Goal: Information Seeking & Learning: Learn about a topic

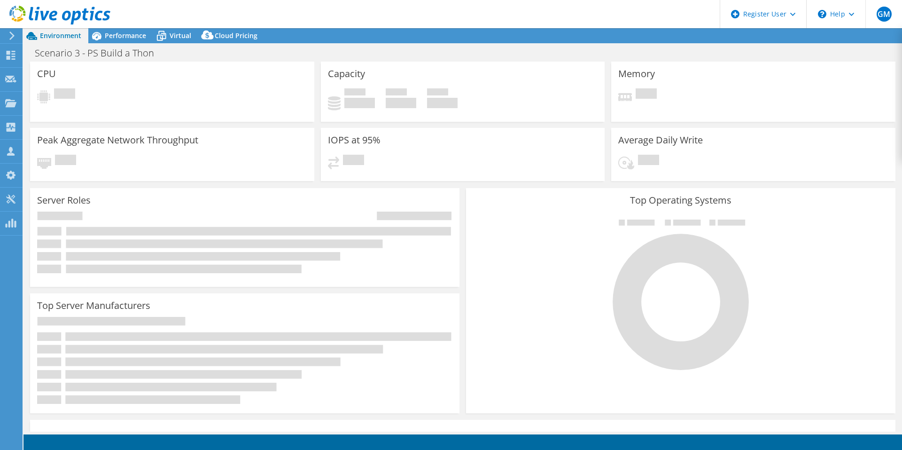
select select "USD"
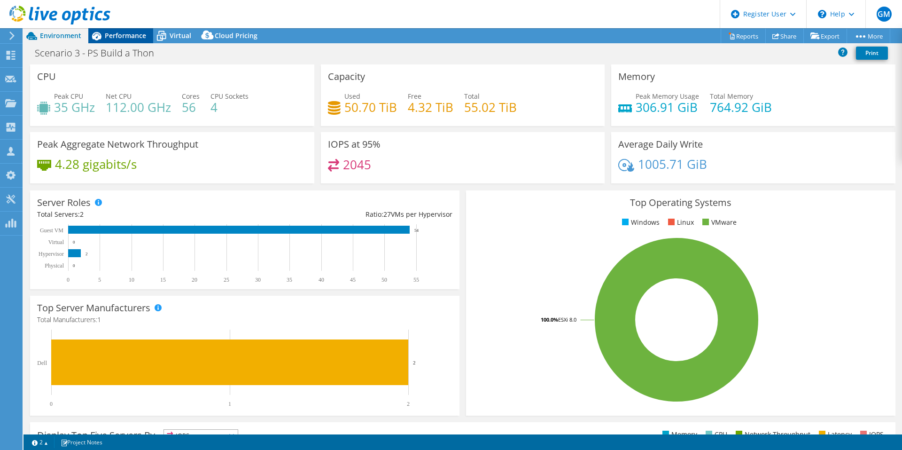
click at [120, 34] on span "Performance" at bounding box center [125, 35] width 41 height 9
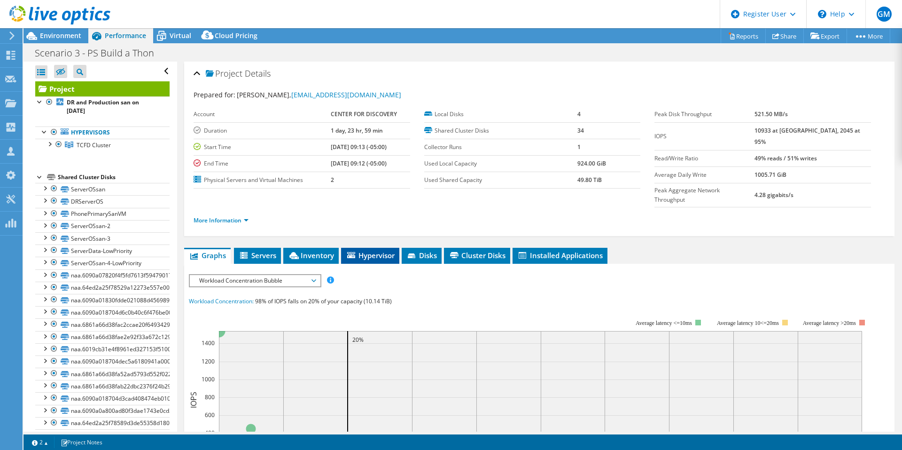
click at [388, 250] on span "Hypervisor" at bounding box center [370, 254] width 49 height 9
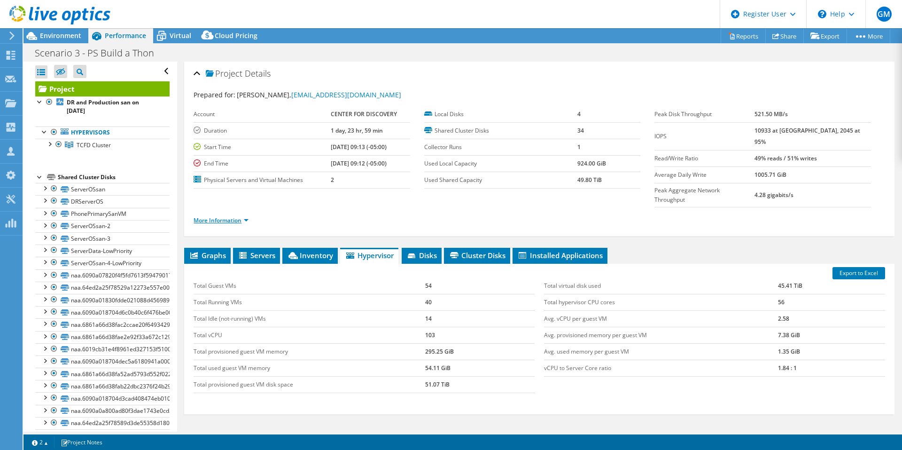
click at [228, 216] on link "More Information" at bounding box center [221, 220] width 55 height 8
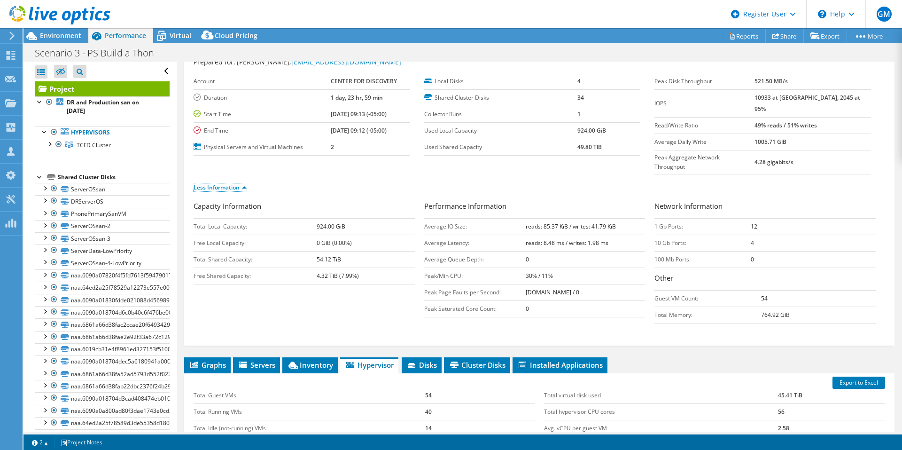
scroll to position [47, 0]
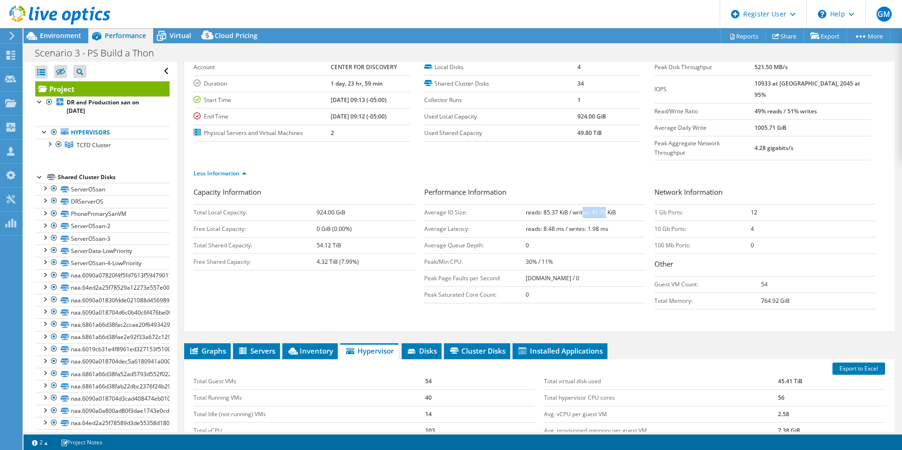
drag, startPoint x: 577, startPoint y: 192, endPoint x: 598, endPoint y: 196, distance: 22.0
click at [598, 208] on b "reads: 85.37 KiB / writes: 41.79 KiB" at bounding box center [571, 212] width 90 height 8
drag, startPoint x: 520, startPoint y: 242, endPoint x: 526, endPoint y: 244, distance: 6.3
click at [526, 257] on b "30% / 11%" at bounding box center [539, 261] width 27 height 8
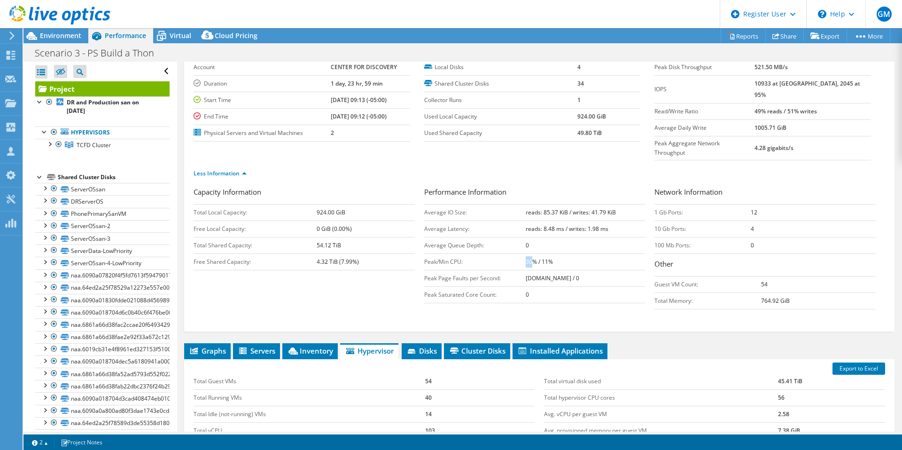
click at [526, 257] on b "30% / 11%" at bounding box center [539, 261] width 27 height 8
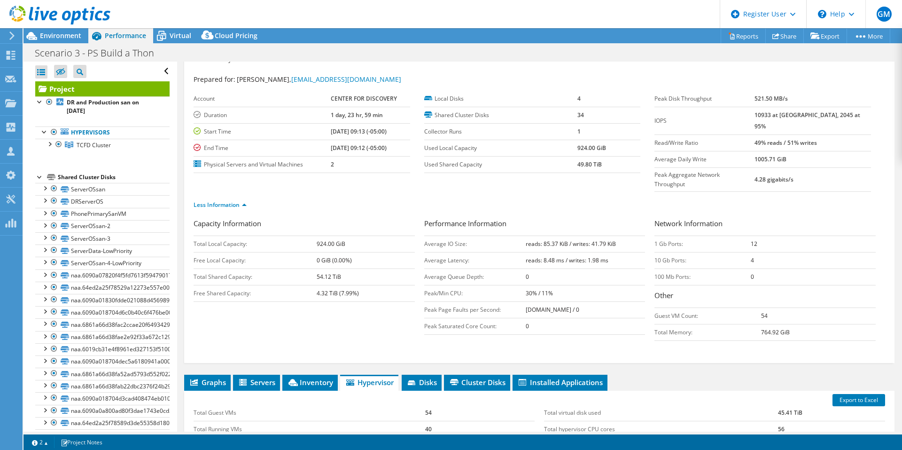
scroll to position [0, 0]
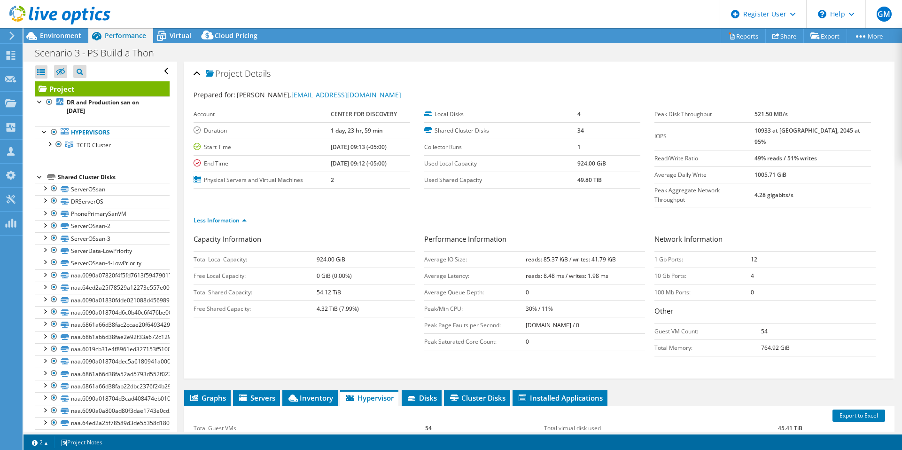
drag, startPoint x: 771, startPoint y: 147, endPoint x: 840, endPoint y: 153, distance: 69.3
click at [840, 153] on tr "Read/Write Ratio 49% reads / 51% writes" at bounding box center [762, 158] width 217 height 16
click at [840, 153] on td "49% reads / 51% writes" at bounding box center [812, 158] width 117 height 16
drag, startPoint x: 582, startPoint y: 255, endPoint x: 591, endPoint y: 257, distance: 8.9
click at [591, 272] on b "reads: 8.48 ms / writes: 1.98 ms" at bounding box center [567, 276] width 83 height 8
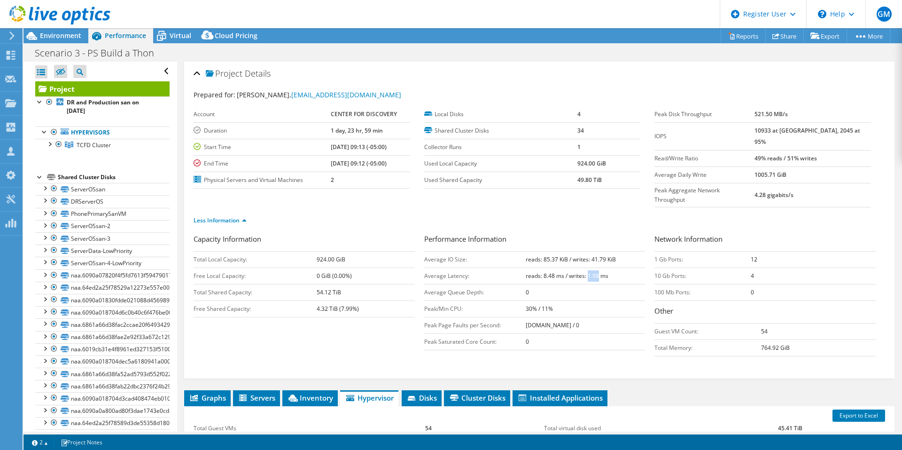
click at [591, 272] on b "reads: 8.48 ms / writes: 1.98 ms" at bounding box center [567, 276] width 83 height 8
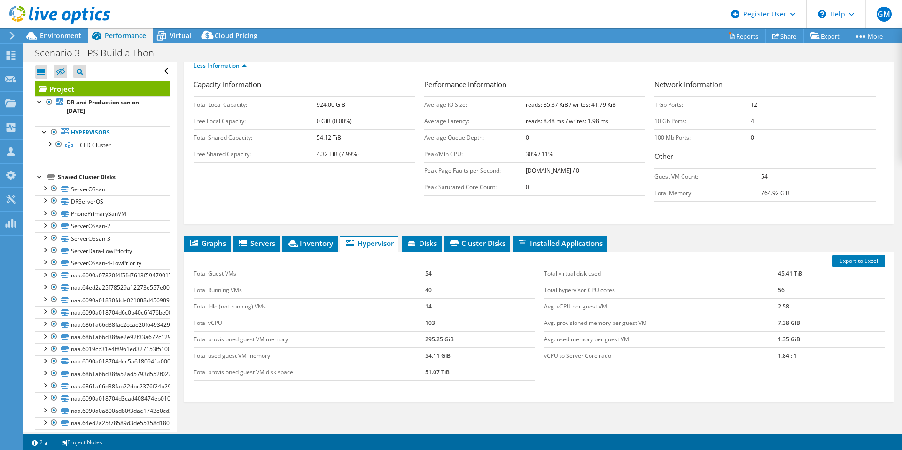
scroll to position [188, 0]
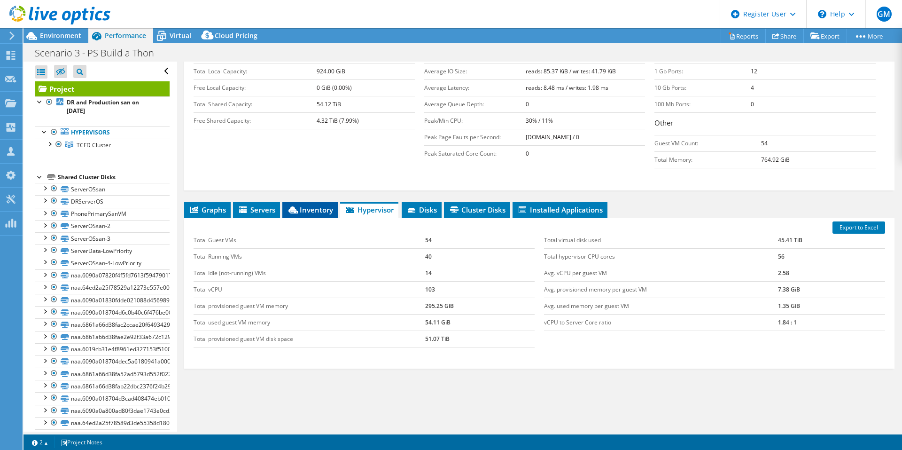
click at [315, 202] on li "Inventory" at bounding box center [309, 210] width 55 height 16
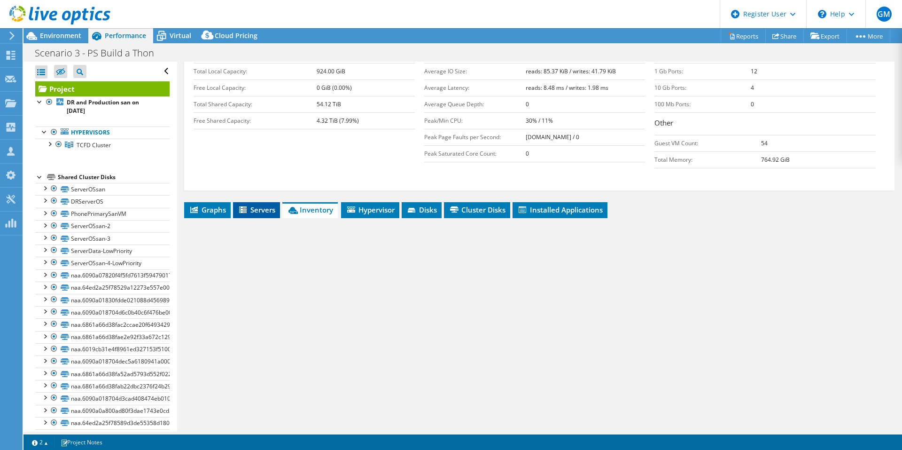
click at [273, 205] on span "Servers" at bounding box center [257, 209] width 38 height 9
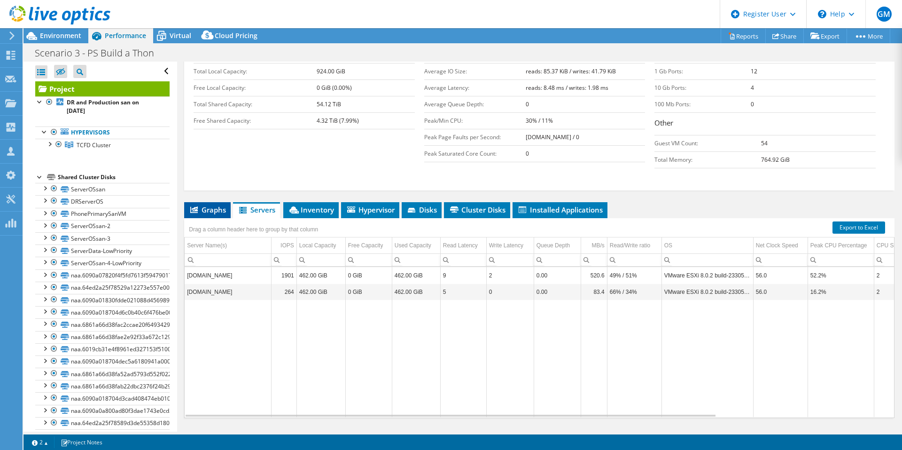
click at [212, 202] on li "Graphs" at bounding box center [207, 210] width 47 height 16
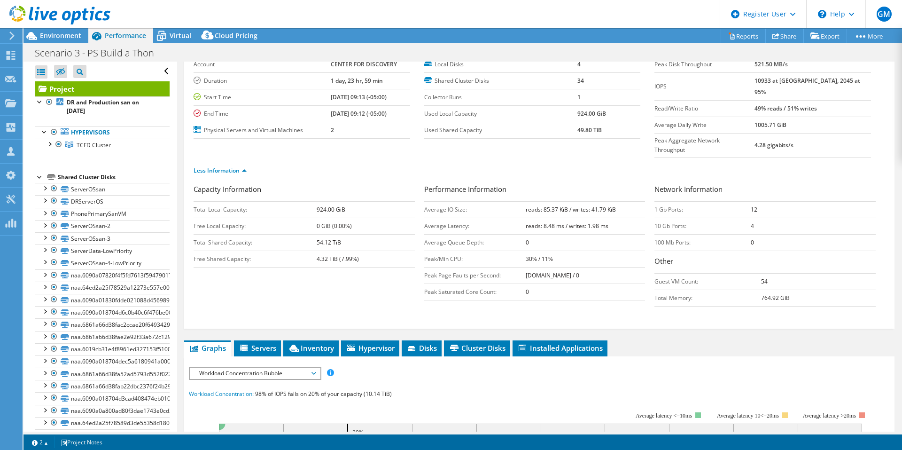
scroll to position [191, 0]
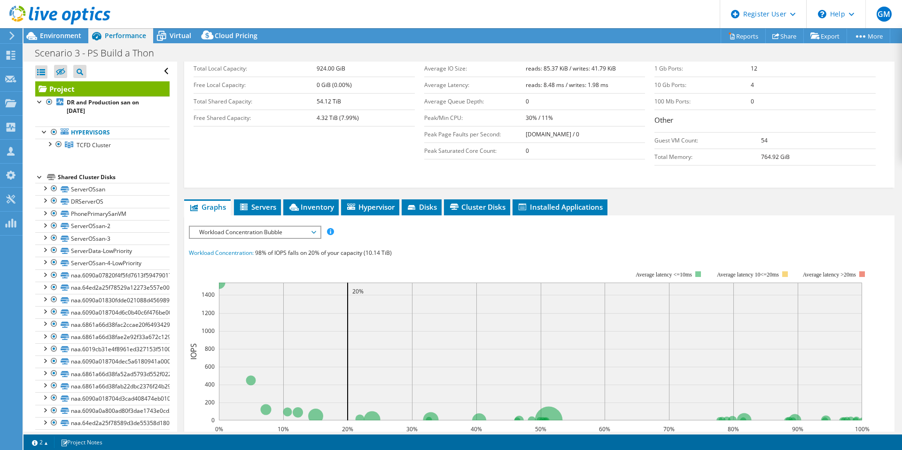
click at [282, 226] on span "Workload Concentration Bubble" at bounding box center [254, 231] width 121 height 11
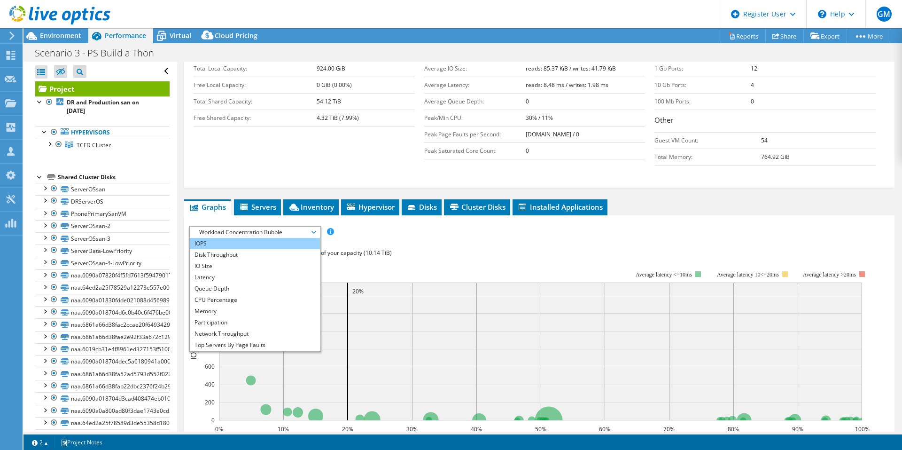
click at [242, 238] on li "IOPS" at bounding box center [255, 243] width 130 height 11
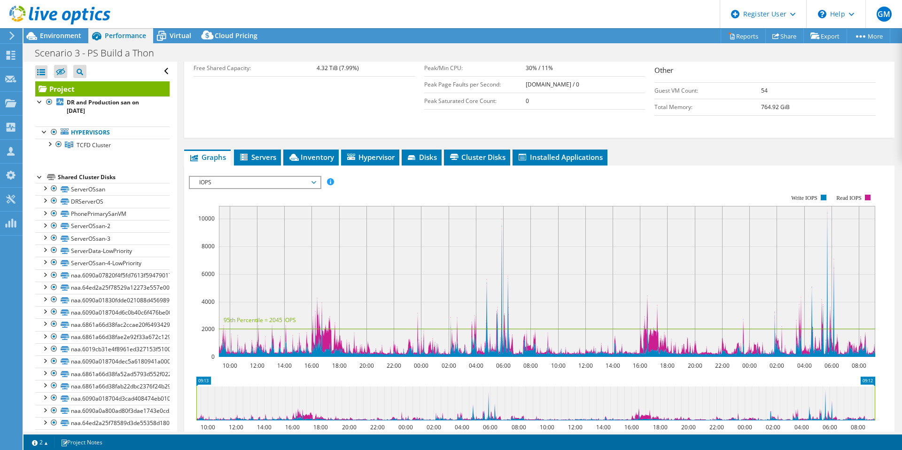
scroll to position [285, 0]
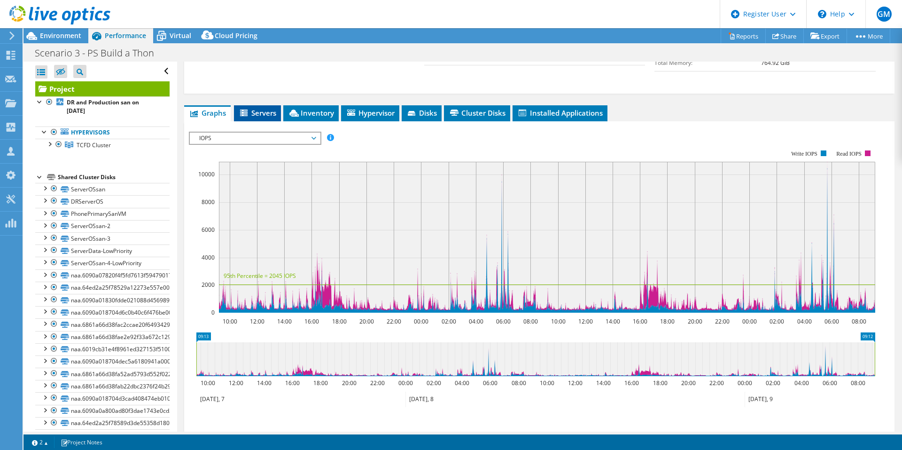
click at [261, 108] on span "Servers" at bounding box center [258, 112] width 38 height 9
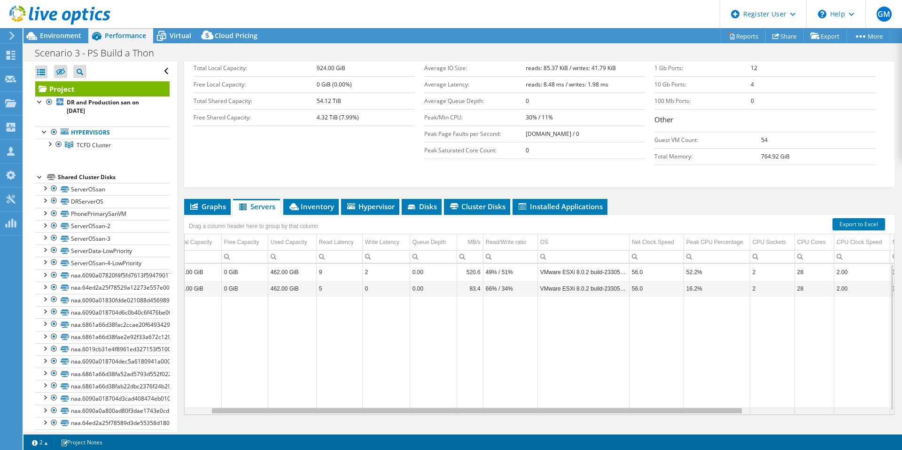
scroll to position [0, 0]
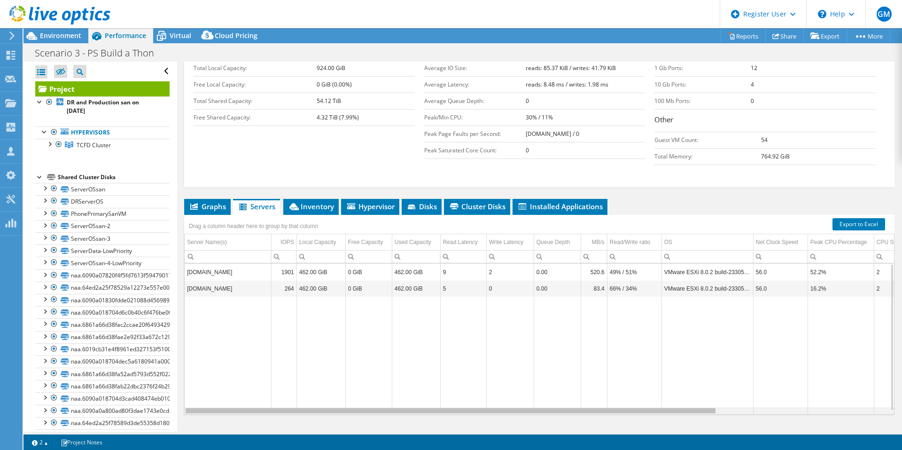
drag, startPoint x: 674, startPoint y: 392, endPoint x: 624, endPoint y: 392, distance: 49.3
click at [624, 392] on body "GM Dell User Giovana Moreira Giovana.Moreira@dell.com Dell My Profile Log Out \…" at bounding box center [451, 225] width 902 height 450
click at [215, 199] on li "Graphs" at bounding box center [207, 207] width 47 height 16
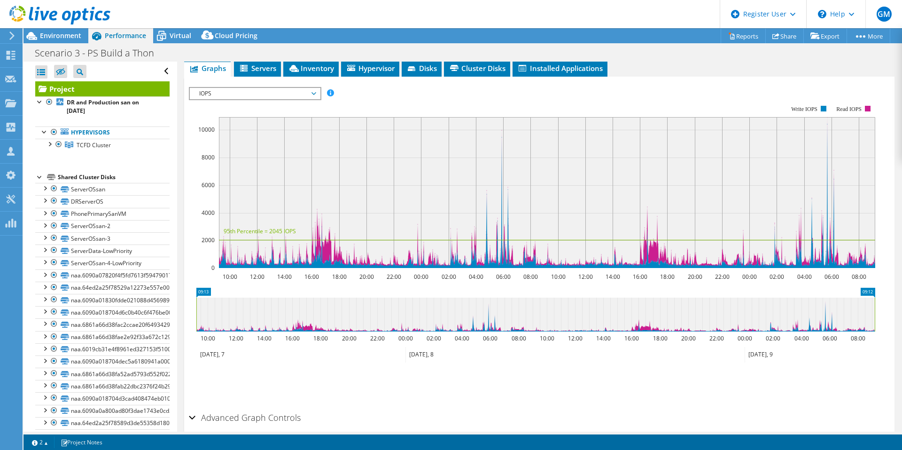
scroll to position [332, 0]
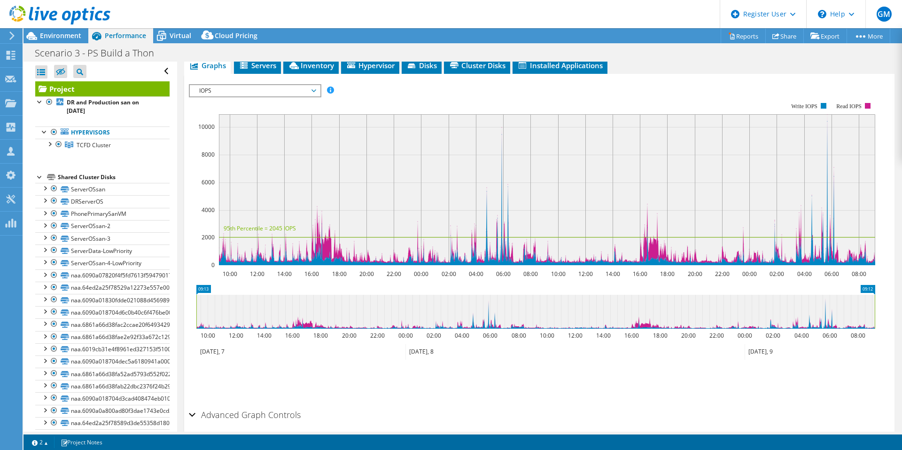
click at [284, 85] on span "IOPS" at bounding box center [254, 90] width 121 height 11
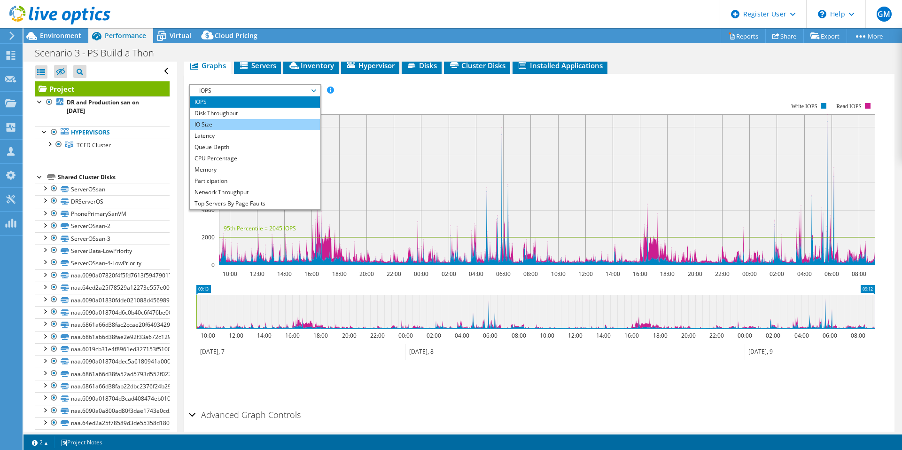
click at [249, 119] on li "IO Size" at bounding box center [255, 124] width 130 height 11
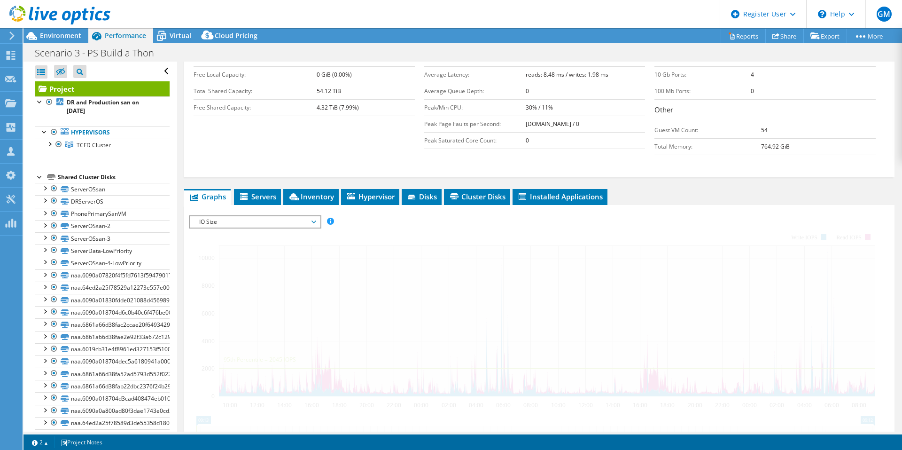
scroll to position [305, 0]
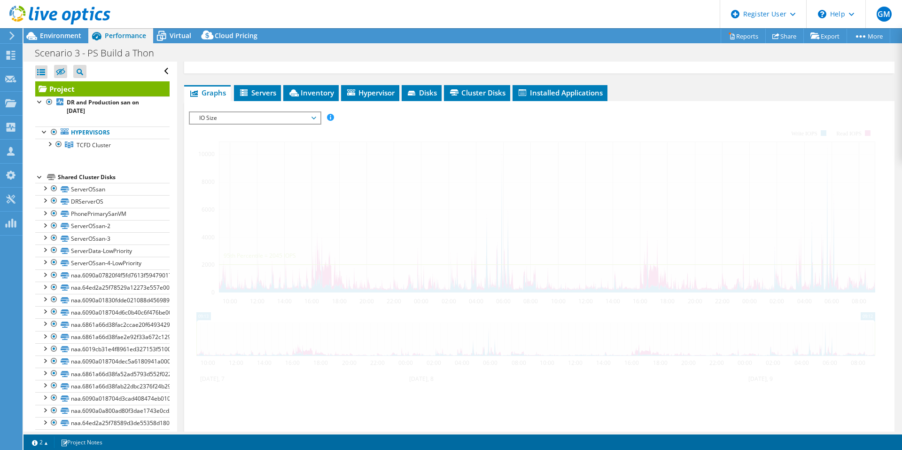
click at [269, 112] on span "IO Size" at bounding box center [254, 117] width 121 height 11
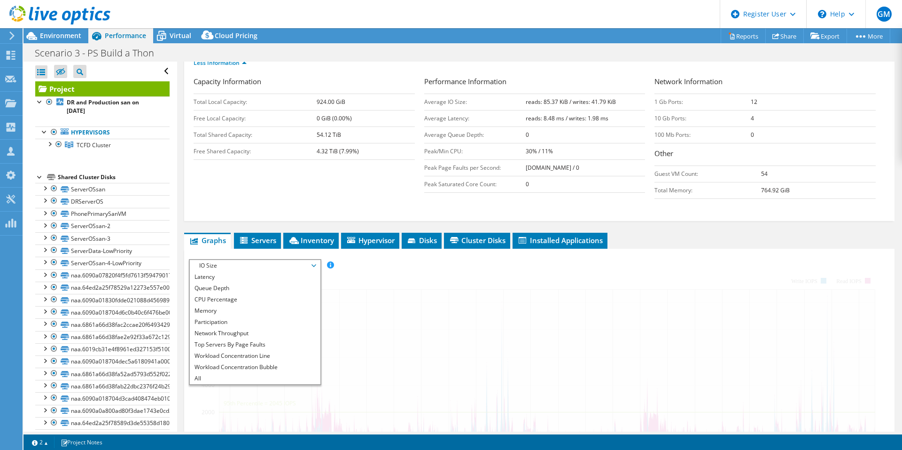
scroll to position [70, 0]
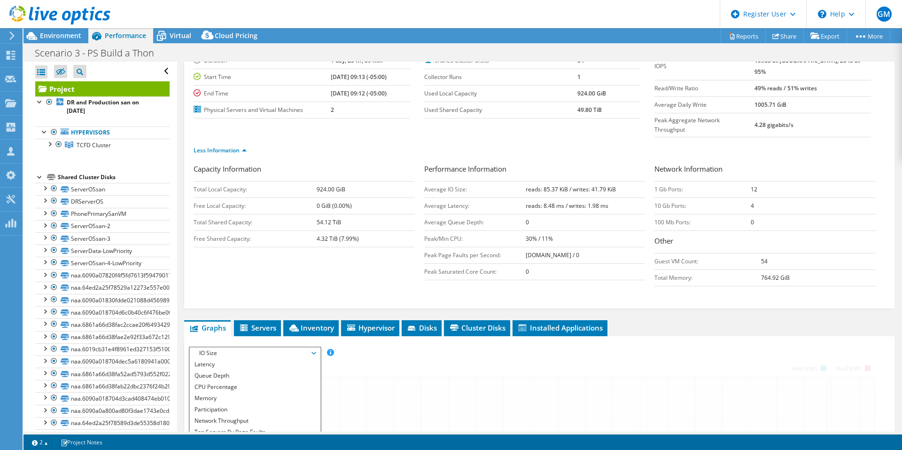
click at [269, 228] on div "Capacity Information Total Local Capacity: 924.00 GiB Free Local Capacity: 0 Gi…" at bounding box center [309, 207] width 231 height 88
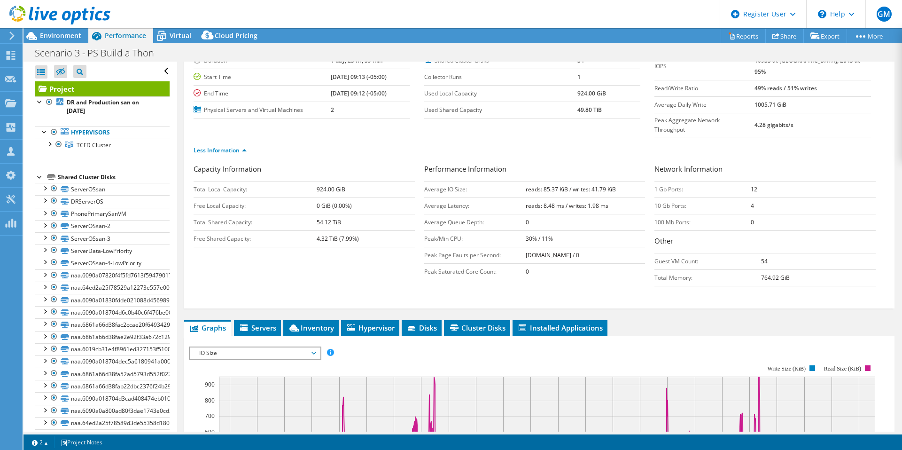
scroll to position [0, 0]
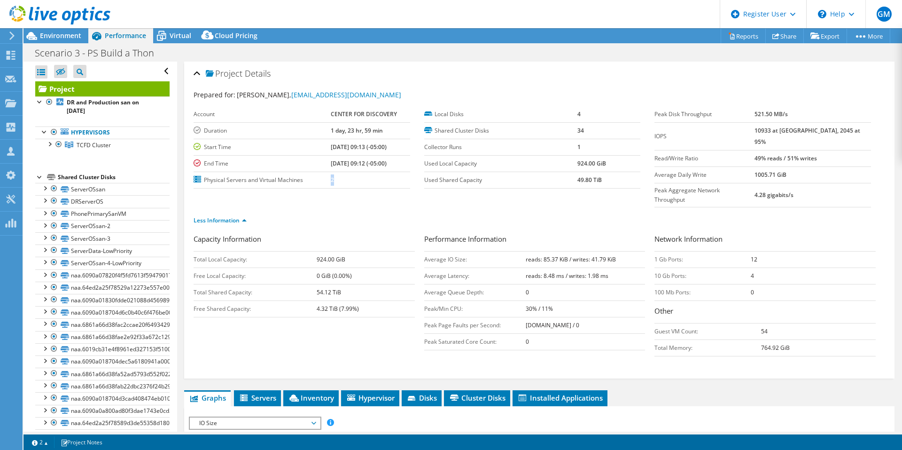
drag, startPoint x: 319, startPoint y: 180, endPoint x: 335, endPoint y: 183, distance: 15.7
click at [335, 183] on tr "Physical Servers and Virtual Machines 2" at bounding box center [302, 179] width 217 height 16
click at [335, 183] on td "2" at bounding box center [370, 179] width 79 height 16
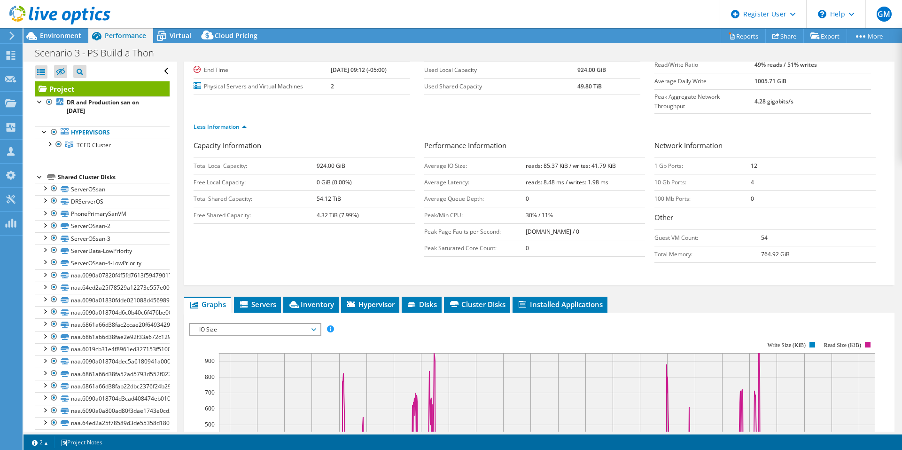
scroll to position [94, 0]
click at [507, 296] on li "Cluster Disks" at bounding box center [477, 304] width 66 height 16
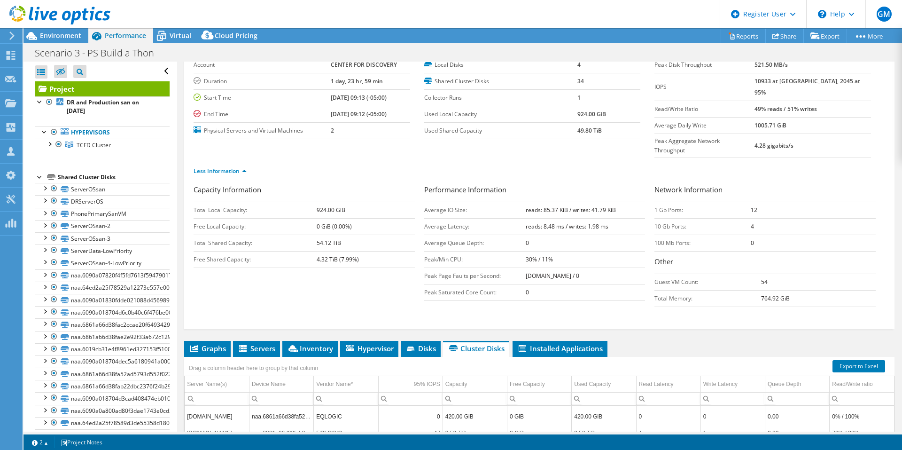
scroll to position [0, 0]
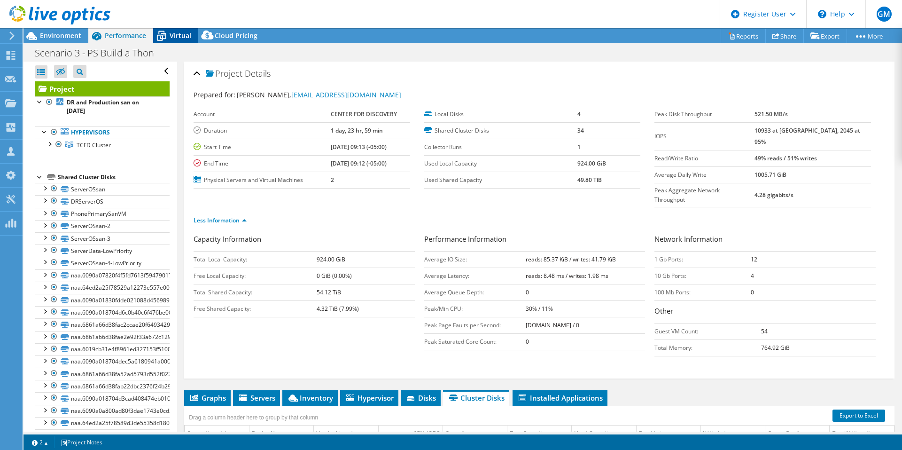
click at [171, 34] on span "Virtual" at bounding box center [181, 35] width 22 height 9
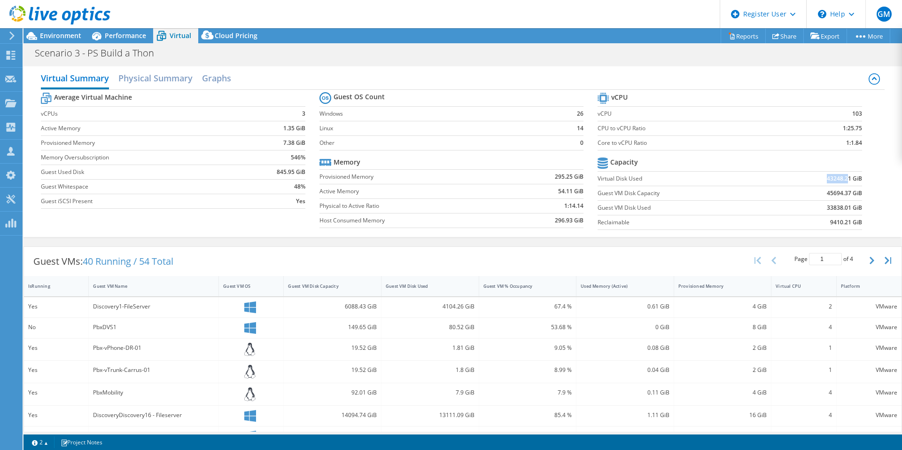
drag, startPoint x: 820, startPoint y: 181, endPoint x: 843, endPoint y: 181, distance: 23.0
click at [843, 181] on td "43248.21 GiB" at bounding box center [815, 178] width 91 height 15
click at [843, 181] on b "43248.21 GiB" at bounding box center [844, 178] width 35 height 9
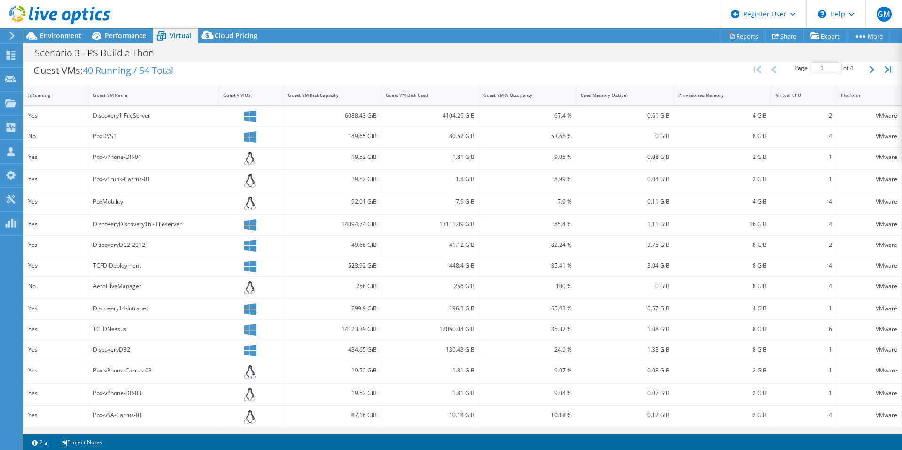
scroll to position [192, 0]
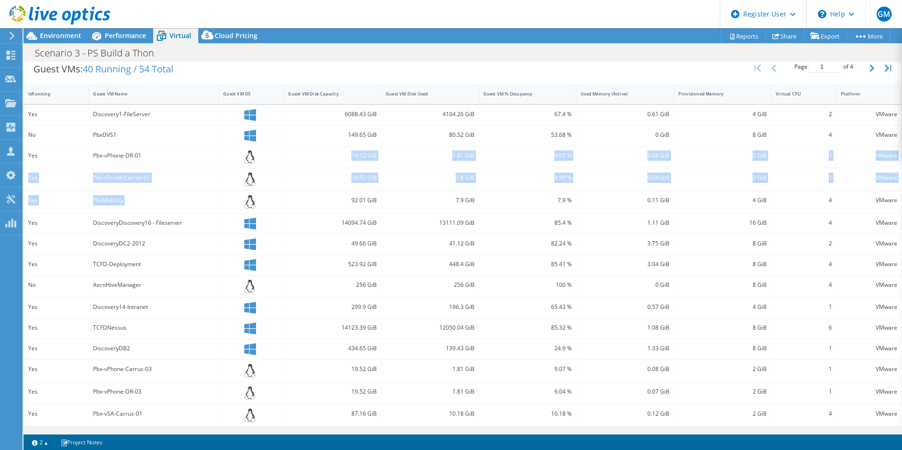
drag, startPoint x: 249, startPoint y: 169, endPoint x: 249, endPoint y: 198, distance: 28.7
click at [249, 198] on div "Yes Discovery1-FileServer 6088.43 GiB 4104.26 GiB 67.4 % 0.61 GiB 4 GiB 2 VMwar…" at bounding box center [463, 265] width 878 height 321
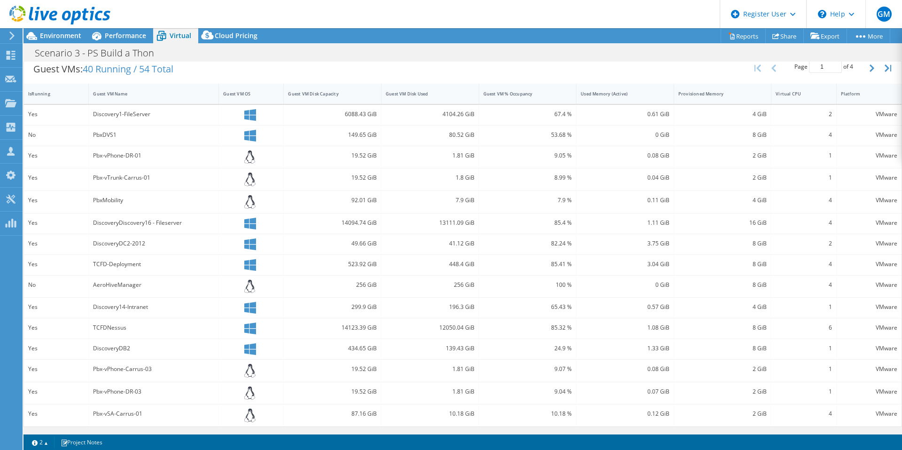
click at [336, 74] on div "Guest VMs: 40 Running / 54 Total Page 1 of 4 5 rows 10 rows 20 rows 25 rows 50 …" at bounding box center [463, 68] width 878 height 29
click at [262, 97] on div "Guest VM OS" at bounding box center [245, 93] width 53 height 15
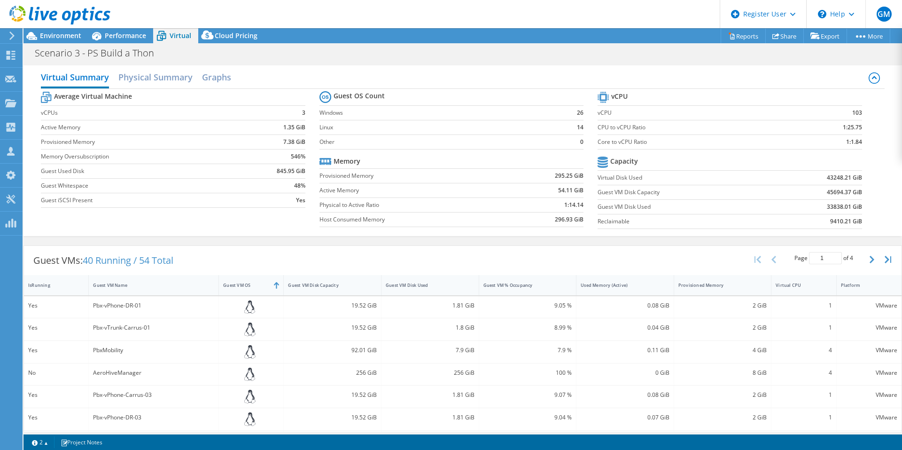
scroll to position [0, 0]
click at [870, 256] on icon "button" at bounding box center [872, 260] width 5 height 8
type input "2"
drag, startPoint x: 547, startPoint y: 178, endPoint x: 578, endPoint y: 181, distance: 31.2
click at [578, 181] on td "295.25 GiB" at bounding box center [545, 176] width 77 height 15
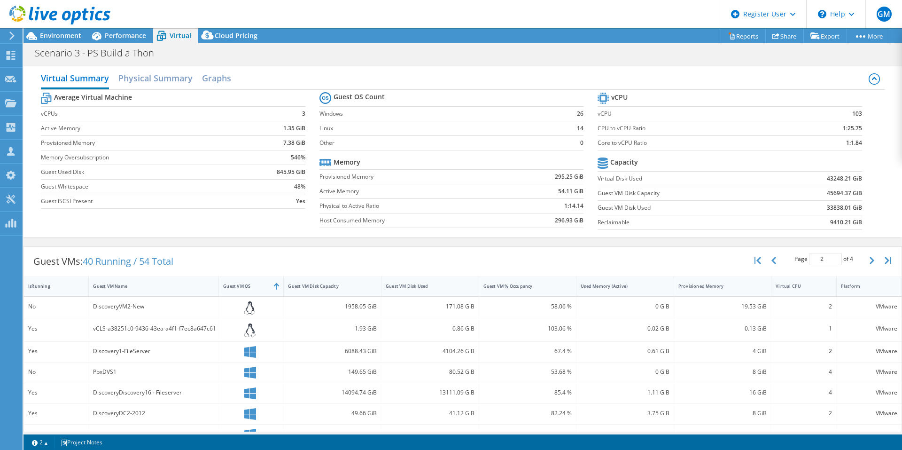
click at [578, 181] on td "295.25 GiB" at bounding box center [545, 176] width 77 height 15
click at [562, 193] on b "54.11 GiB" at bounding box center [570, 190] width 25 height 9
click at [563, 227] on td "296.93 GiB" at bounding box center [545, 220] width 77 height 15
click at [126, 29] on div "Performance" at bounding box center [120, 35] width 65 height 15
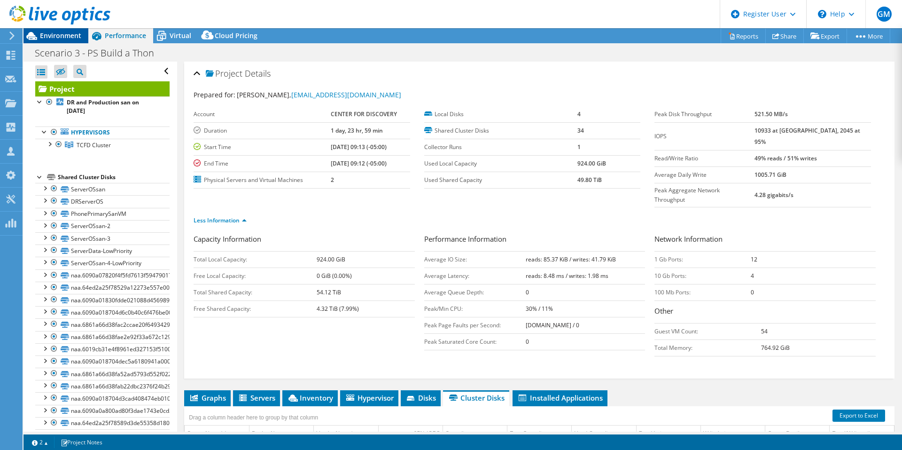
click at [46, 32] on span "Environment" at bounding box center [60, 35] width 41 height 9
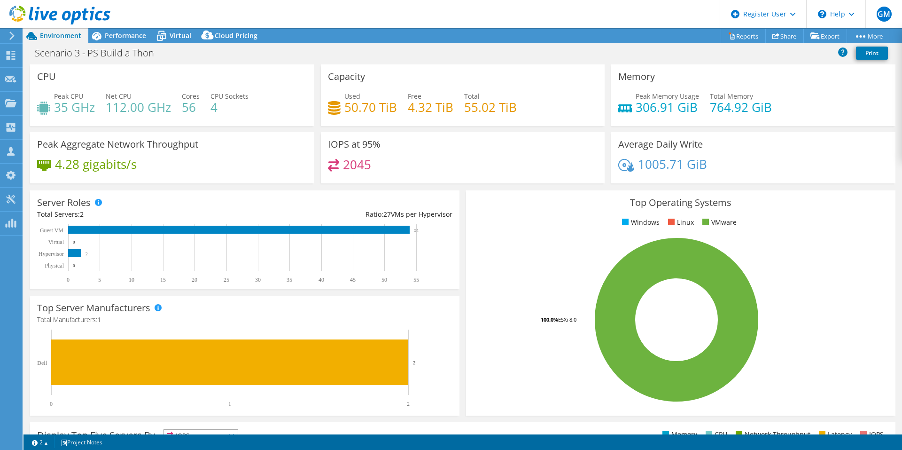
click at [344, 109] on h4 "50.70 TiB" at bounding box center [370, 107] width 53 height 10
drag, startPoint x: 463, startPoint y: 102, endPoint x: 495, endPoint y: 108, distance: 32.9
click at [495, 108] on h4 "55.02 TiB" at bounding box center [490, 107] width 53 height 10
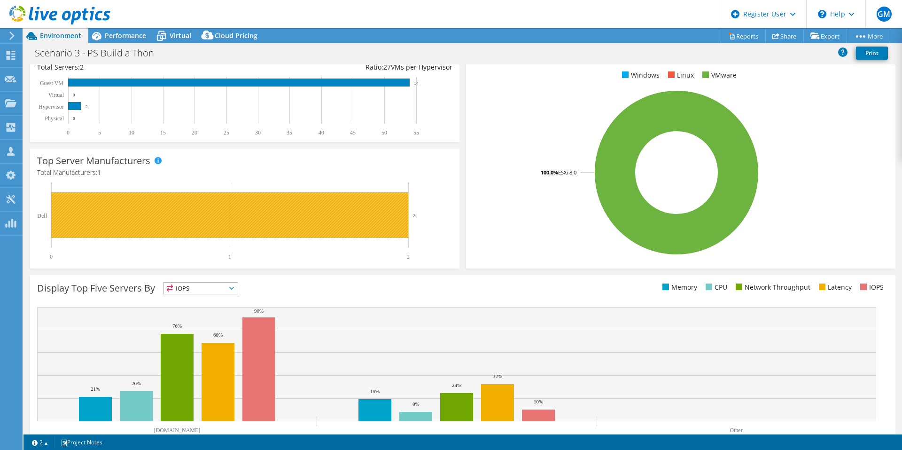
scroll to position [178, 0]
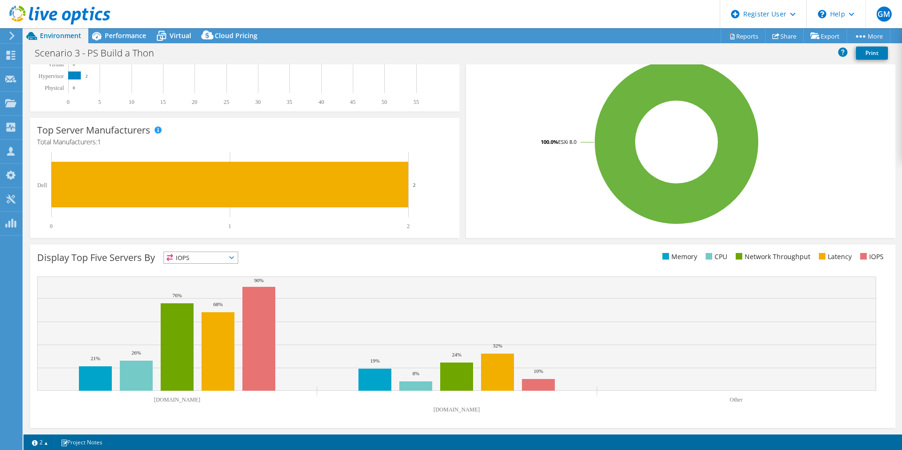
click at [219, 263] on div "IOPS IOPS" at bounding box center [200, 257] width 75 height 12
click at [261, 229] on rect at bounding box center [240, 191] width 407 height 78
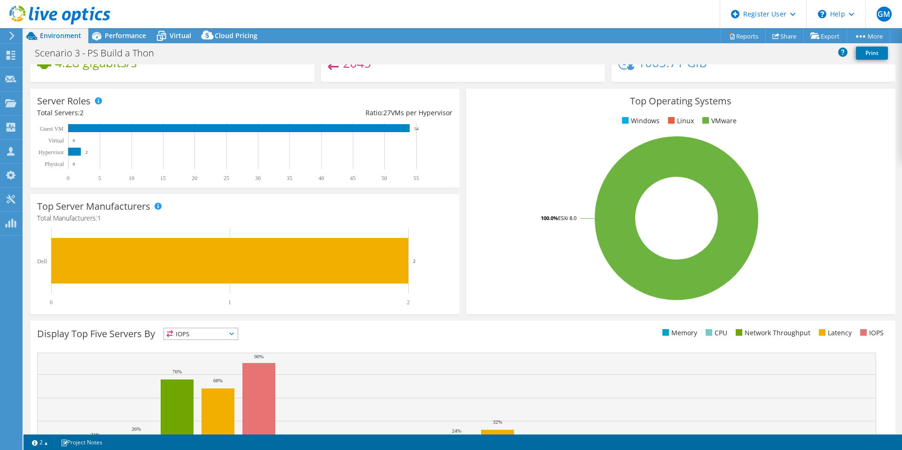
scroll to position [0, 0]
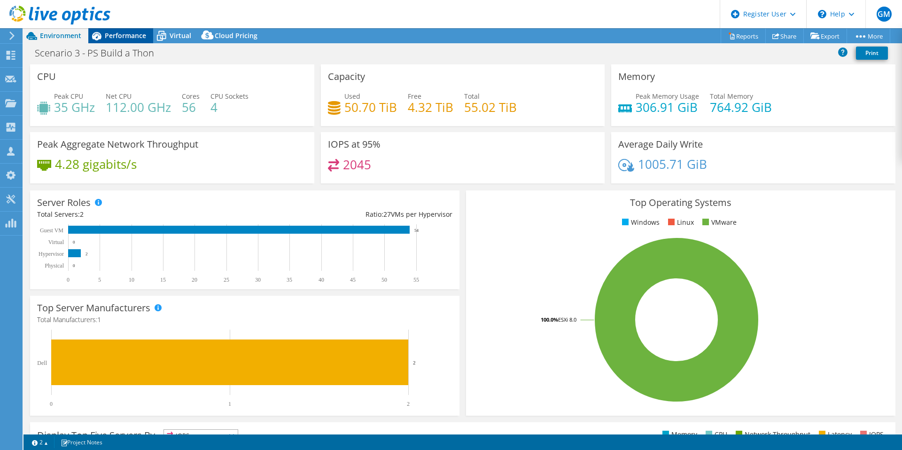
click at [111, 42] on div "Performance" at bounding box center [120, 35] width 65 height 15
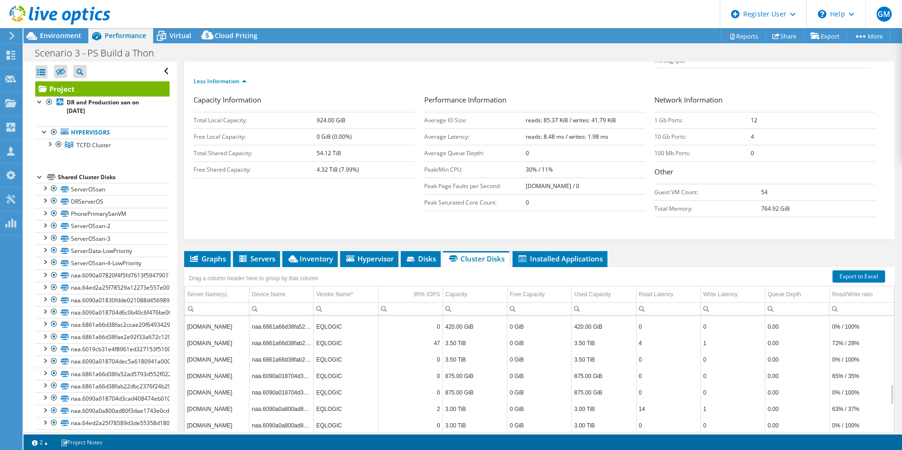
scroll to position [188, 0]
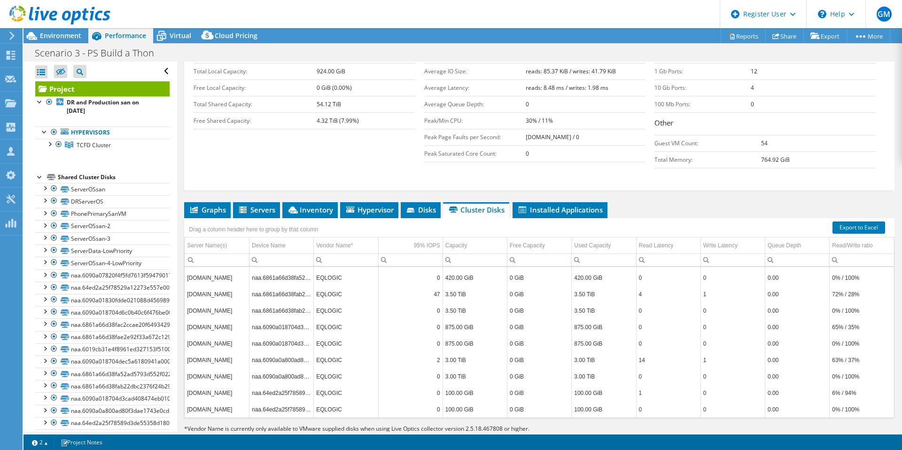
click at [421, 218] on div "Drag a column header here to group by that column" at bounding box center [539, 224] width 710 height 12
click at [419, 202] on li "Disks" at bounding box center [421, 210] width 40 height 16
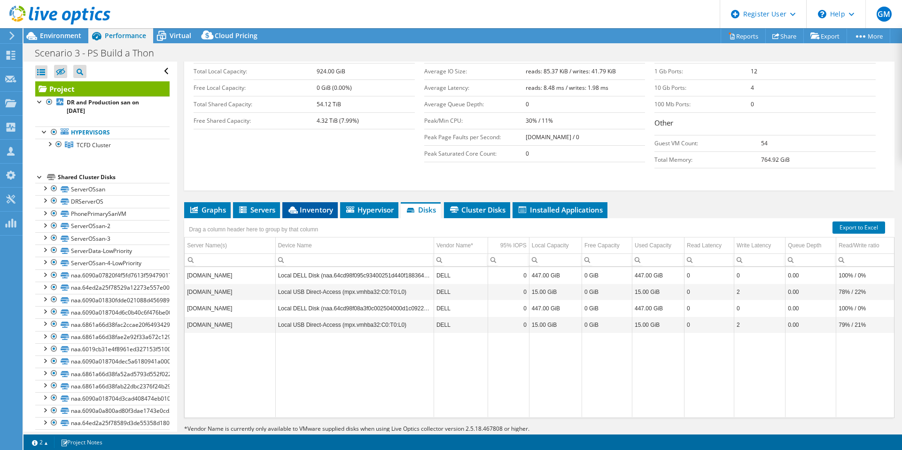
click at [330, 202] on li "Inventory" at bounding box center [309, 210] width 55 height 16
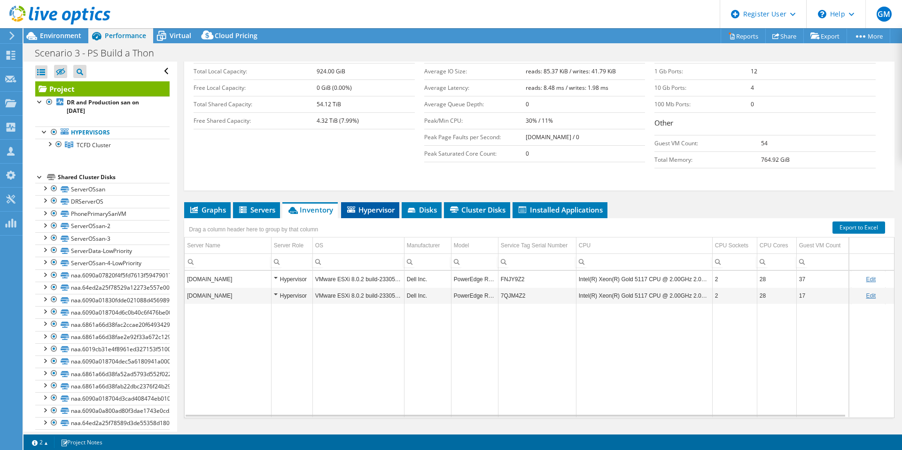
click at [379, 205] on span "Hypervisor" at bounding box center [370, 209] width 49 height 9
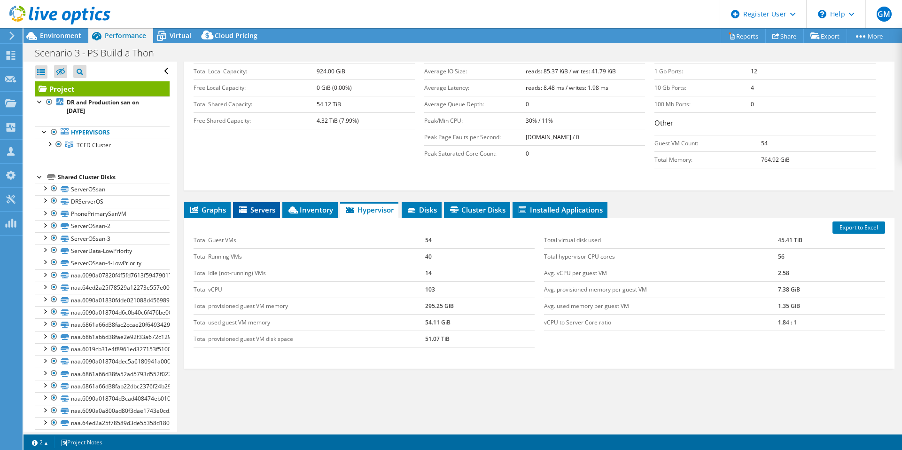
click at [243, 202] on li "Servers" at bounding box center [256, 210] width 47 height 16
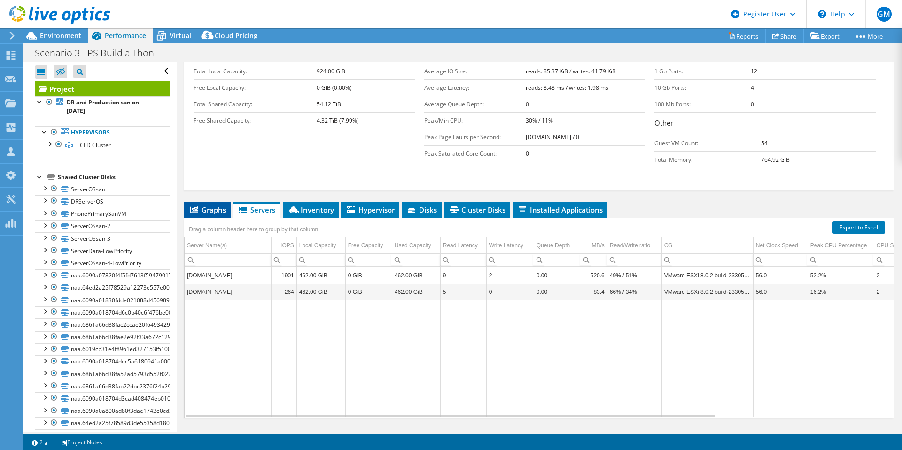
click at [228, 202] on li "Graphs" at bounding box center [207, 210] width 47 height 16
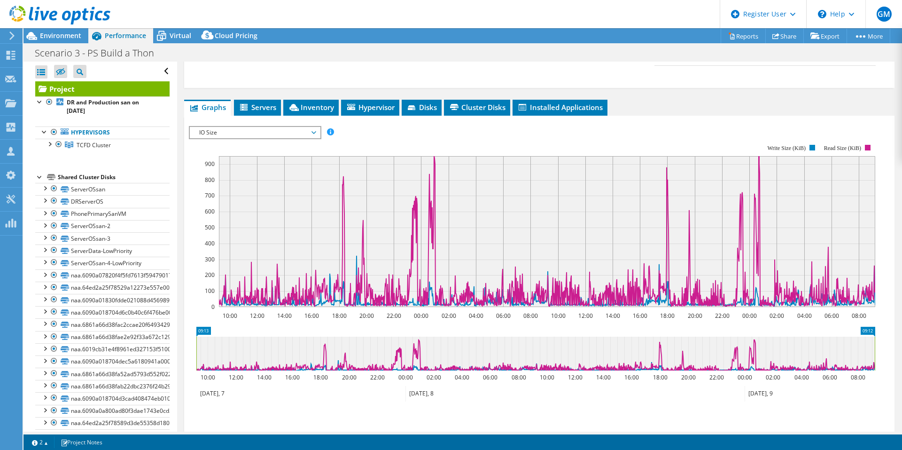
scroll to position [305, 0]
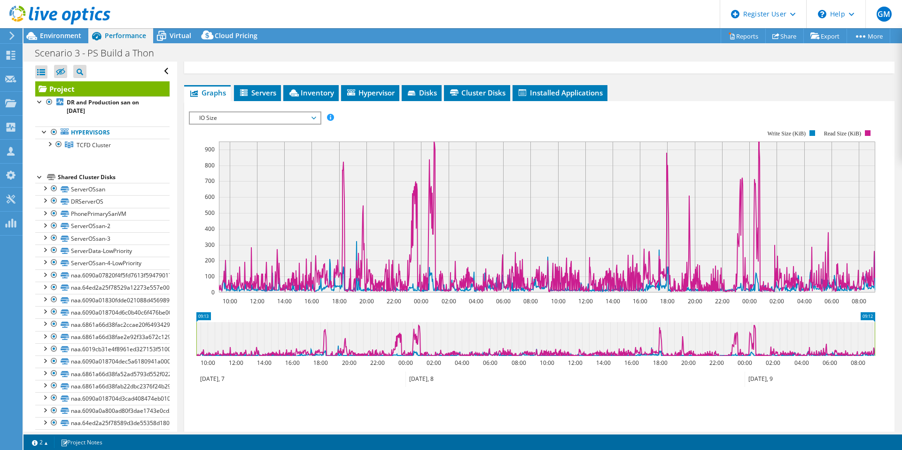
click at [263, 112] on span "IO Size" at bounding box center [254, 117] width 121 height 11
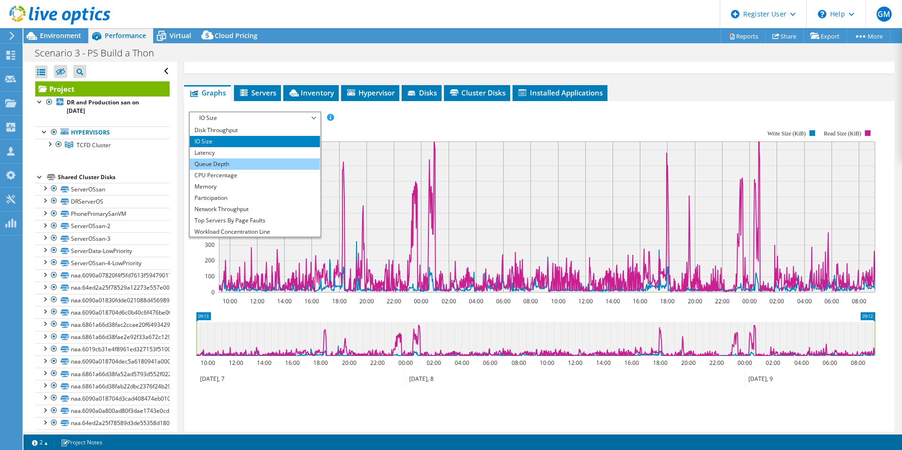
scroll to position [0, 0]
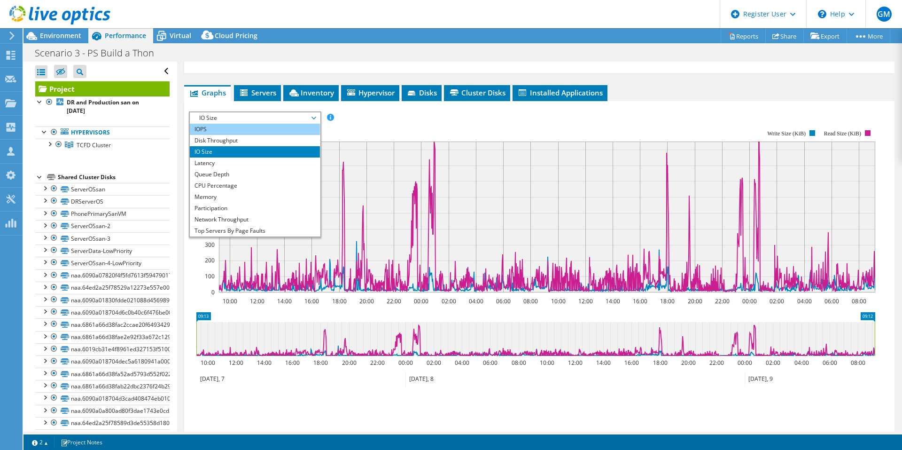
click at [247, 124] on li "IOPS" at bounding box center [255, 129] width 130 height 11
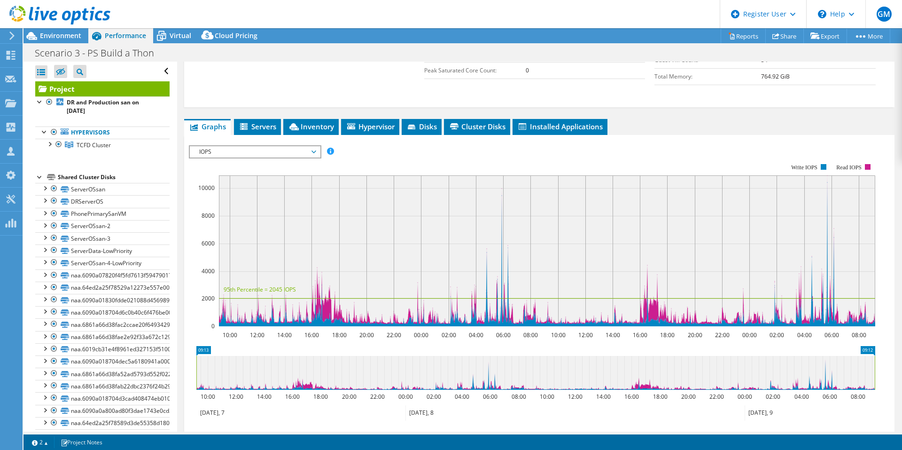
scroll to position [258, 0]
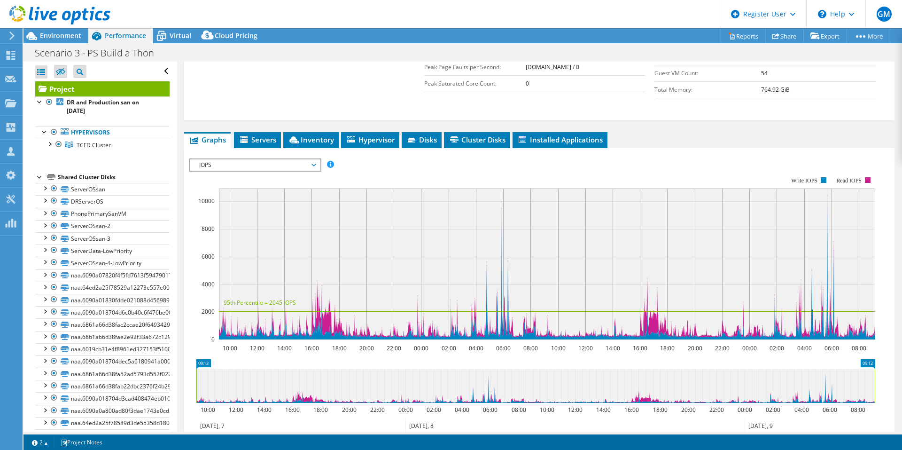
click at [255, 159] on span "IOPS" at bounding box center [254, 164] width 121 height 11
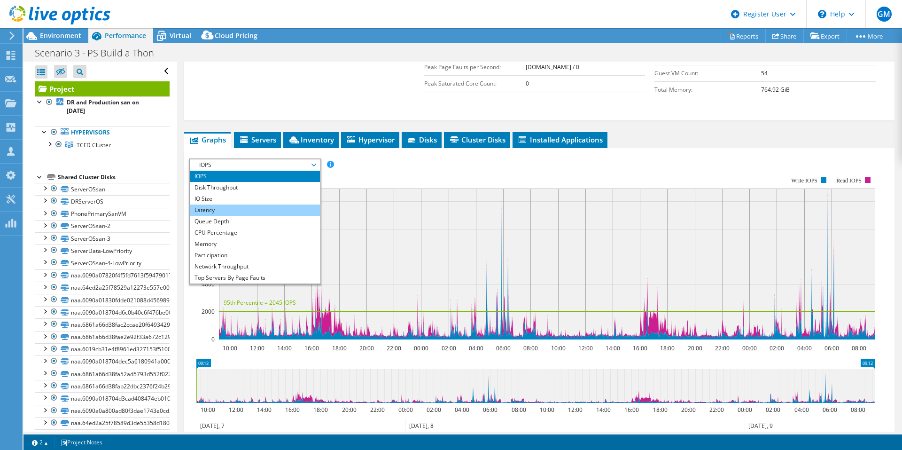
click at [244, 204] on li "Latency" at bounding box center [255, 209] width 130 height 11
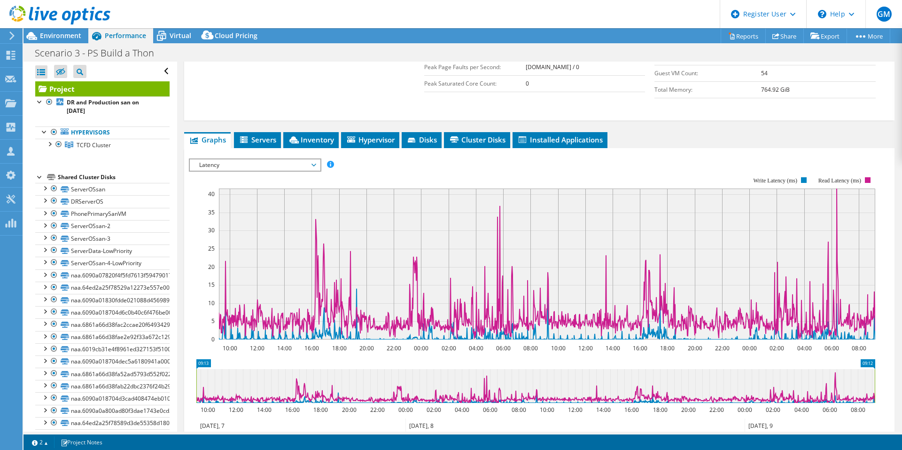
click at [239, 159] on span "Latency" at bounding box center [254, 164] width 121 height 11
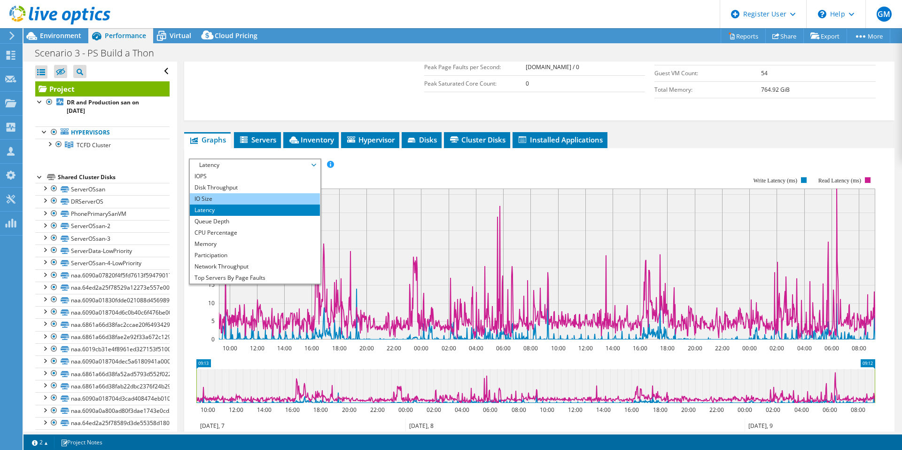
click at [245, 193] on li "IO Size" at bounding box center [255, 198] width 130 height 11
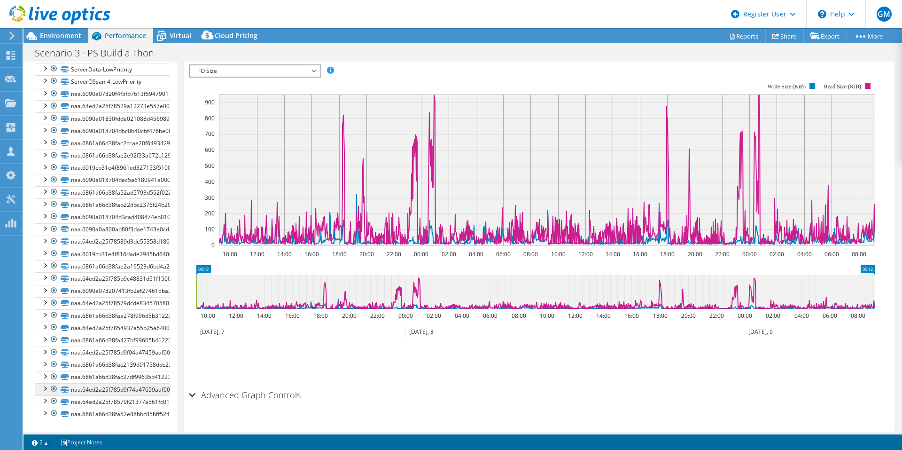
scroll to position [0, 0]
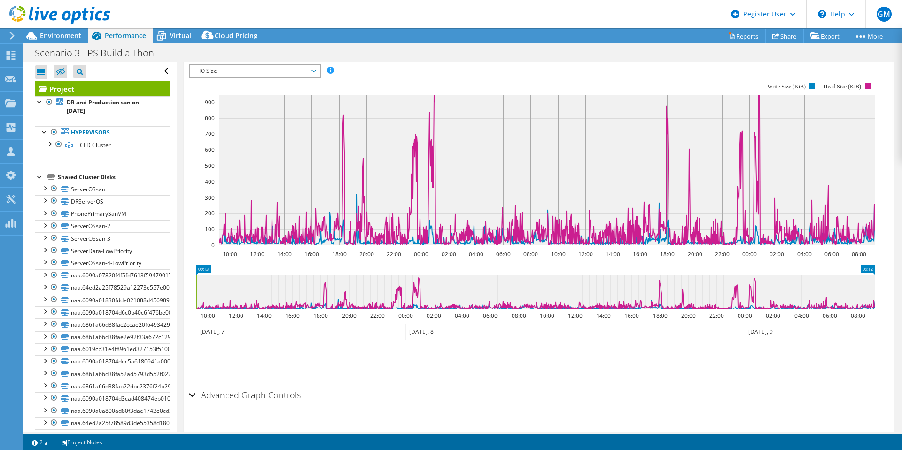
click at [179, 128] on div "Project Details Prepared for: Suresh Sakkeri, ssakkeri@tcfd.org Account CENTER …" at bounding box center [539, 80] width 724 height 740
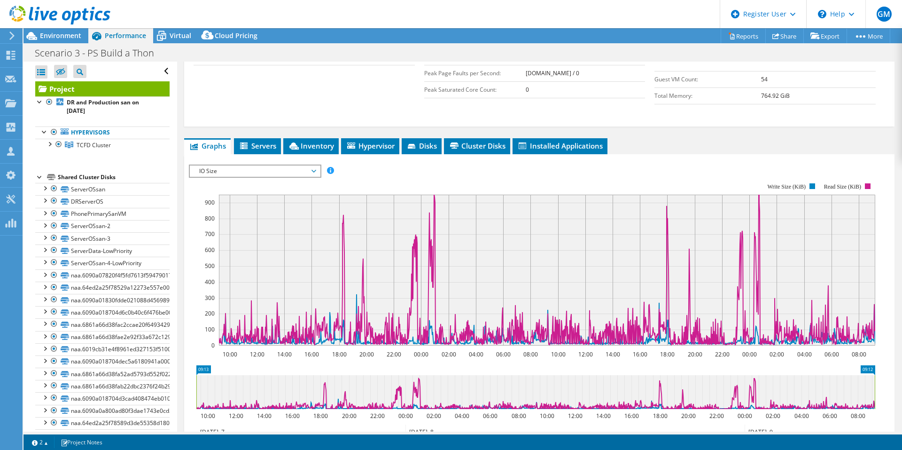
scroll to position [164, 0]
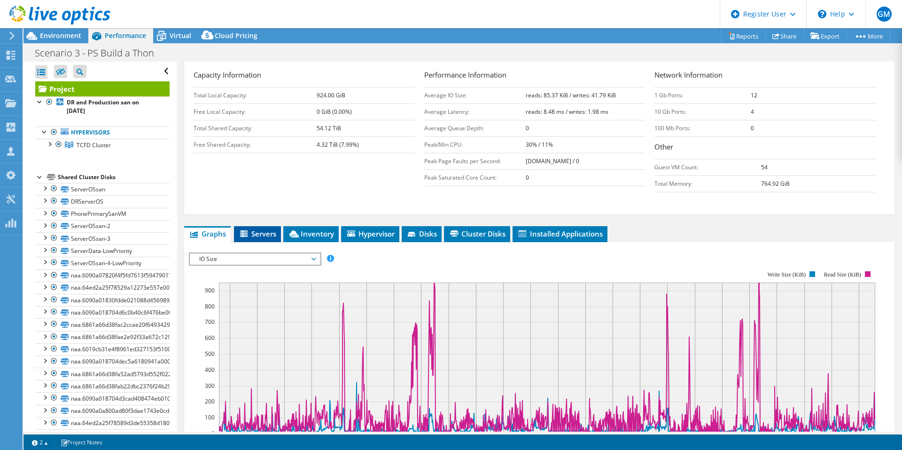
click at [270, 229] on span "Servers" at bounding box center [258, 233] width 38 height 9
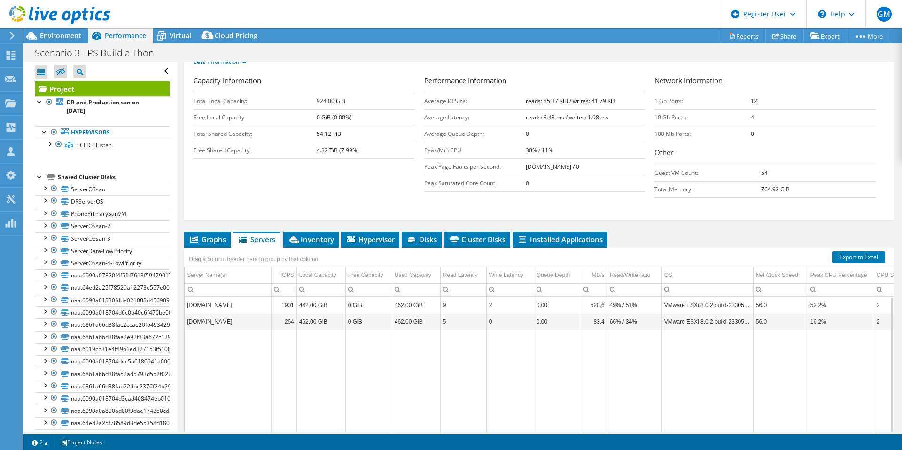
scroll to position [144, 0]
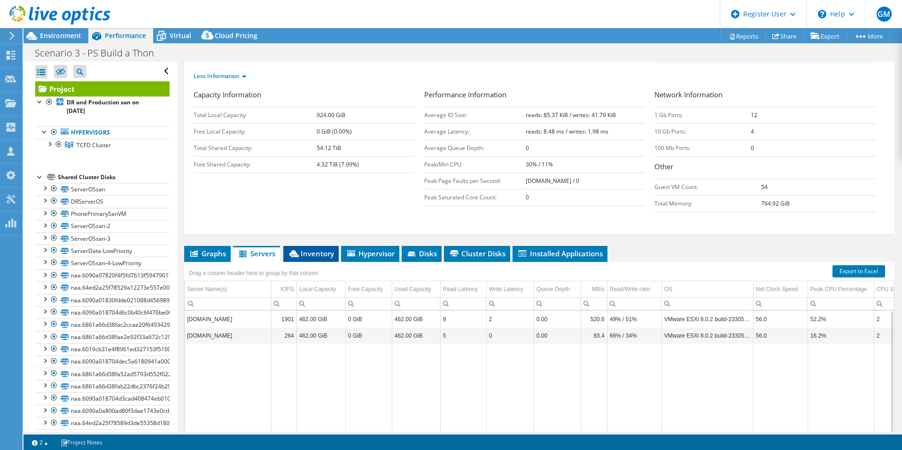
click at [322, 249] on span "Inventory" at bounding box center [311, 253] width 46 height 9
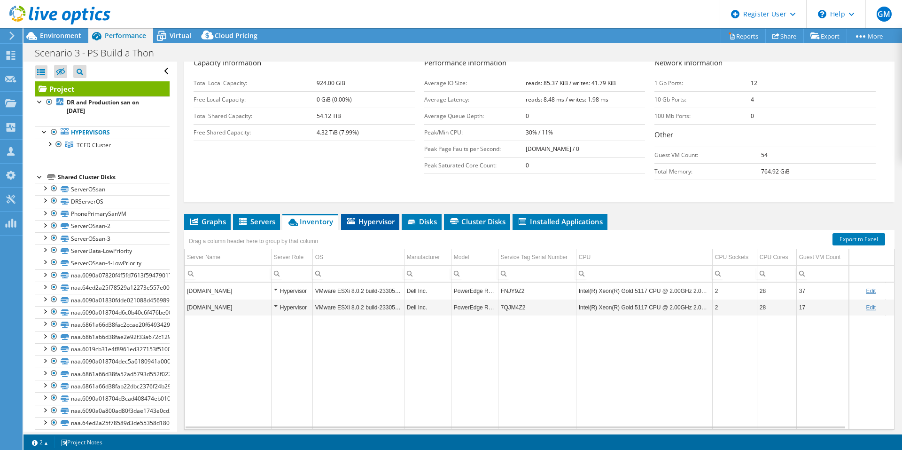
scroll to position [191, 0]
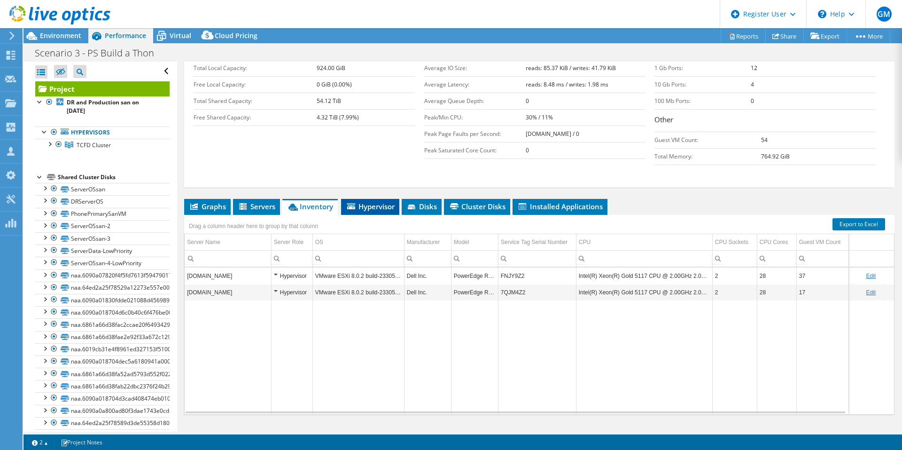
click at [377, 199] on li "Hypervisor" at bounding box center [370, 207] width 58 height 16
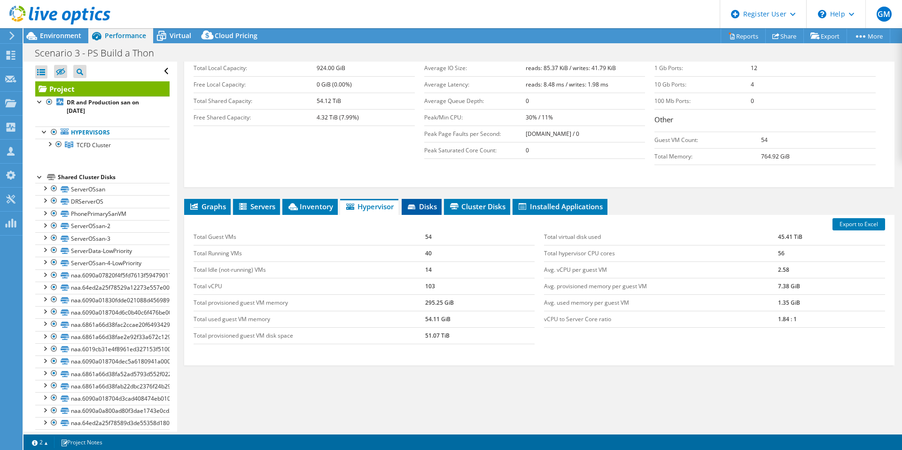
click at [430, 202] on span "Disks" at bounding box center [421, 206] width 31 height 9
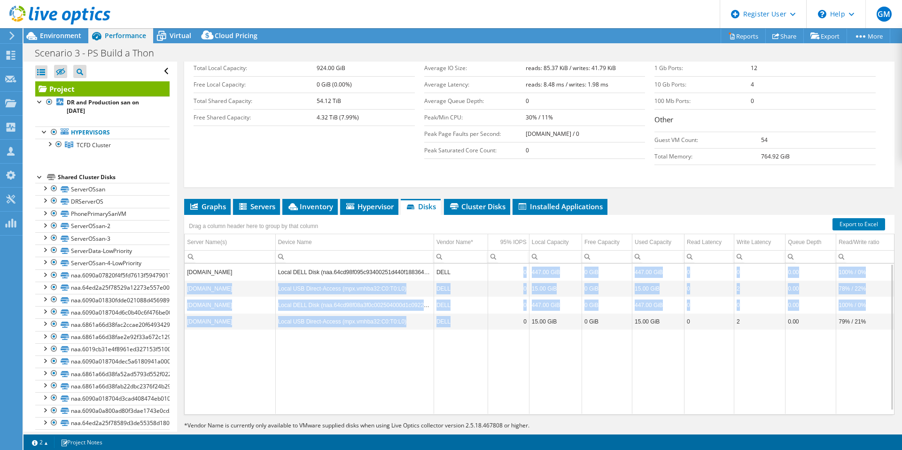
drag, startPoint x: 477, startPoint y: 251, endPoint x: 477, endPoint y: 303, distance: 51.7
click at [477, 303] on tbody "esxicarrus2.maincampus.sdtc.org Local DELL Disk (naa.64cd98f095c93400251d440f18…" at bounding box center [539, 339] width 709 height 150
click at [477, 313] on td "DELL" at bounding box center [461, 321] width 54 height 16
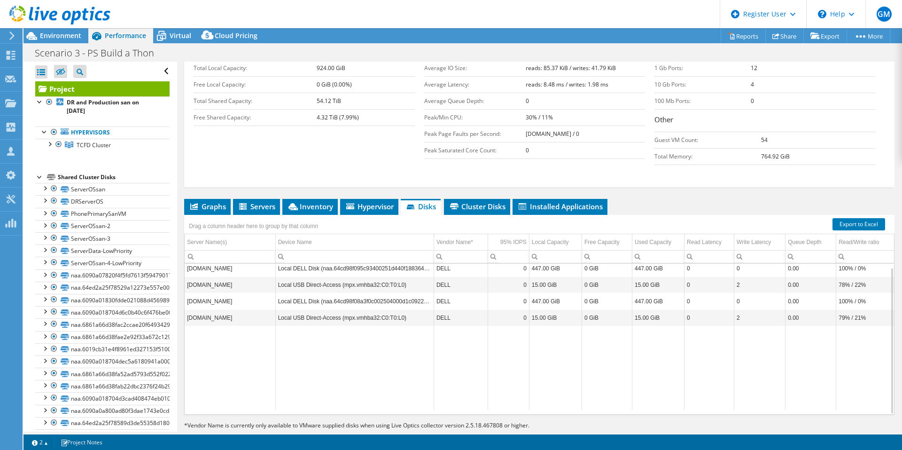
scroll to position [97, 0]
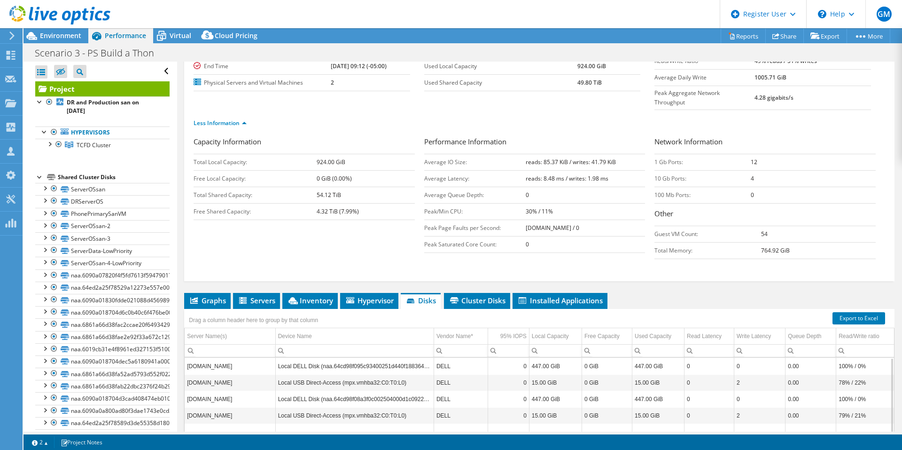
click at [471, 309] on div "Drag a column header here to group by that column" at bounding box center [539, 315] width 710 height 12
click at [471, 295] on span "Cluster Disks" at bounding box center [477, 299] width 57 height 9
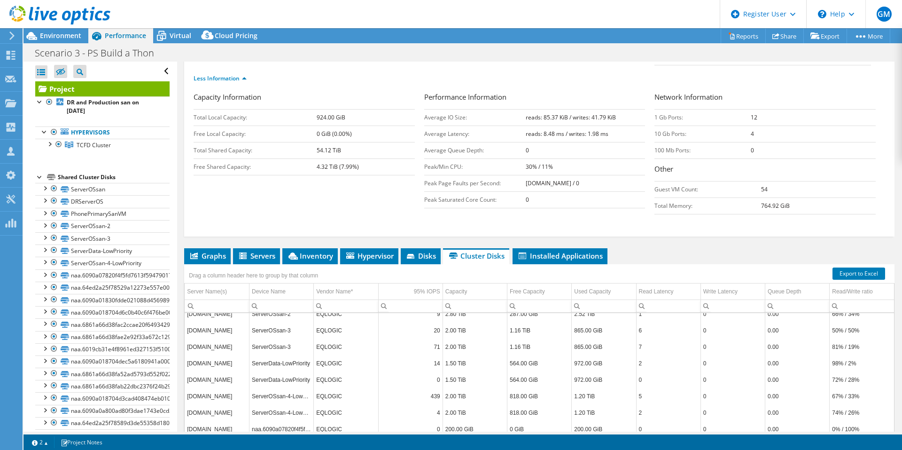
scroll to position [191, 0]
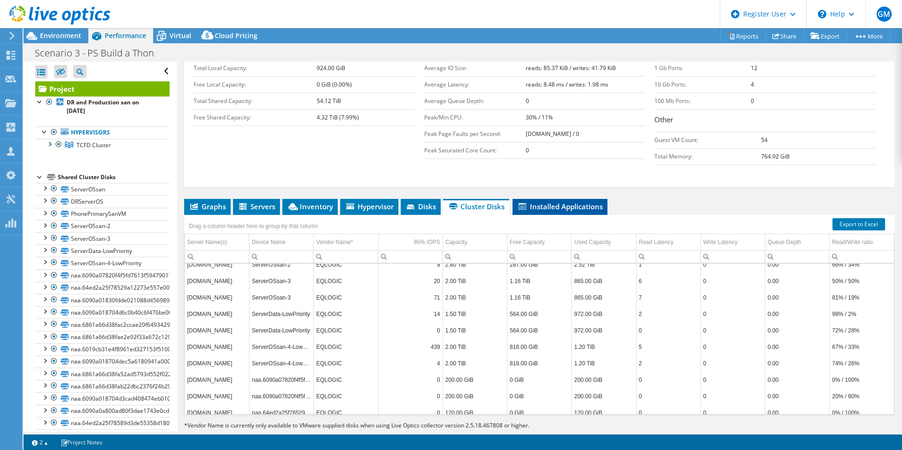
click at [539, 202] on span "Installed Applications" at bounding box center [559, 206] width 85 height 9
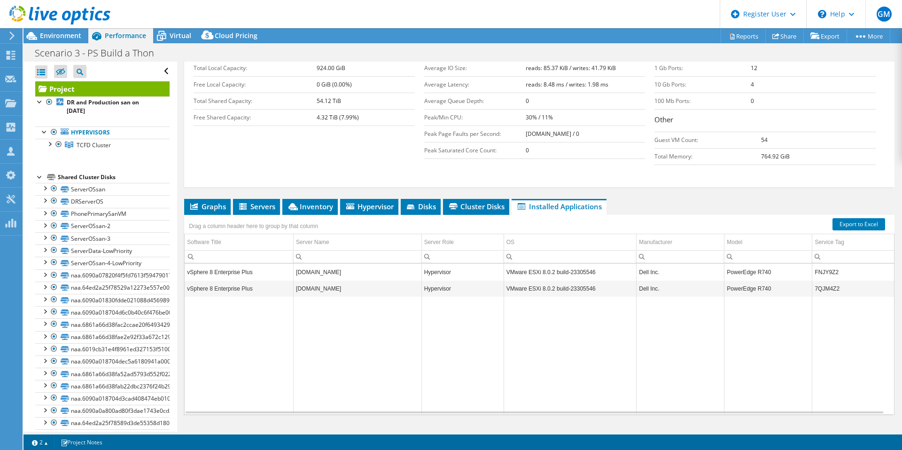
click at [224, 264] on td "vSphere 8 Enterprise Plus" at bounding box center [239, 272] width 109 height 16
click at [238, 280] on td "vSphere 8 Enterprise Plus" at bounding box center [239, 288] width 109 height 16
click at [357, 264] on td "[DOMAIN_NAME]" at bounding box center [358, 272] width 128 height 16
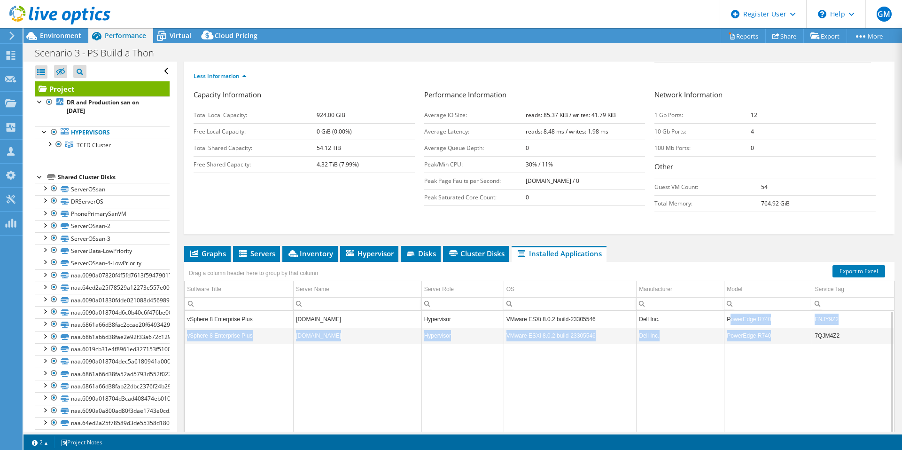
drag, startPoint x: 726, startPoint y: 299, endPoint x: 767, endPoint y: 320, distance: 46.4
click at [767, 320] on tbody "vSphere 8 Enterprise Plus esxicarrus2.maincampus.sdtc.org Hypervisor VMware ESX…" at bounding box center [539, 386] width 709 height 150
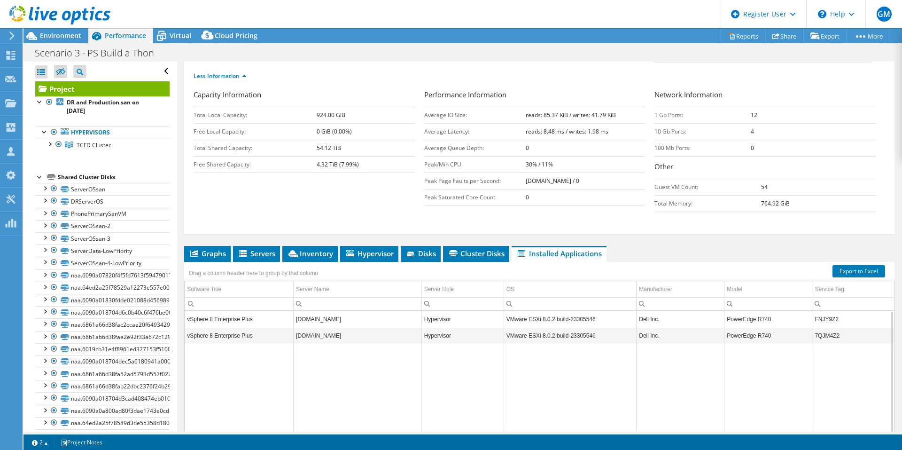
drag, startPoint x: 767, startPoint y: 320, endPoint x: 762, endPoint y: 333, distance: 13.5
click at [763, 343] on td "Data grid" at bounding box center [768, 401] width 88 height 117
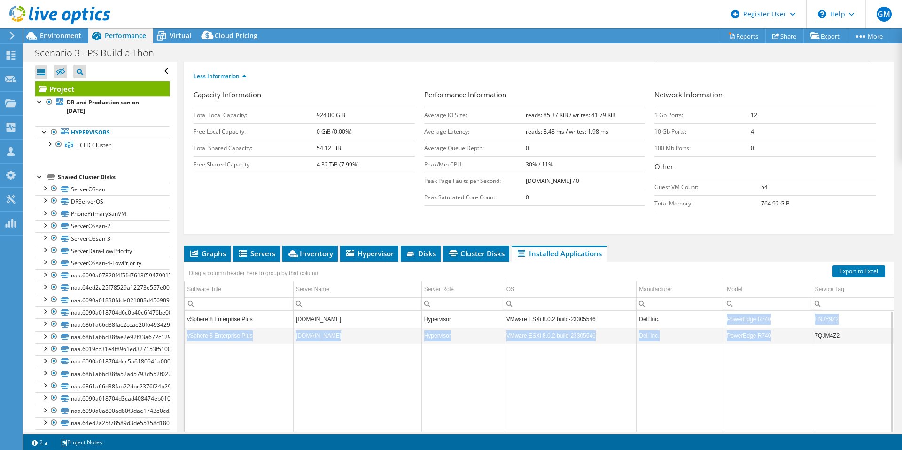
drag, startPoint x: 765, startPoint y: 318, endPoint x: 723, endPoint y: 299, distance: 46.7
click at [723, 311] on tbody "vSphere 8 Enterprise Plus esxicarrus2.maincampus.sdtc.org Hypervisor VMware ESX…" at bounding box center [539, 386] width 709 height 150
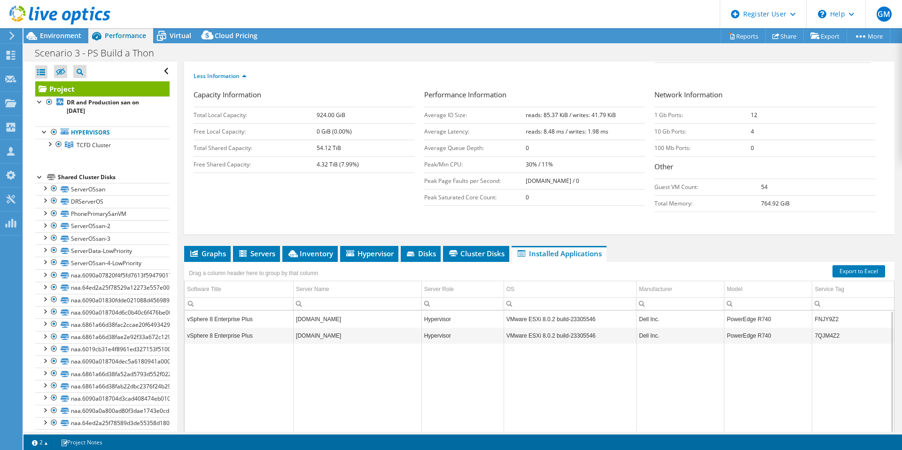
drag, startPoint x: 723, startPoint y: 299, endPoint x: 731, endPoint y: 340, distance: 42.3
click at [731, 343] on td "Data grid" at bounding box center [768, 401] width 88 height 117
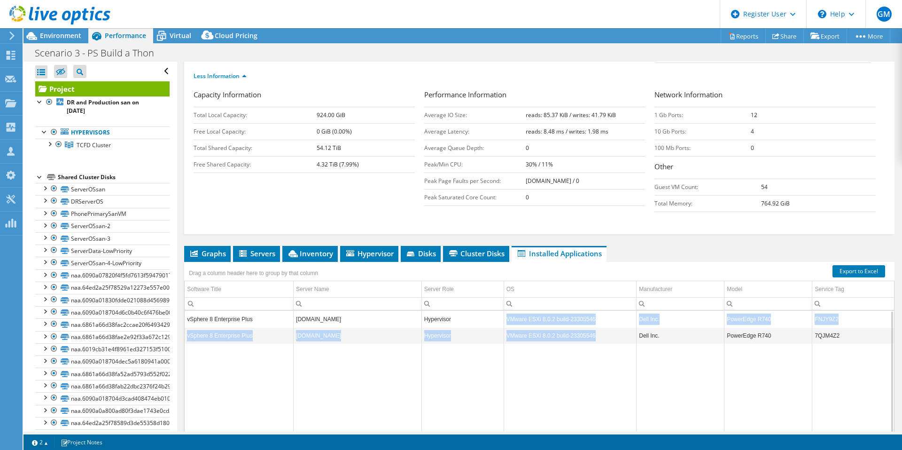
drag, startPoint x: 592, startPoint y: 310, endPoint x: 503, endPoint y: 294, distance: 91.1
click at [503, 311] on tbody "vSphere 8 Enterprise Plus esxicarrus2.maincampus.sdtc.org Hypervisor VMware ESX…" at bounding box center [539, 386] width 709 height 150
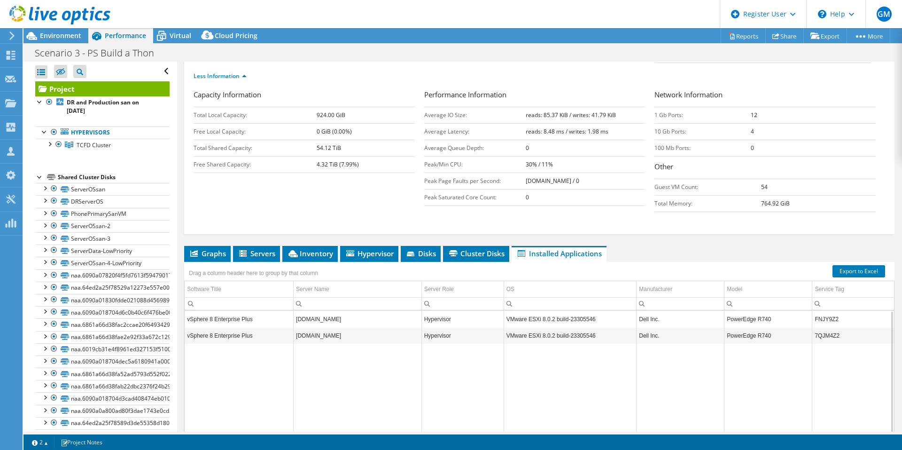
drag, startPoint x: 503, startPoint y: 294, endPoint x: 513, endPoint y: 352, distance: 58.8
click at [513, 352] on td "Data grid" at bounding box center [570, 401] width 133 height 117
click at [492, 249] on span "Cluster Disks" at bounding box center [476, 253] width 57 height 9
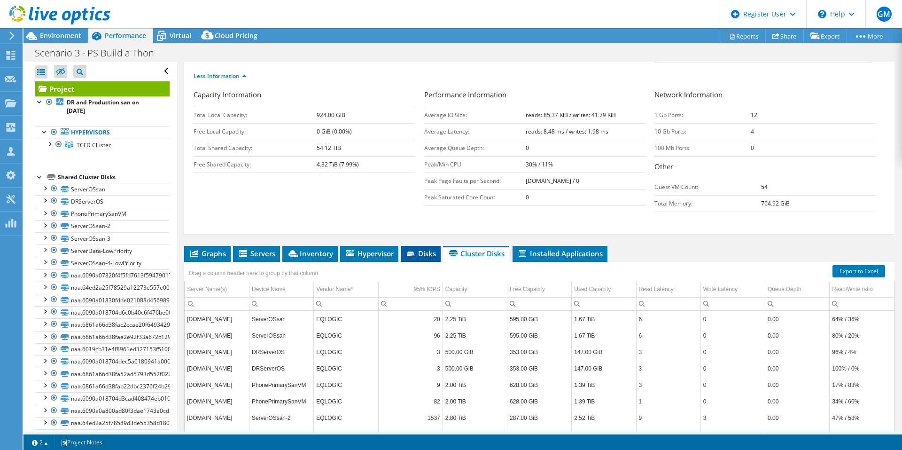
click at [421, 246] on li "Disks" at bounding box center [421, 254] width 40 height 16
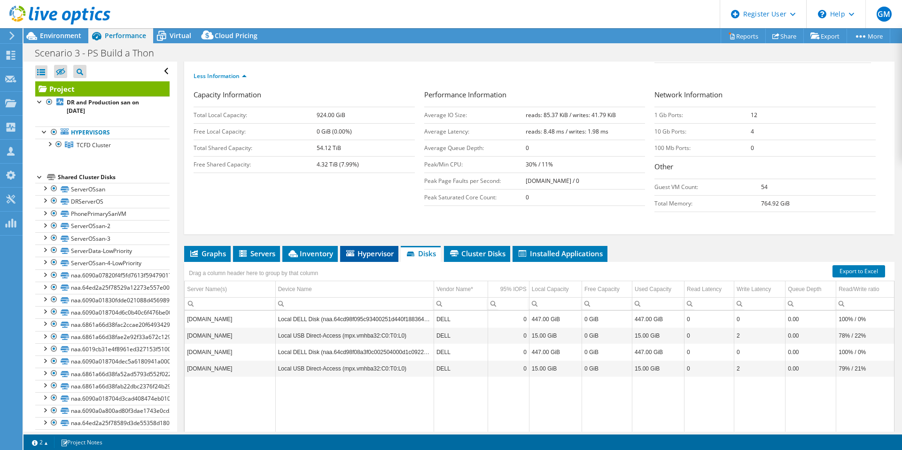
click at [378, 249] on span "Hypervisor" at bounding box center [369, 253] width 49 height 9
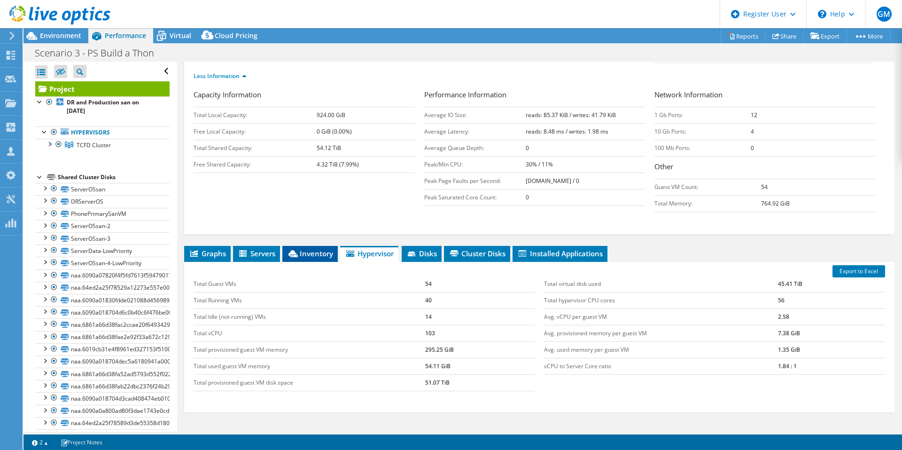
click at [332, 249] on span "Inventory" at bounding box center [310, 253] width 46 height 9
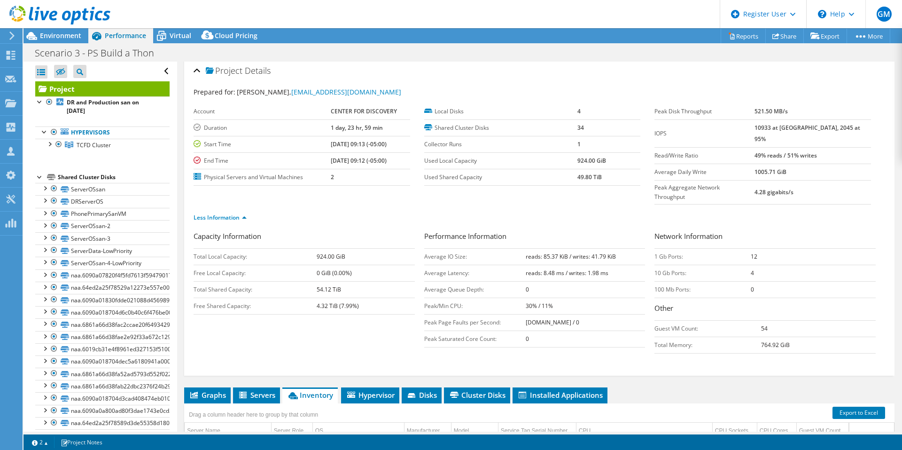
scroll to position [0, 0]
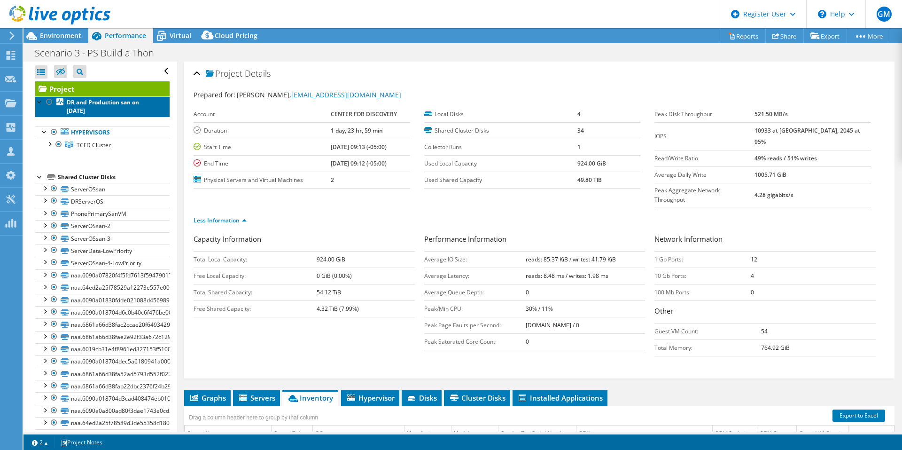
click at [93, 111] on b "DR and Production san on [DATE]" at bounding box center [103, 106] width 72 height 16
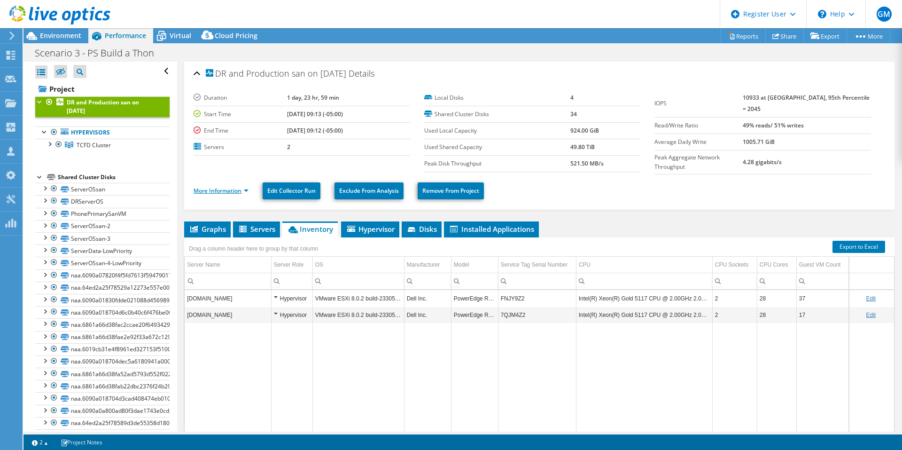
click at [233, 192] on link "More Information" at bounding box center [221, 190] width 55 height 8
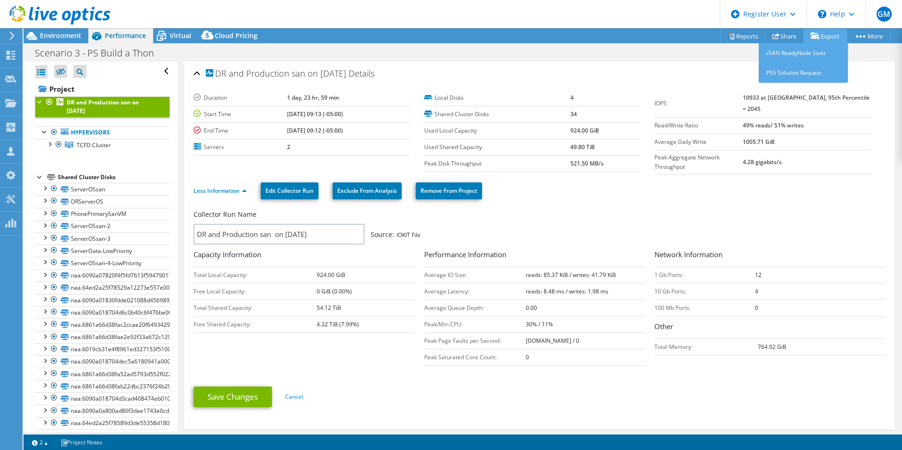
click at [811, 38] on icon at bounding box center [814, 35] width 9 height 7
click at [854, 44] on div "Scenario 3 - PS Build a Thon Print" at bounding box center [462, 52] width 878 height 18
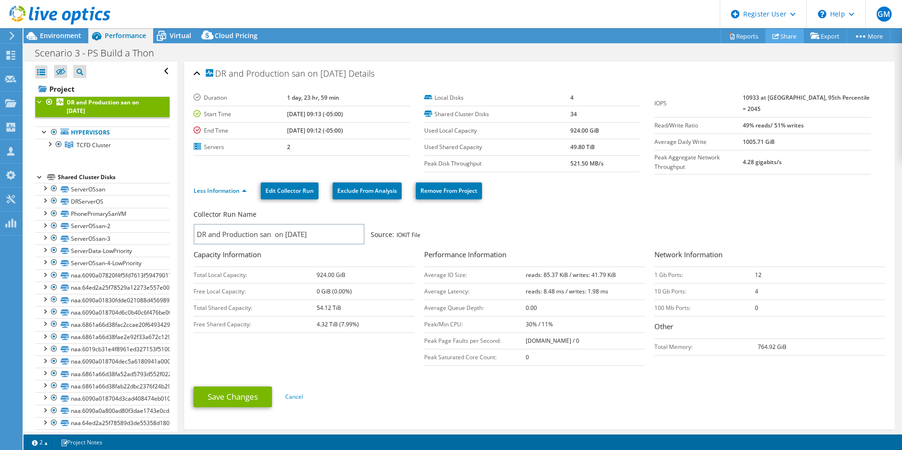
click at [780, 37] on link "Share" at bounding box center [784, 36] width 39 height 15
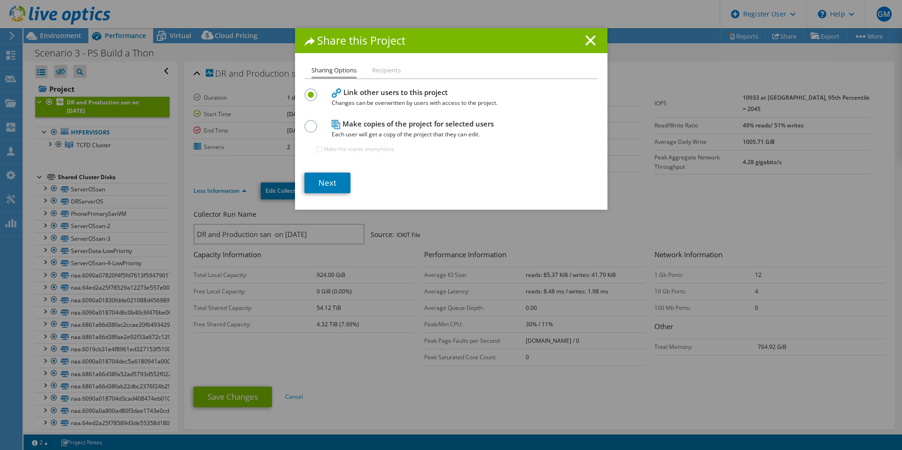
click at [308, 122] on label at bounding box center [312, 121] width 16 height 2
click at [0, 0] on input "radio" at bounding box center [0, 0] width 0 height 0
click at [585, 44] on icon at bounding box center [590, 40] width 10 height 10
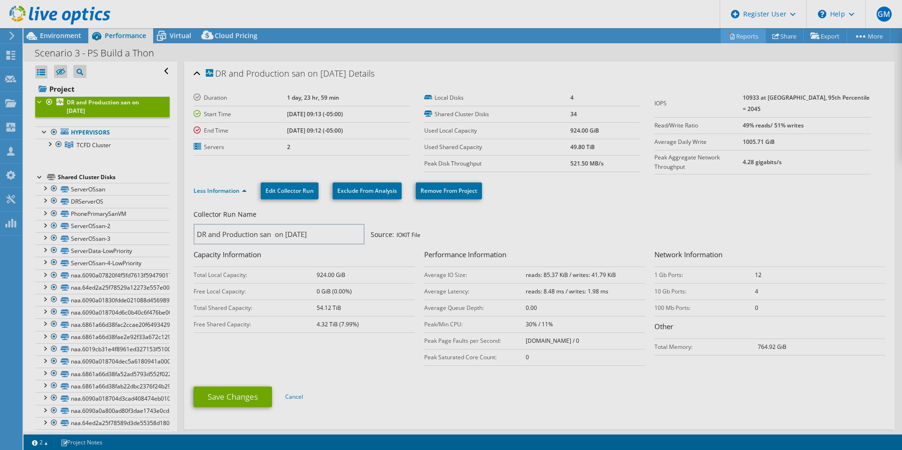
click at [728, 32] on div "This project has been archived. No changes can be made, and graphs and summary …" at bounding box center [462, 238] width 878 height 421
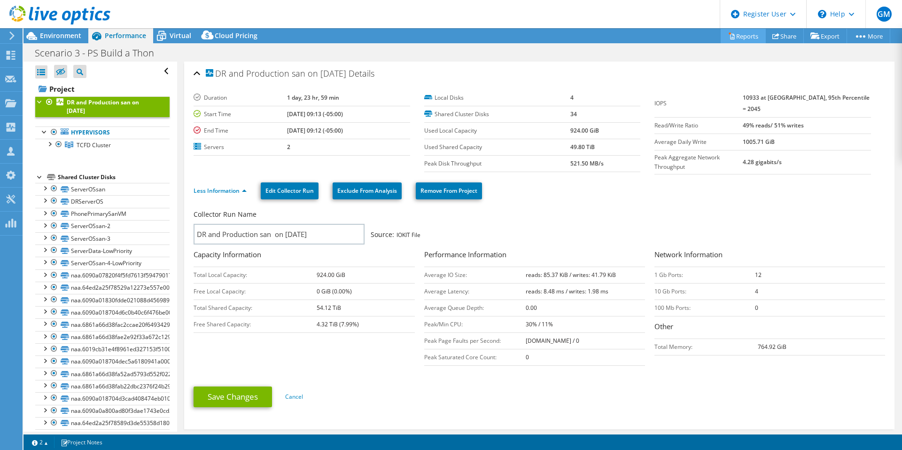
click at [728, 32] on link "Reports" at bounding box center [743, 36] width 45 height 15
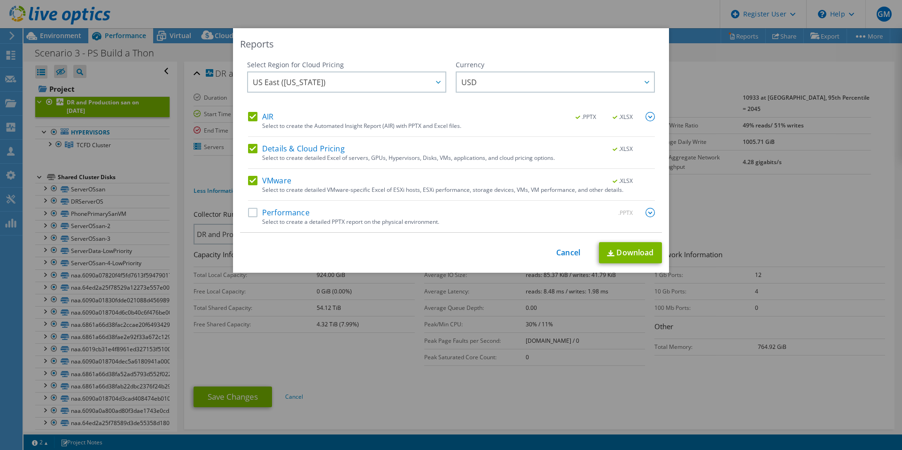
click at [256, 212] on label "Performance" at bounding box center [279, 212] width 62 height 9
click at [0, 0] on input "Performance" at bounding box center [0, 0] width 0 height 0
click at [621, 256] on link "Download" at bounding box center [630, 252] width 63 height 21
click at [773, 128] on div "Reports Select Region for Cloud Pricing Asia Pacific (Hong Kong) Asia Pacific (…" at bounding box center [451, 224] width 902 height 393
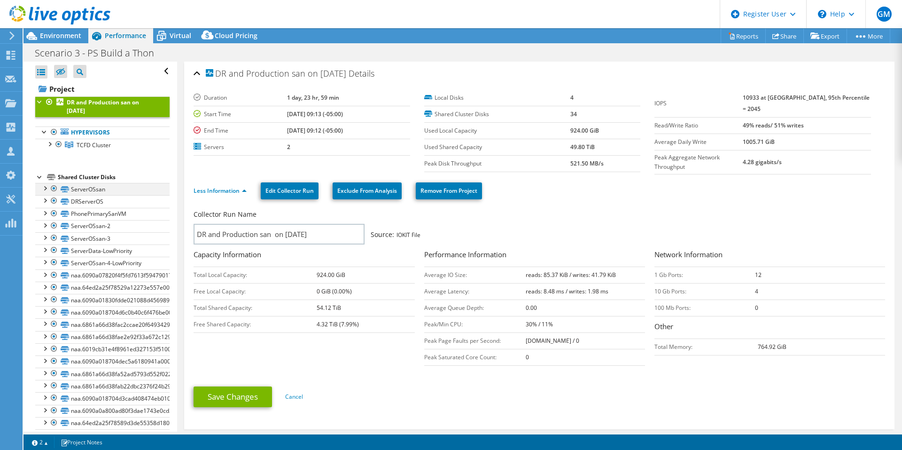
click at [46, 191] on div at bounding box center [44, 187] width 9 height 9
click at [39, 177] on div at bounding box center [39, 175] width 9 height 9
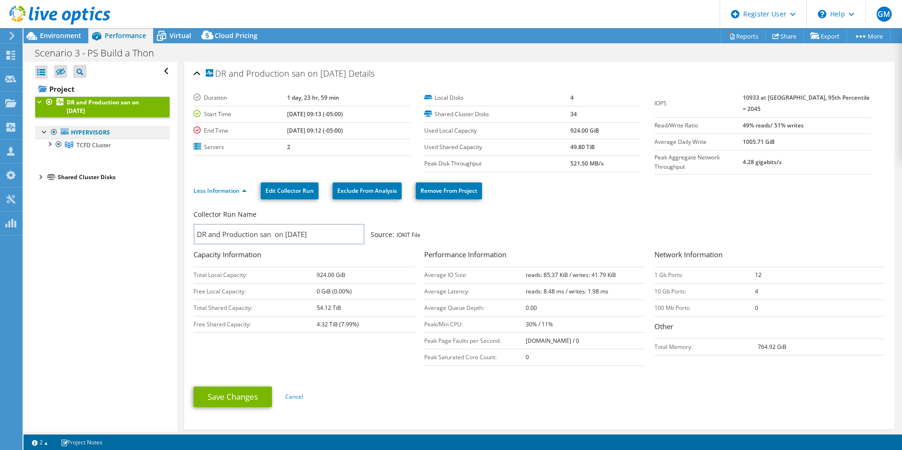
click at [88, 134] on link "Hypervisors" at bounding box center [102, 132] width 134 height 12
click at [95, 143] on span "TCFD Cluster" at bounding box center [94, 145] width 34 height 8
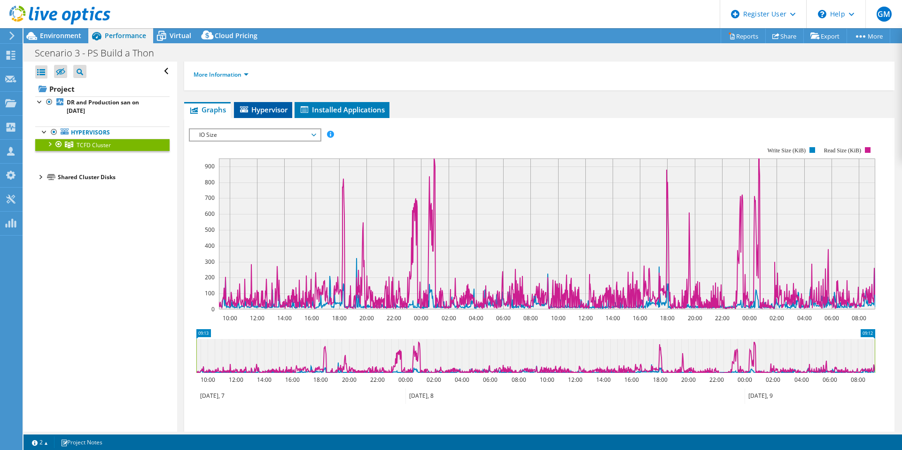
click at [276, 106] on span "Hypervisor" at bounding box center [263, 109] width 49 height 9
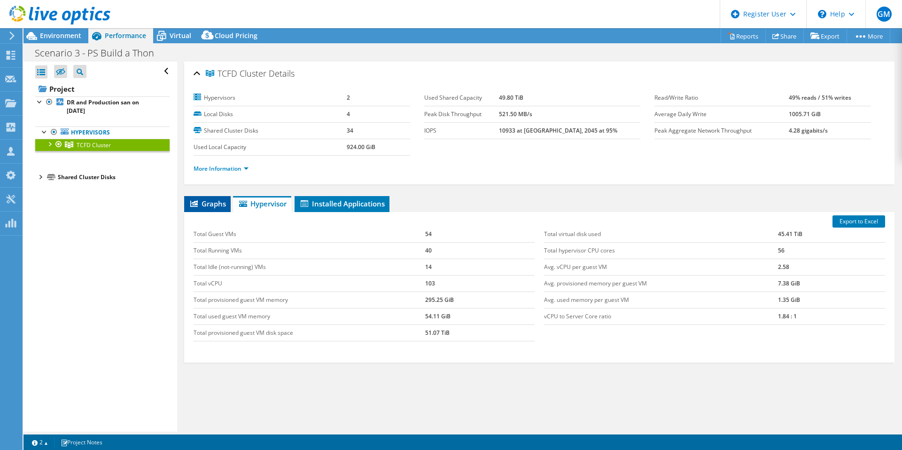
click at [219, 202] on span "Graphs" at bounding box center [207, 203] width 37 height 9
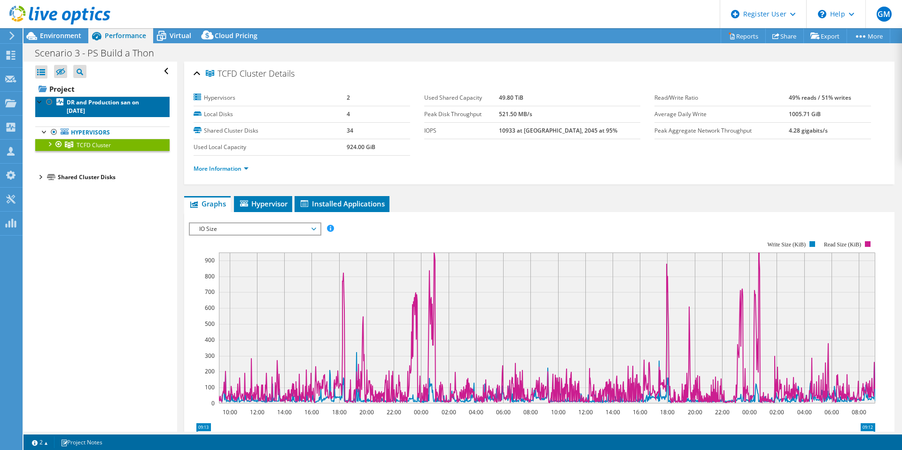
click at [95, 109] on link "DR and Production san on [DATE]" at bounding box center [102, 106] width 134 height 21
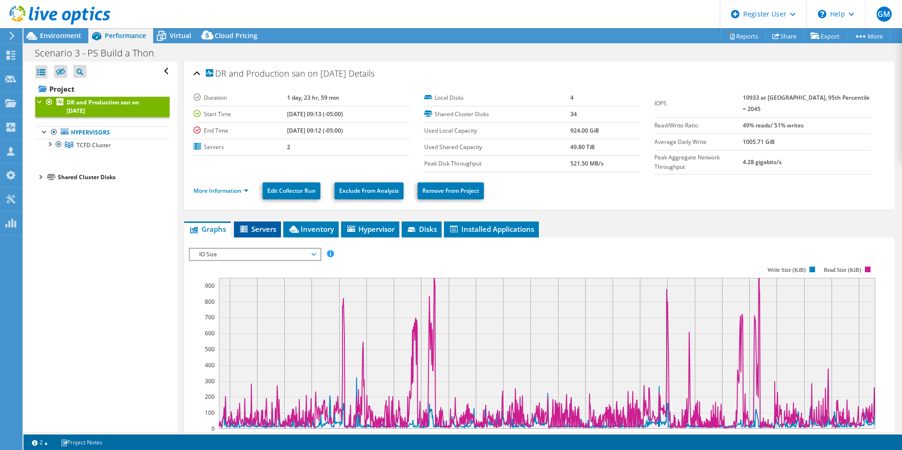
click at [250, 221] on li "Servers" at bounding box center [257, 229] width 47 height 16
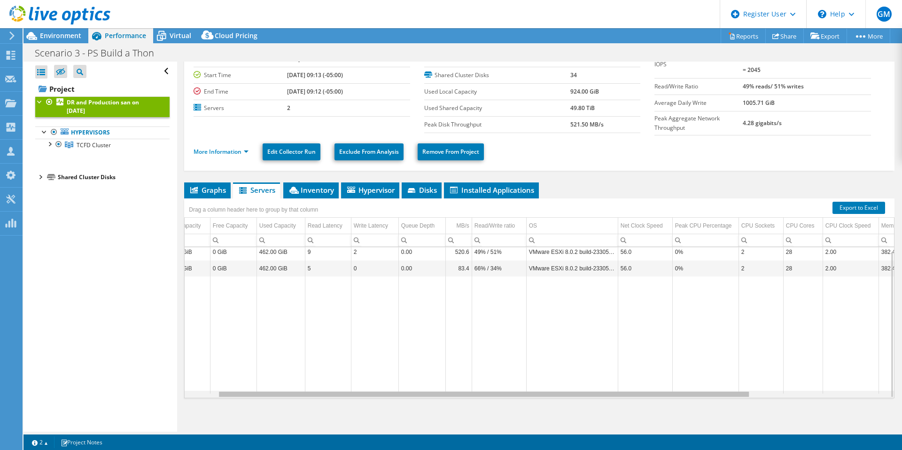
scroll to position [0, 225]
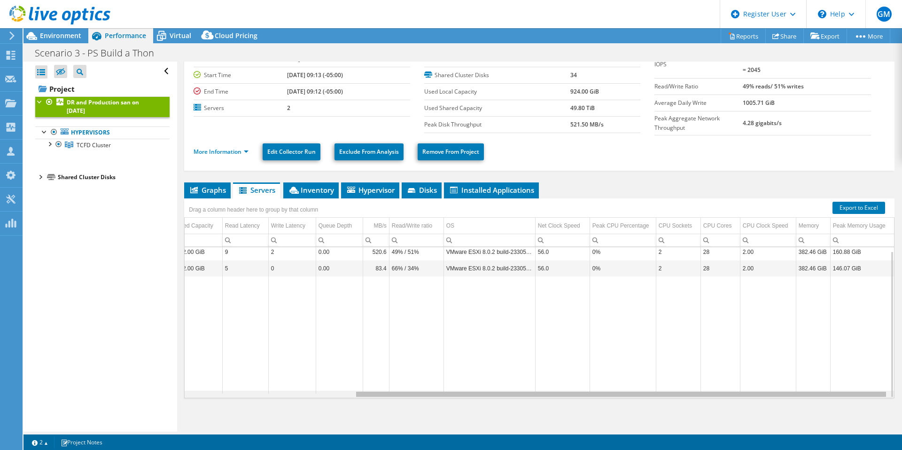
drag, startPoint x: 688, startPoint y: 391, endPoint x: 895, endPoint y: 378, distance: 207.6
click at [895, 381] on body "GM Dell User Giovana Moreira Giovana.Moreira@dell.com Dell My Profile Log Out \…" at bounding box center [451, 225] width 902 height 450
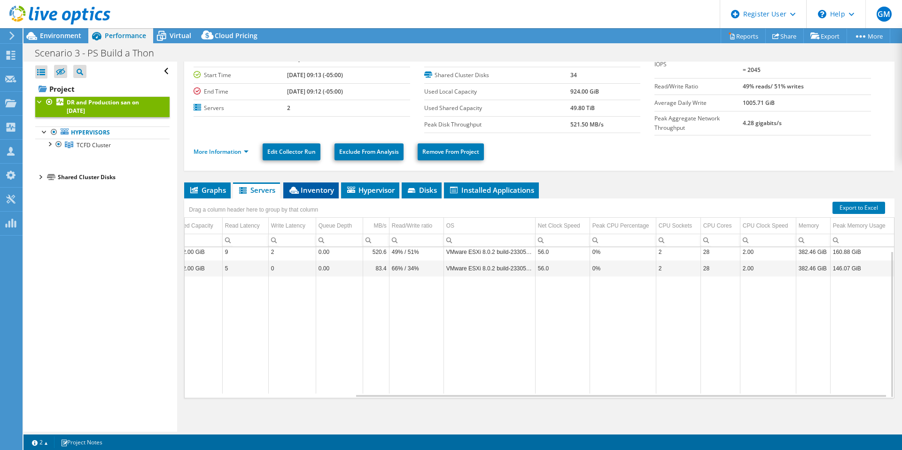
click at [315, 193] on li "Inventory" at bounding box center [310, 190] width 55 height 16
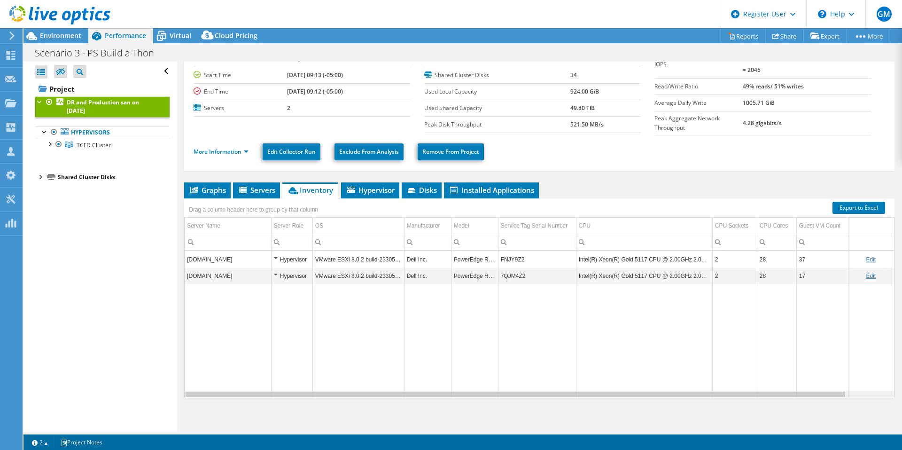
scroll to position [0, 43]
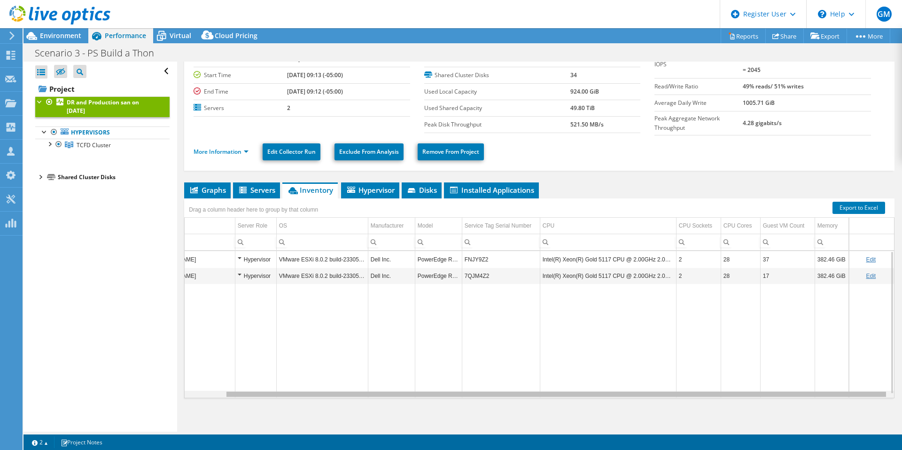
drag, startPoint x: 813, startPoint y: 391, endPoint x: 900, endPoint y: 385, distance: 87.6
click at [900, 385] on body "GM Dell User Giovana Moreira Giovana.Moreira@dell.com Dell My Profile Log Out \…" at bounding box center [451, 225] width 902 height 450
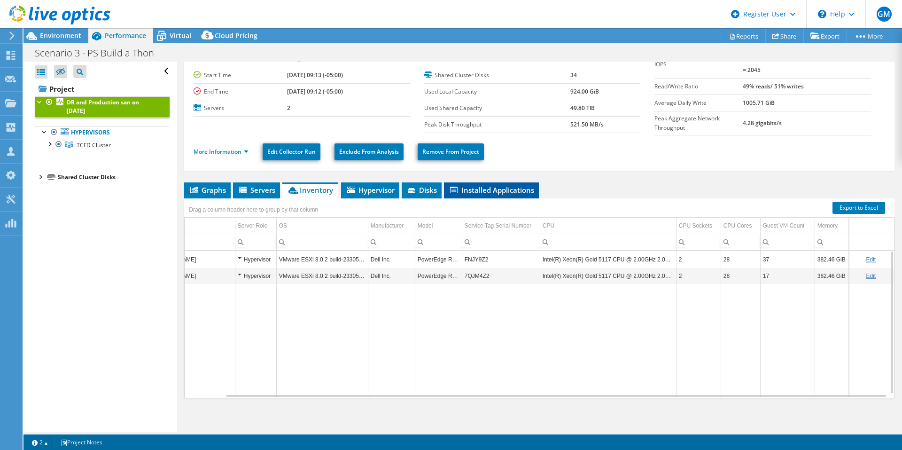
click at [477, 190] on span "Installed Applications" at bounding box center [491, 189] width 85 height 9
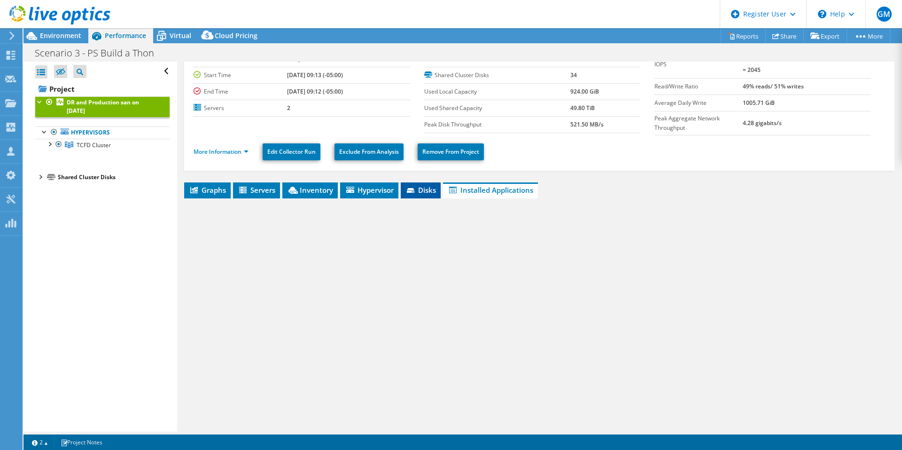
click at [432, 188] on span "Disks" at bounding box center [420, 189] width 31 height 9
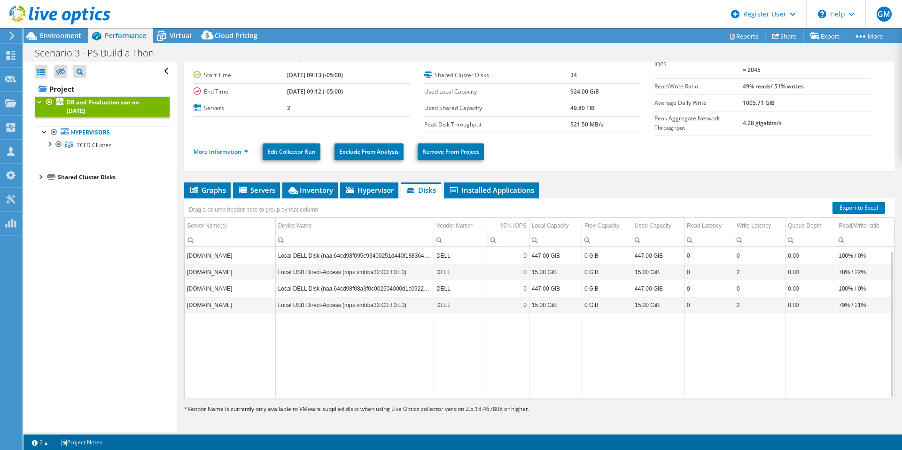
scroll to position [4, 0]
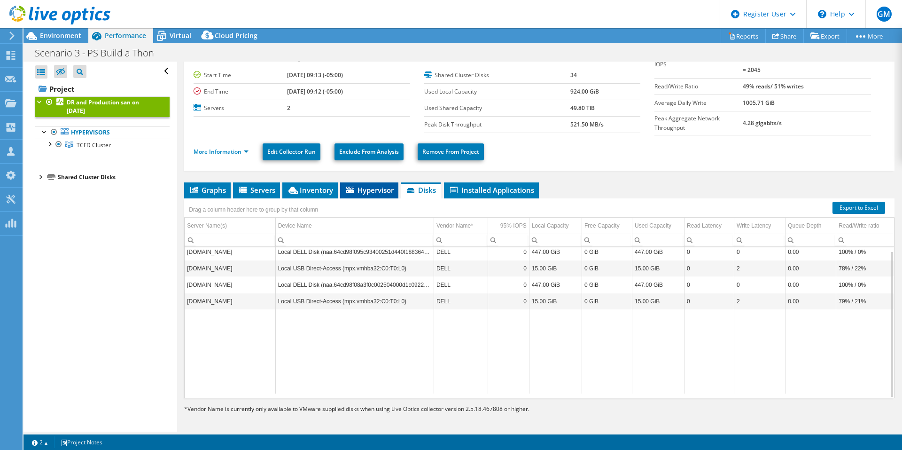
click at [359, 186] on span "Hypervisor" at bounding box center [369, 189] width 49 height 9
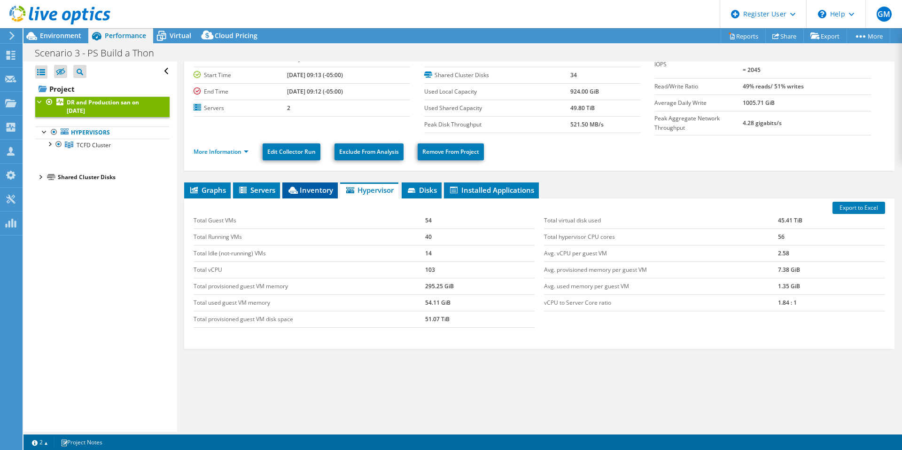
click at [301, 193] on li "Inventory" at bounding box center [309, 190] width 55 height 16
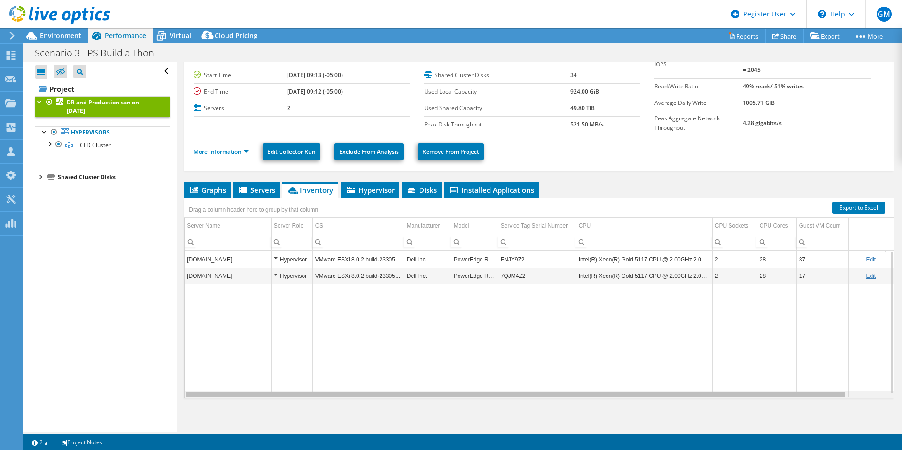
scroll to position [0, 43]
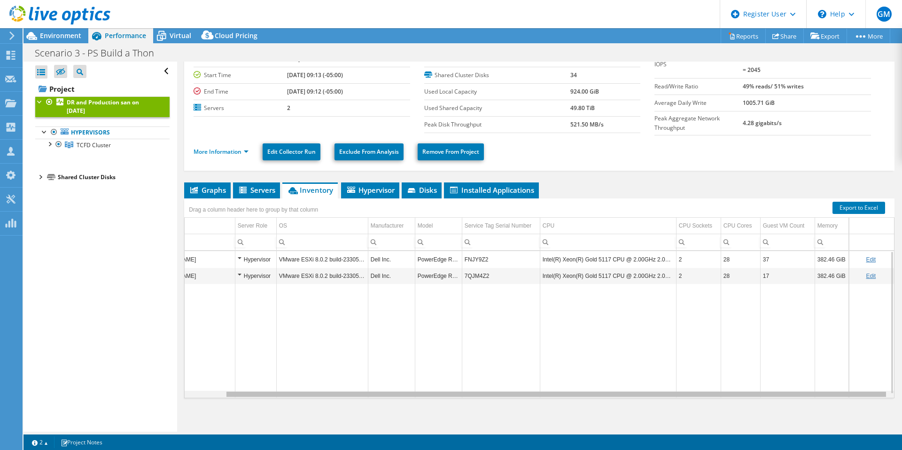
drag, startPoint x: 816, startPoint y: 392, endPoint x: 901, endPoint y: 392, distance: 85.5
click at [901, 392] on body "GM Dell User Giovana Moreira Giovana.Moreira@dell.com Dell My Profile Log Out \…" at bounding box center [451, 225] width 902 height 450
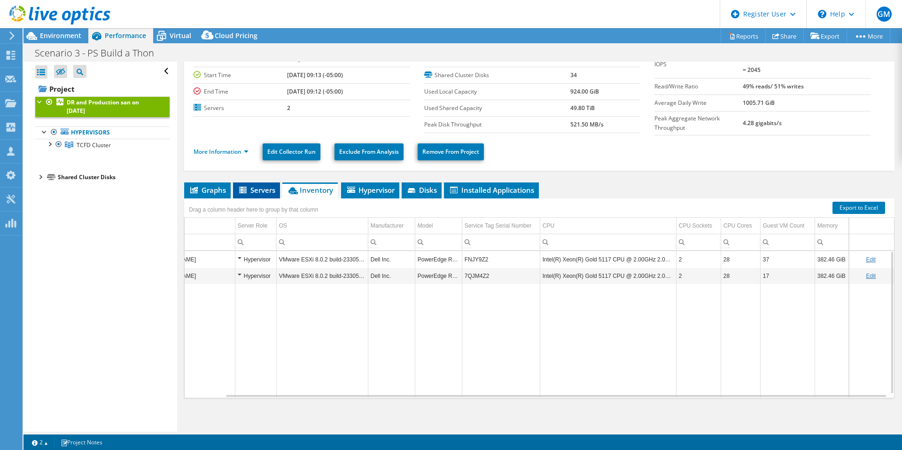
click at [247, 194] on li "Servers" at bounding box center [256, 190] width 47 height 16
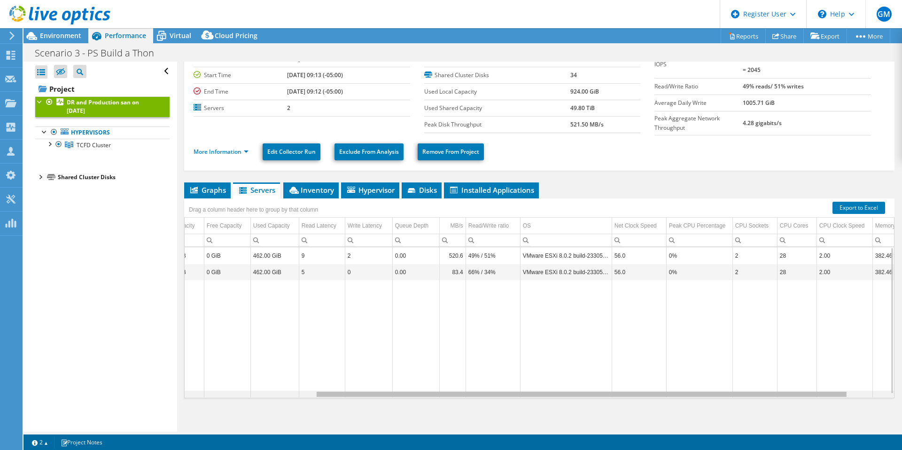
scroll to position [0, 0]
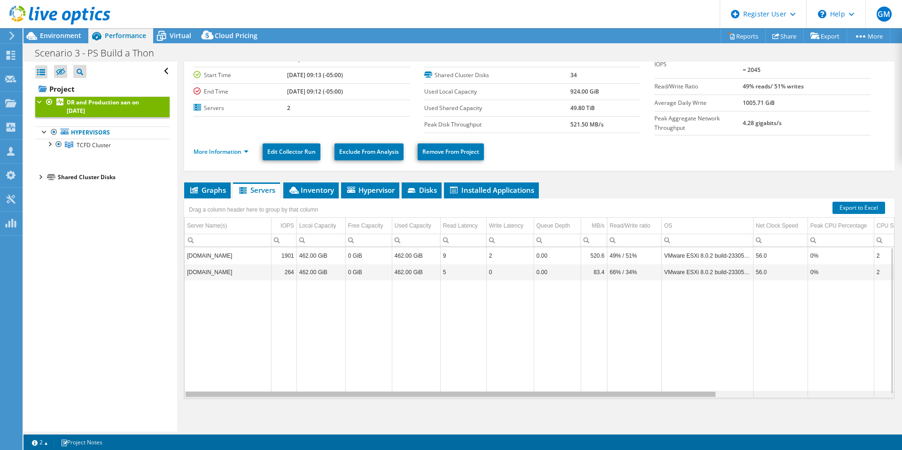
drag, startPoint x: 559, startPoint y: 393, endPoint x: 540, endPoint y: 401, distance: 20.9
click at [540, 401] on body "GM Dell User Giovana Moreira Giovana.Moreira@dell.com Dell My Profile Log Out \…" at bounding box center [451, 225] width 902 height 450
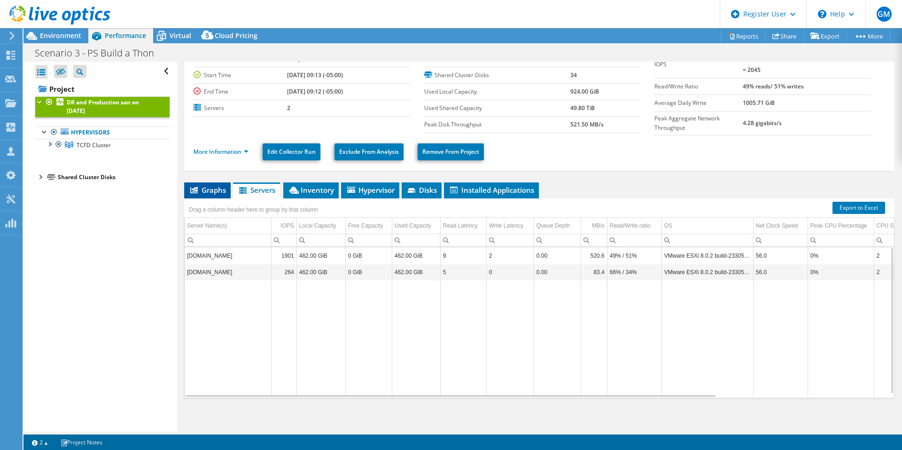
click at [214, 186] on span "Graphs" at bounding box center [207, 189] width 37 height 9
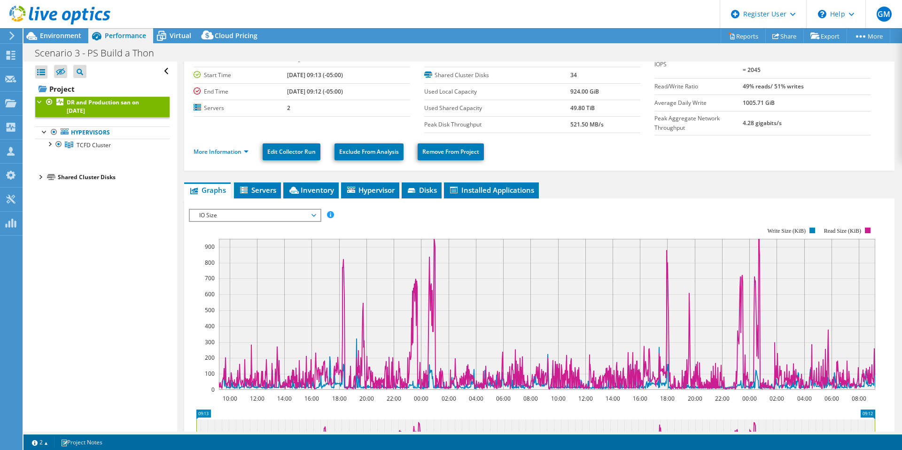
click at [236, 159] on div "More Information Edit Collector Run Exclude From Analysis Remove From Project" at bounding box center [540, 151] width 692 height 33
click at [229, 151] on link "More Information" at bounding box center [221, 152] width 55 height 8
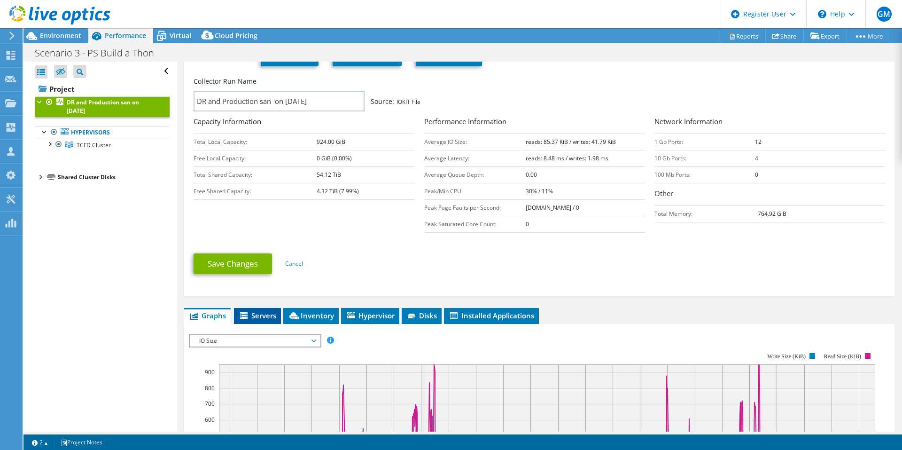
click at [266, 314] on span "Servers" at bounding box center [258, 315] width 38 height 9
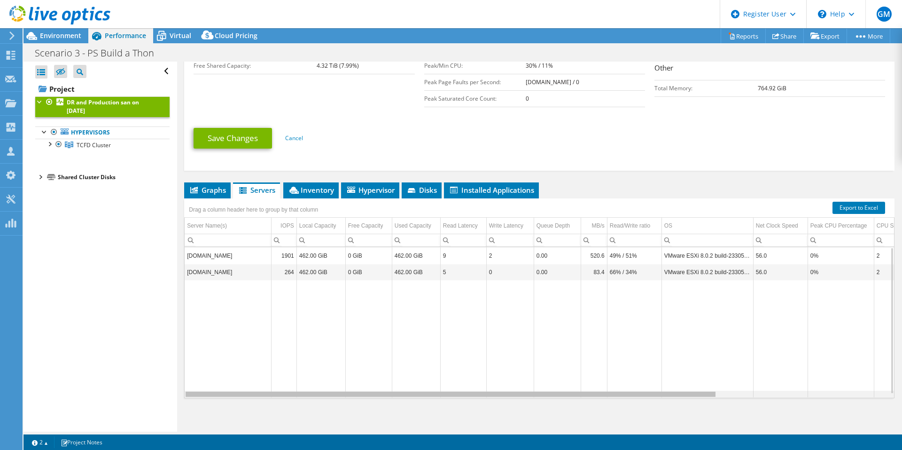
drag, startPoint x: 623, startPoint y: 392, endPoint x: 543, endPoint y: 377, distance: 81.4
click at [543, 377] on body "GM Dell User Giovana Moreira Giovana.Moreira@dell.com Dell My Profile Log Out \…" at bounding box center [451, 225] width 902 height 450
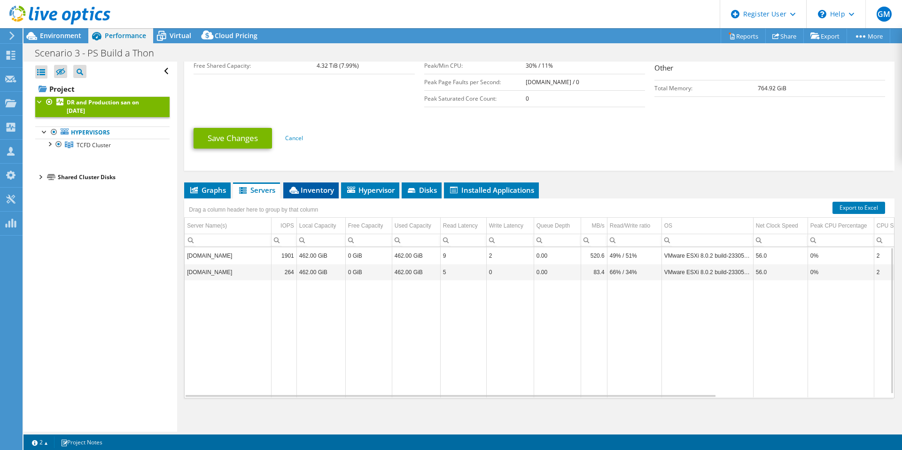
click at [319, 190] on span "Inventory" at bounding box center [311, 189] width 46 height 9
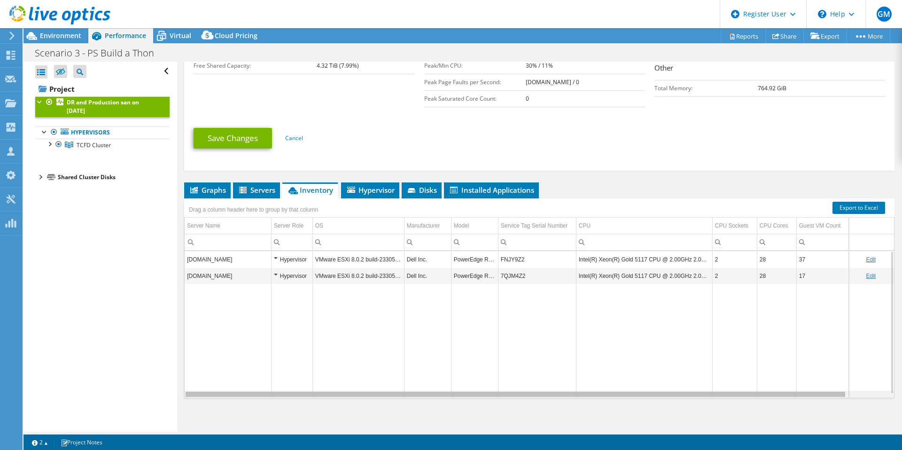
drag, startPoint x: 423, startPoint y: 394, endPoint x: 451, endPoint y: 385, distance: 29.0
click at [451, 393] on body "GM Dell User Giovana Moreira Giovana.Moreira@dell.com Dell My Profile Log Out \…" at bounding box center [451, 225] width 902 height 450
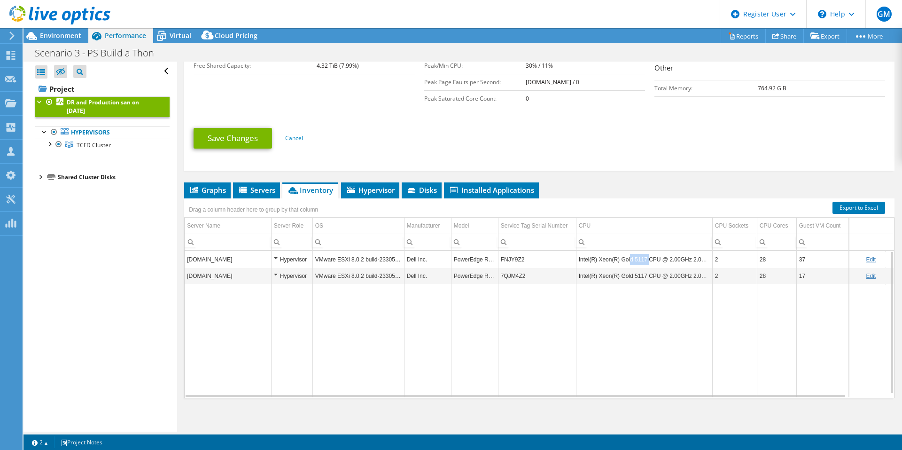
drag, startPoint x: 628, startPoint y: 258, endPoint x: 645, endPoint y: 262, distance: 17.9
click at [645, 262] on td "Intel(R) Xeon(R) Gold 5117 CPU @ 2.00GHz 2.00 GHz" at bounding box center [644, 259] width 136 height 16
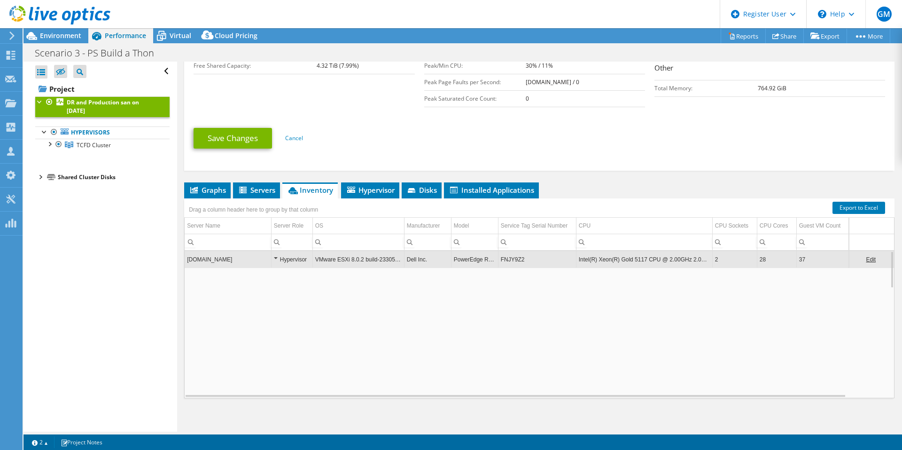
click at [646, 263] on td "Intel(R) Xeon(R) Gold 5117 CPU @ 2.00GHz 2.00 GHz" at bounding box center [644, 259] width 136 height 16
click at [275, 254] on div "Hypervisor" at bounding box center [292, 259] width 36 height 11
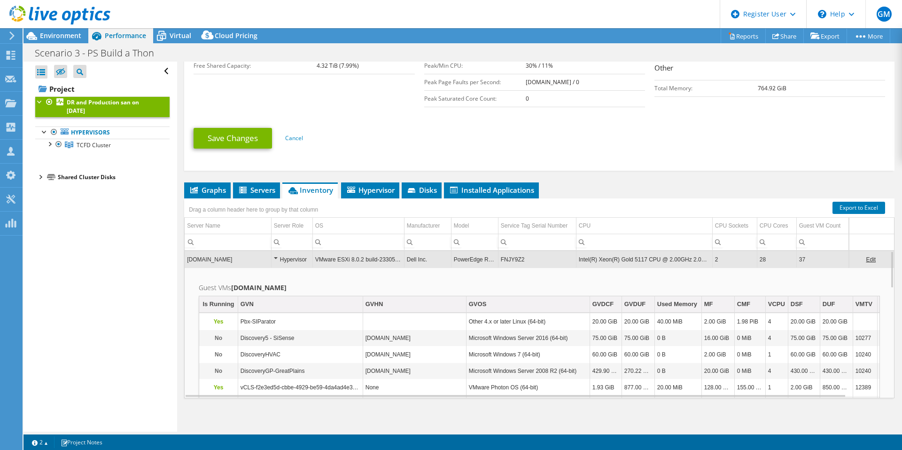
click at [275, 254] on div "Hypervisor" at bounding box center [292, 259] width 36 height 11
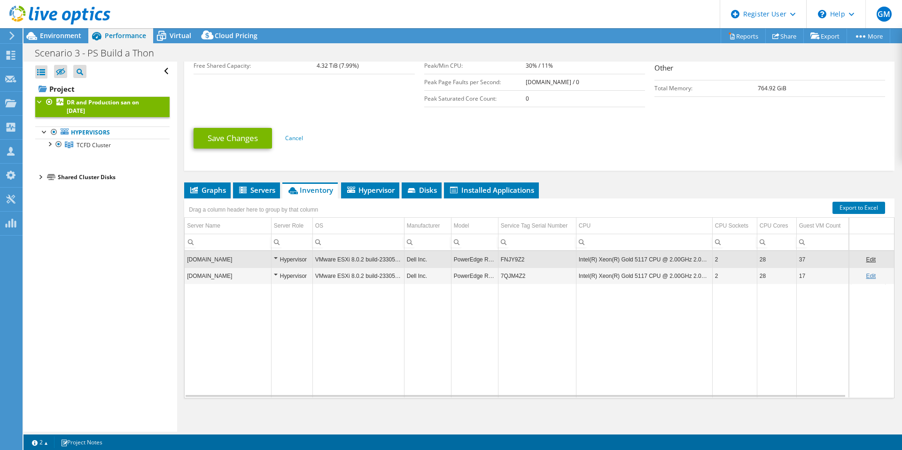
click at [275, 254] on div "Hypervisor" at bounding box center [292, 259] width 36 height 11
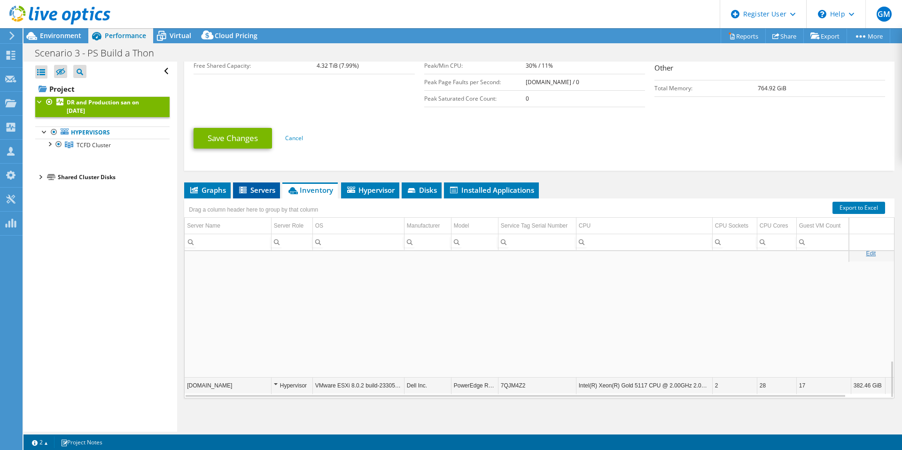
click at [262, 189] on span "Servers" at bounding box center [257, 189] width 38 height 9
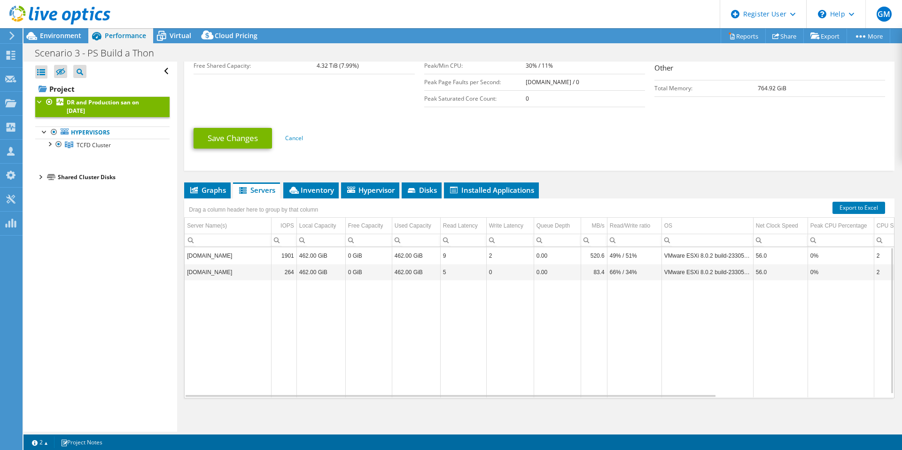
drag, startPoint x: 682, startPoint y: 390, endPoint x: 653, endPoint y: 391, distance: 28.7
click at [653, 391] on div "esxicarrus2.maincampus.sdtc.org 1901 462.00 GiB 0 GiB 462.00 GiB 9 2 0.00 520.6…" at bounding box center [539, 322] width 709 height 150
click at [660, 398] on div "Graphs Servers Inventory Hypervisor Disks Cluster Disks Installed Applications …" at bounding box center [539, 299] width 710 height 235
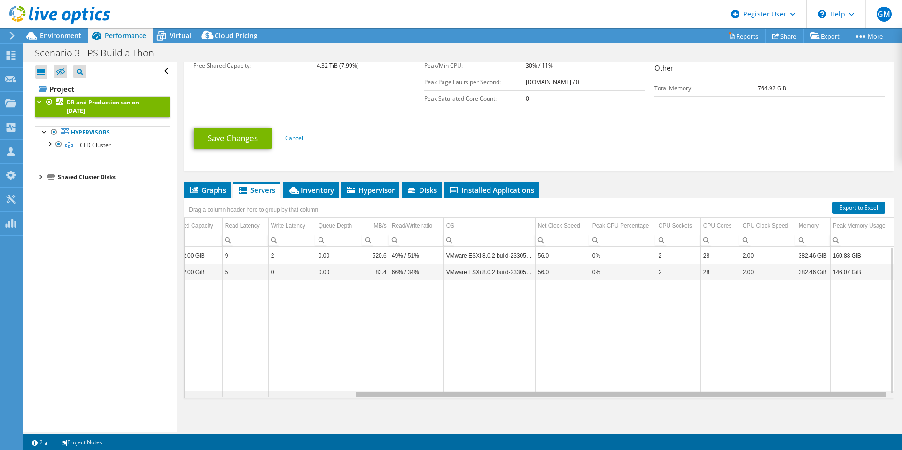
drag, startPoint x: 655, startPoint y: 391, endPoint x: 855, endPoint y: 380, distance: 200.5
click at [855, 380] on body "GM Dell User Giovana Moreira Giovana.Moreira@dell.com Dell My Profile Log Out \…" at bounding box center [451, 225] width 902 height 450
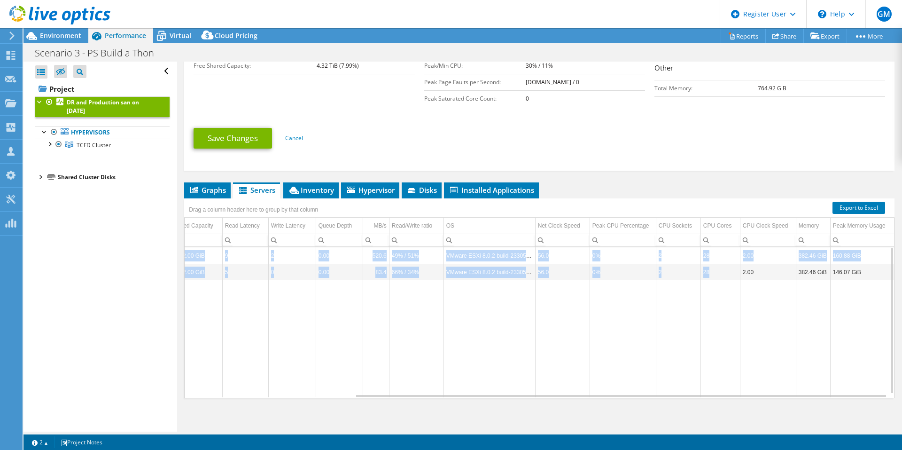
drag, startPoint x: 694, startPoint y: 244, endPoint x: 701, endPoint y: 262, distance: 18.9
click at [701, 262] on table "esxicarrus2.maincampus.sdtc.org 1901 462.00 GiB 0 GiB 462.00 GiB 9 2 0.00 520.6…" at bounding box center [430, 322] width 927 height 150
click at [701, 264] on td "28" at bounding box center [719, 272] width 39 height 16
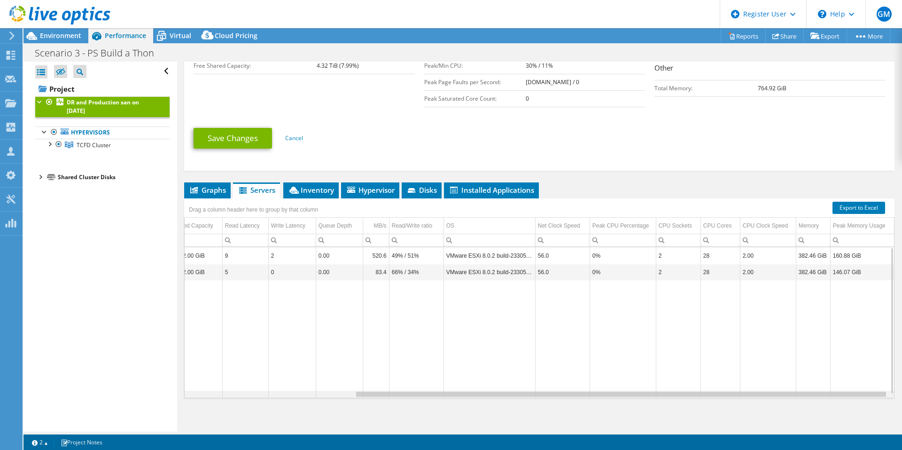
click at [783, 391] on div "Data grid" at bounding box center [621, 393] width 532 height 7
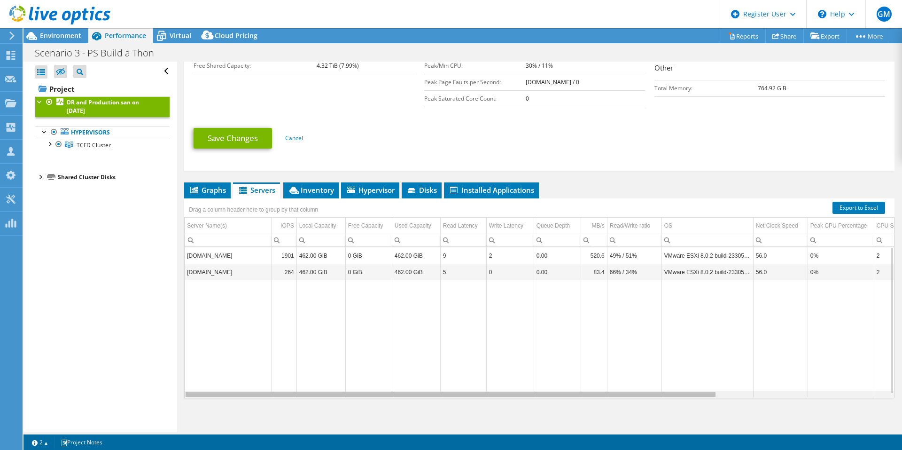
drag, startPoint x: 784, startPoint y: 392, endPoint x: 494, endPoint y: 420, distance: 291.1
click at [498, 420] on body "GM Dell User Giovana Moreira Giovana.Moreira@dell.com Dell My Profile Log Out \…" at bounding box center [451, 225] width 902 height 450
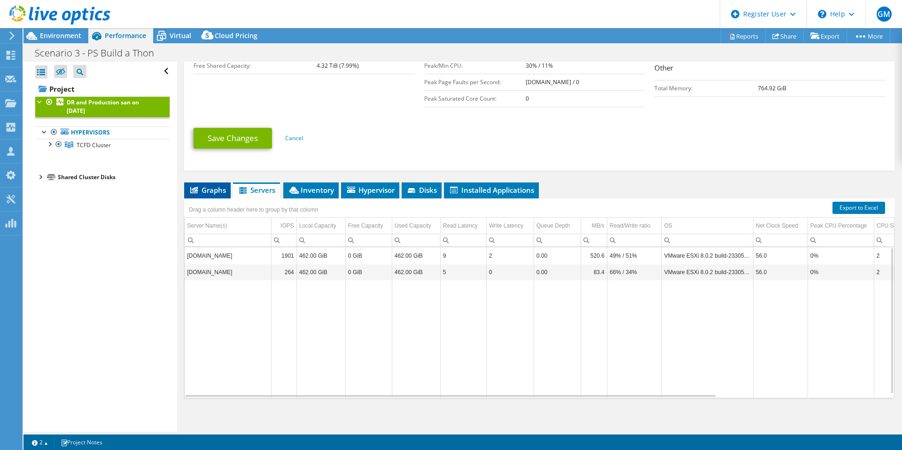
click at [216, 188] on span "Graphs" at bounding box center [207, 189] width 37 height 9
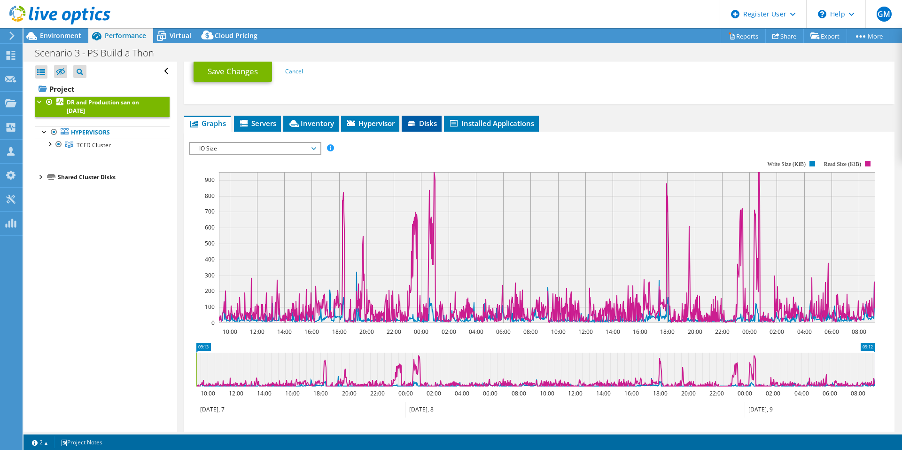
click at [427, 121] on span "Disks" at bounding box center [421, 122] width 31 height 9
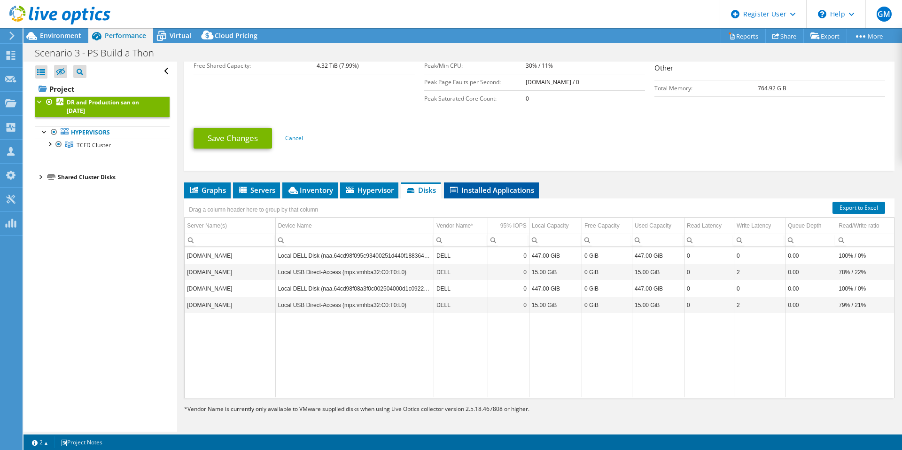
click at [477, 189] on span "Installed Applications" at bounding box center [491, 189] width 85 height 9
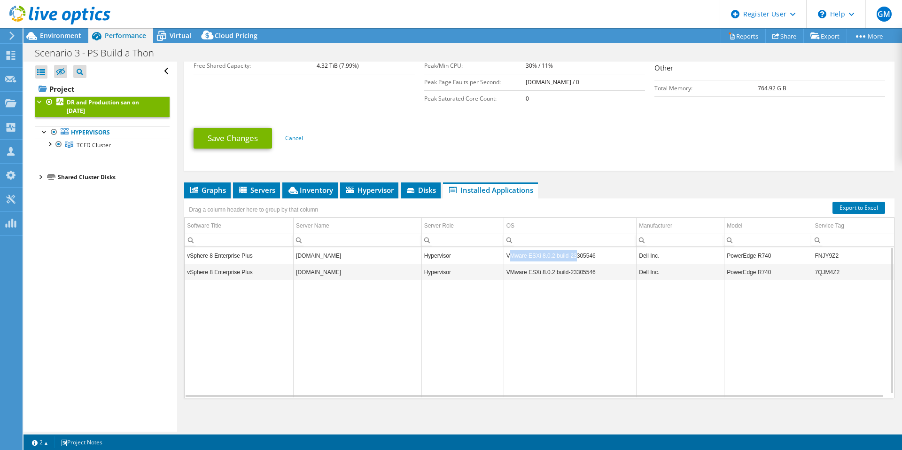
drag, startPoint x: 509, startPoint y: 253, endPoint x: 576, endPoint y: 258, distance: 67.4
click at [576, 258] on td "VMware ESXi 8.0.2 build-23305546" at bounding box center [570, 255] width 133 height 16
drag, startPoint x: 747, startPoint y: 251, endPoint x: 769, endPoint y: 256, distance: 21.8
click at [769, 256] on td "PowerEdge R740" at bounding box center [768, 255] width 88 height 16
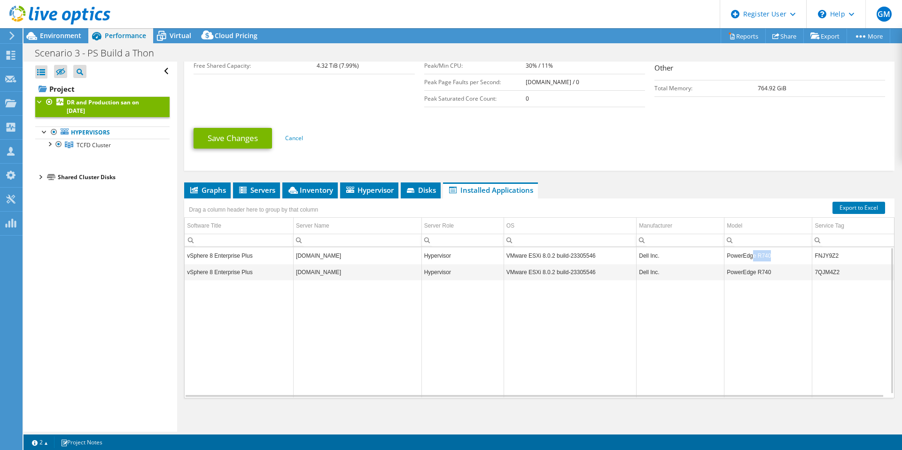
click at [769, 256] on td "PowerEdge R740" at bounding box center [768, 255] width 88 height 16
drag, startPoint x: 838, startPoint y: 259, endPoint x: 812, endPoint y: 253, distance: 26.1
click at [812, 253] on td "FNJY9Z2" at bounding box center [853, 255] width 82 height 16
copy td "FNJY9Z2"
drag, startPoint x: 767, startPoint y: 256, endPoint x: 724, endPoint y: 250, distance: 43.6
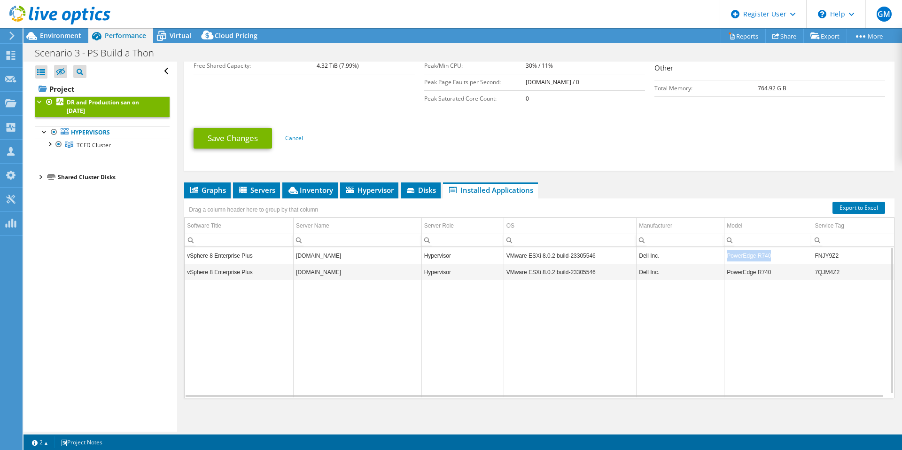
click at [724, 250] on td "PowerEdge R740" at bounding box center [768, 255] width 88 height 16
copy td "PowerEdge R740"
click at [43, 130] on div at bounding box center [44, 130] width 9 height 9
click at [39, 172] on div at bounding box center [39, 175] width 9 height 9
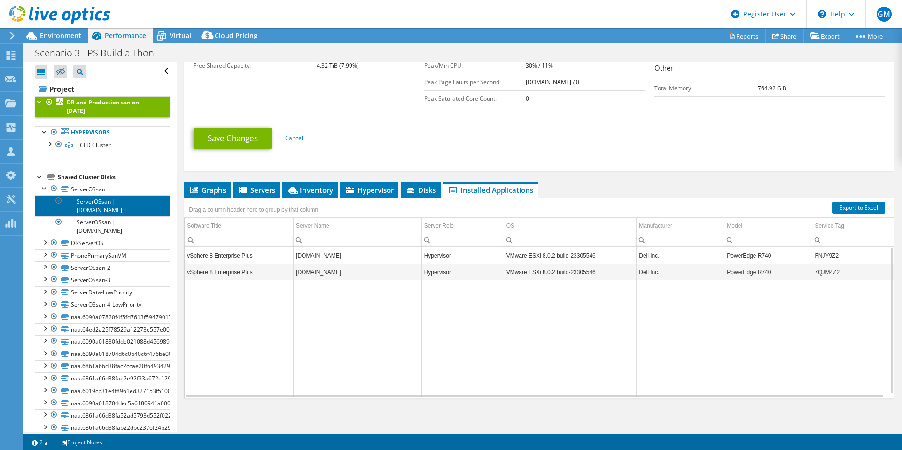
click at [99, 208] on link "ServerOSsan | [DOMAIN_NAME]" at bounding box center [102, 205] width 134 height 21
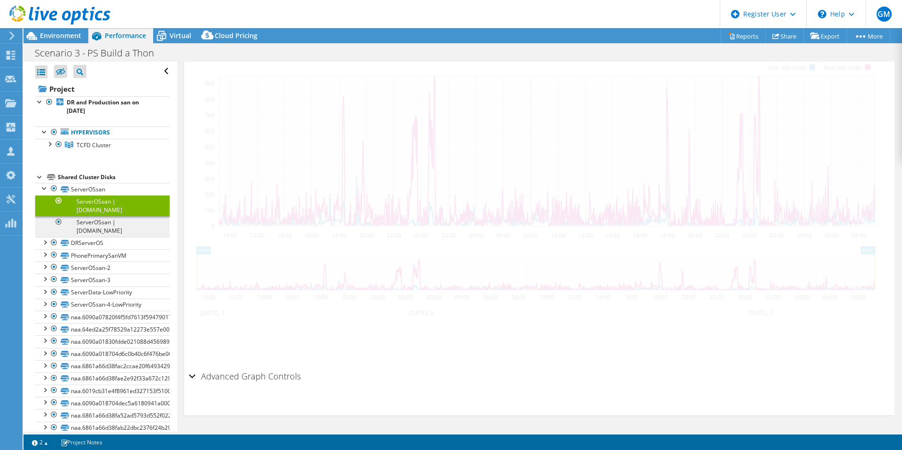
scroll to position [200, 0]
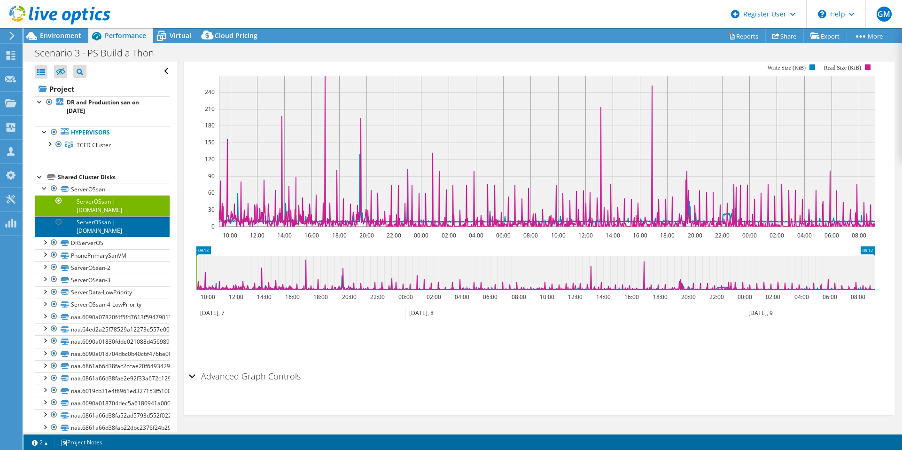
click at [105, 223] on link "ServerOSsan | [DOMAIN_NAME]" at bounding box center [102, 226] width 134 height 21
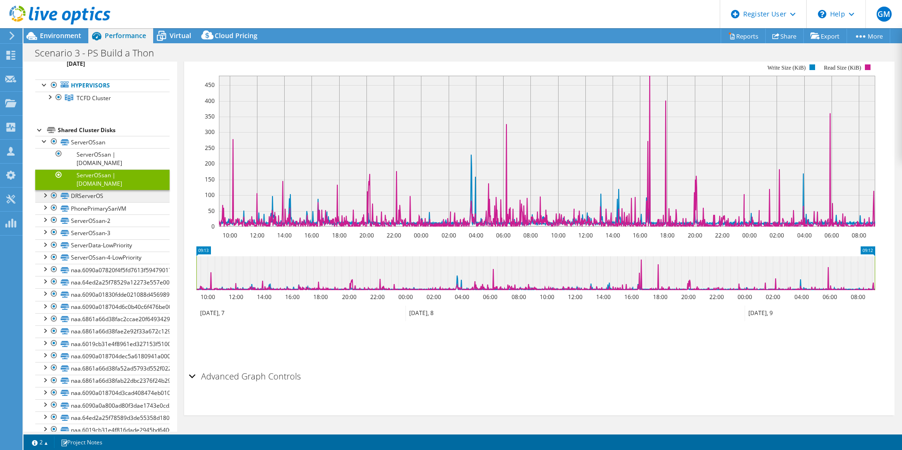
scroll to position [0, 0]
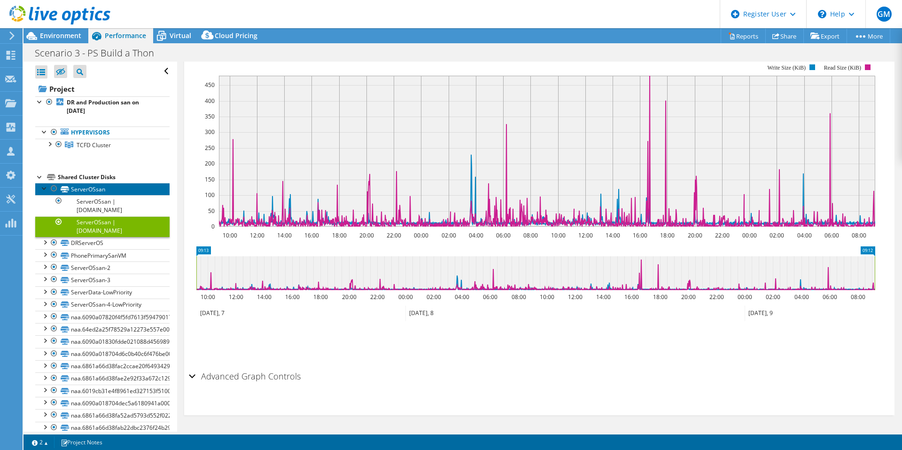
click at [78, 188] on link "ServerOSsan" at bounding box center [102, 189] width 134 height 12
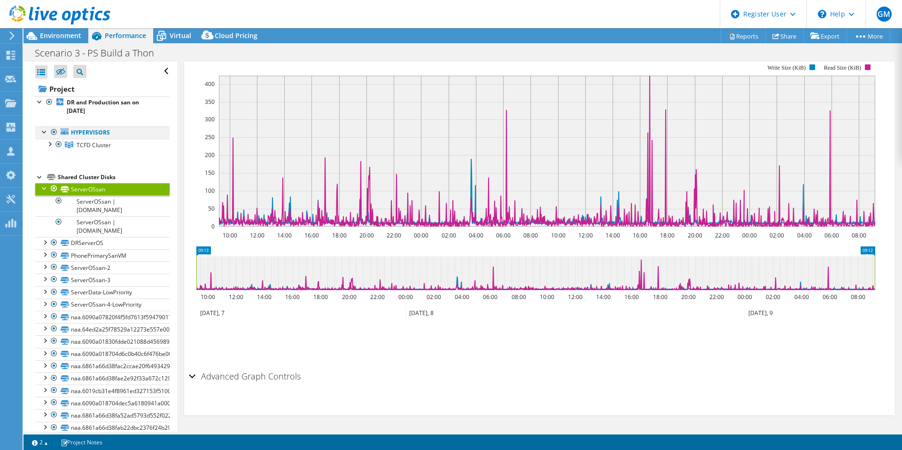
click at [42, 127] on div at bounding box center [44, 130] width 9 height 9
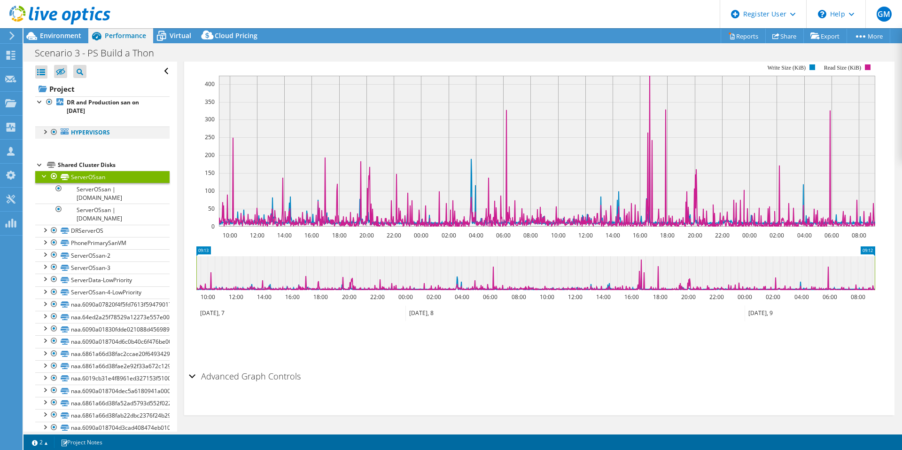
click at [42, 127] on div at bounding box center [44, 130] width 9 height 9
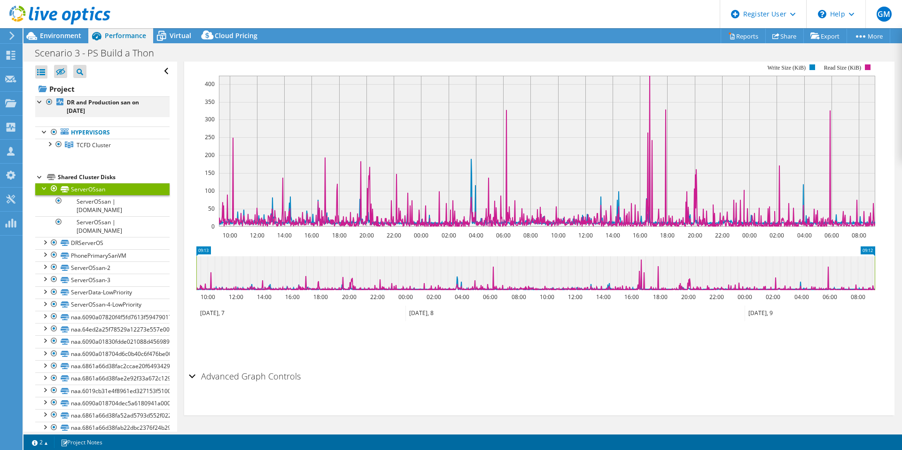
click at [48, 102] on div at bounding box center [49, 101] width 9 height 11
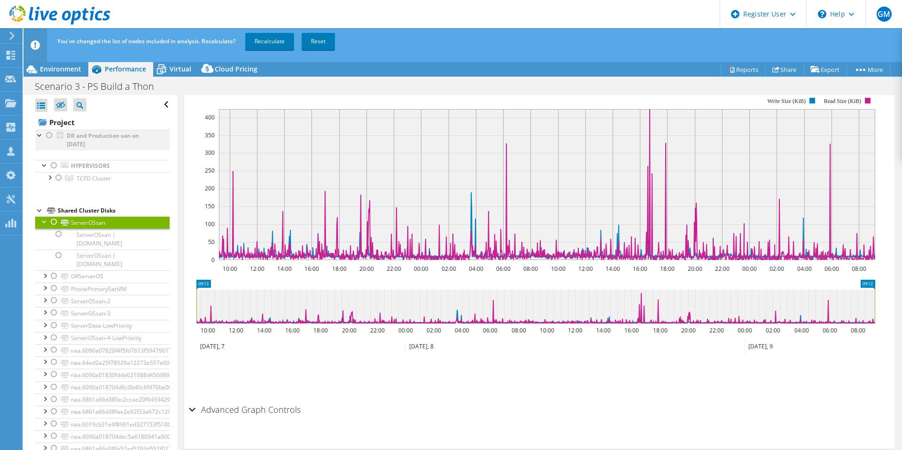
click at [47, 130] on div at bounding box center [49, 135] width 9 height 11
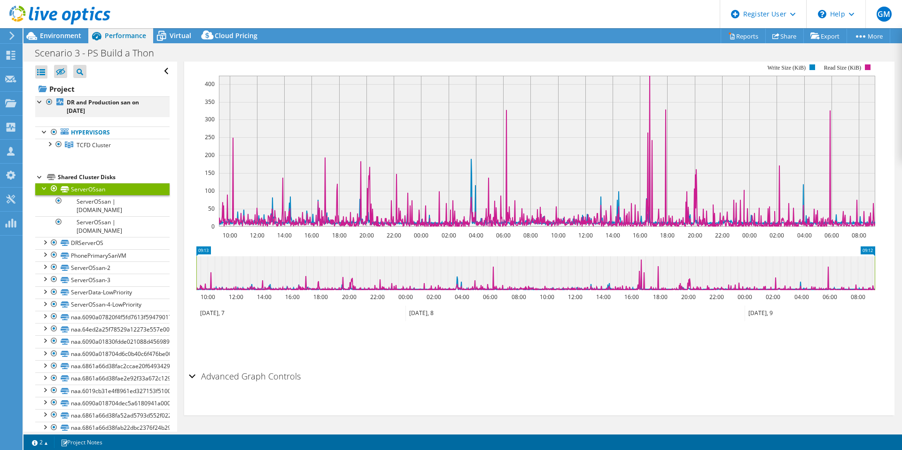
click at [39, 101] on div at bounding box center [39, 100] width 9 height 9
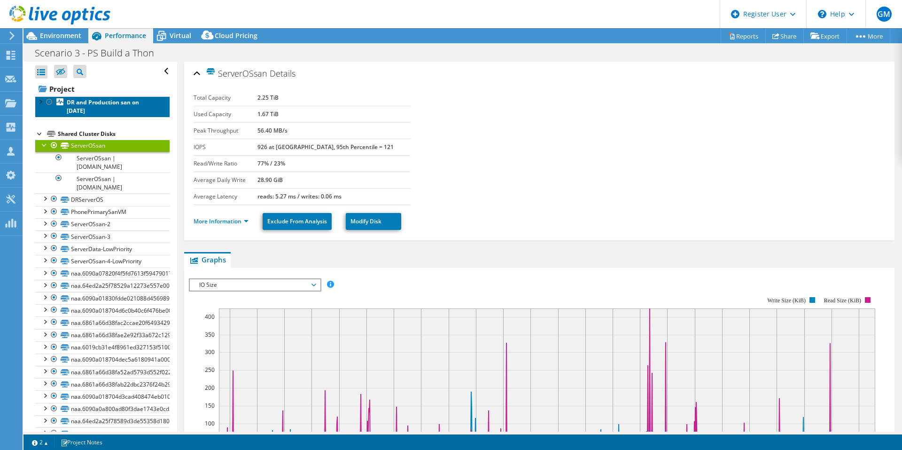
click at [99, 109] on link "DR and Production san on [DATE]" at bounding box center [102, 106] width 134 height 21
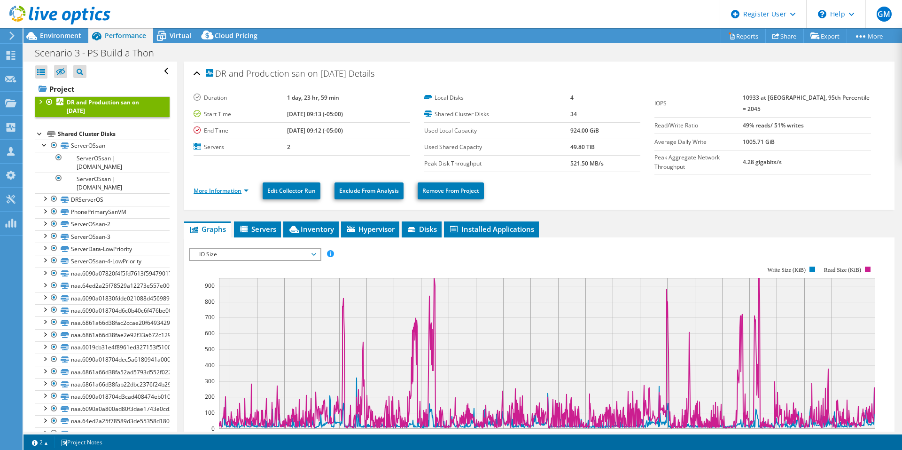
click at [235, 186] on link "More Information" at bounding box center [221, 190] width 55 height 8
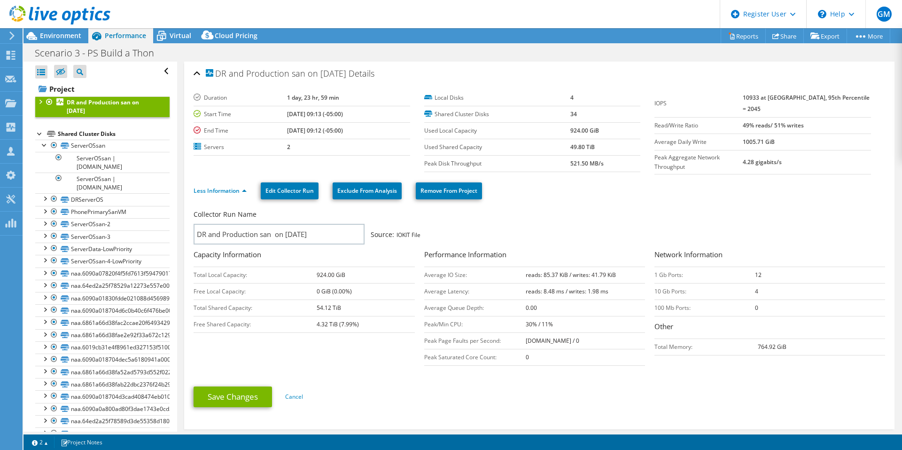
click at [79, 132] on div "Shared Cluster Disks" at bounding box center [114, 133] width 112 height 11
click at [51, 41] on div "Environment" at bounding box center [55, 35] width 65 height 15
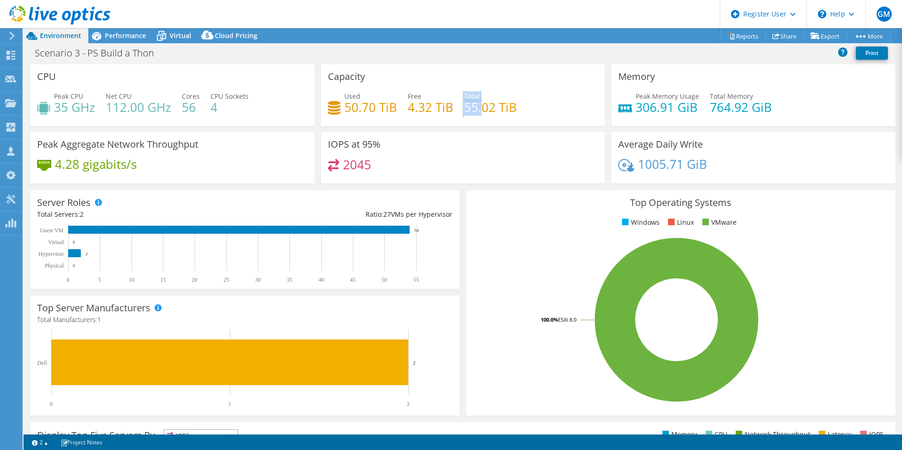
drag, startPoint x: 478, startPoint y: 111, endPoint x: 456, endPoint y: 107, distance: 22.0
click at [456, 107] on div "Used 50.70 TiB Free 4.32 TiB Total 55.02 TiB" at bounding box center [463, 106] width 270 height 31
drag, startPoint x: 494, startPoint y: 110, endPoint x: 467, endPoint y: 103, distance: 27.7
click at [467, 103] on h4 "55.02 TiB" at bounding box center [490, 107] width 53 height 10
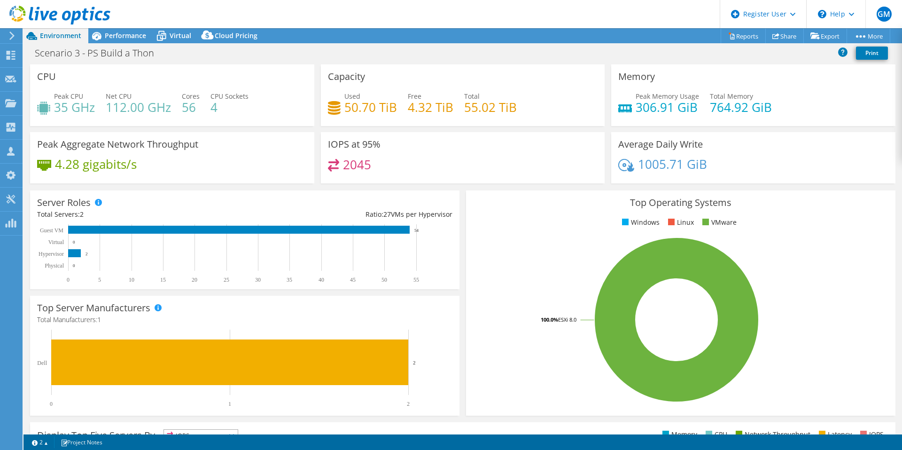
click at [464, 103] on h4 "55.02 TiB" at bounding box center [490, 107] width 53 height 10
drag, startPoint x: 343, startPoint y: 101, endPoint x: 396, endPoint y: 108, distance: 54.1
click at [396, 108] on div "Used 50.70 TiB Free 4.32 TiB Total 55.02 TiB" at bounding box center [463, 106] width 270 height 31
drag, startPoint x: 345, startPoint y: 113, endPoint x: 371, endPoint y: 114, distance: 25.9
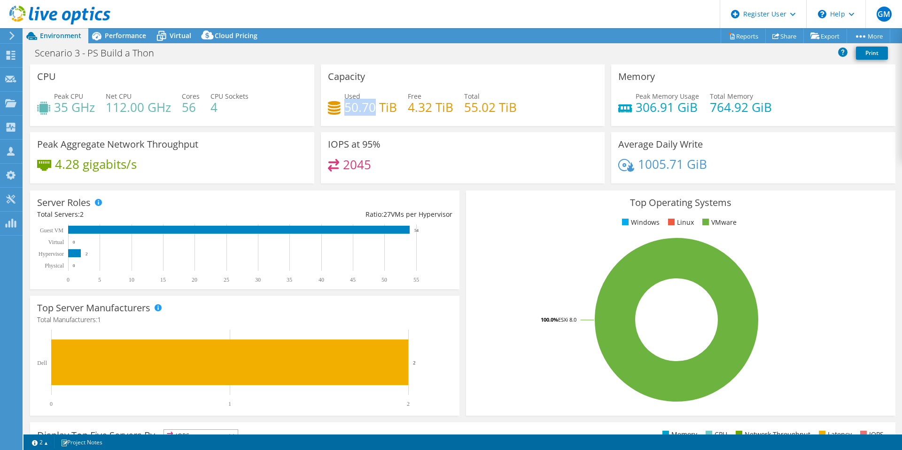
click at [371, 112] on h4 "50.70 TiB" at bounding box center [370, 107] width 53 height 10
drag, startPoint x: 408, startPoint y: 108, endPoint x: 432, endPoint y: 107, distance: 23.5
click at [432, 107] on h4 "4.32 TiB" at bounding box center [431, 107] width 46 height 10
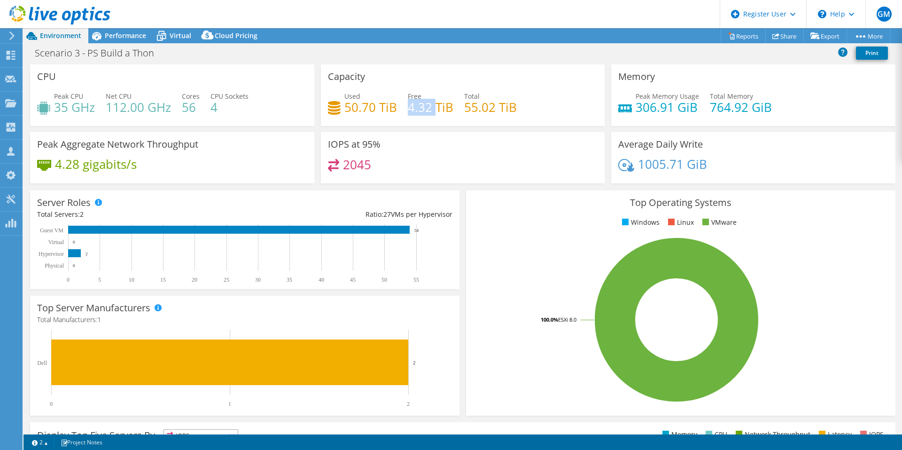
drag, startPoint x: 432, startPoint y: 107, endPoint x: 404, endPoint y: 105, distance: 27.8
click at [408, 105] on h4 "4.32 TiB" at bounding box center [431, 107] width 46 height 10
drag, startPoint x: 456, startPoint y: 109, endPoint x: 485, endPoint y: 111, distance: 29.2
click at [485, 111] on div "Used 50.70 TiB Free 4.32 TiB Total 55.02 TiB" at bounding box center [463, 106] width 270 height 31
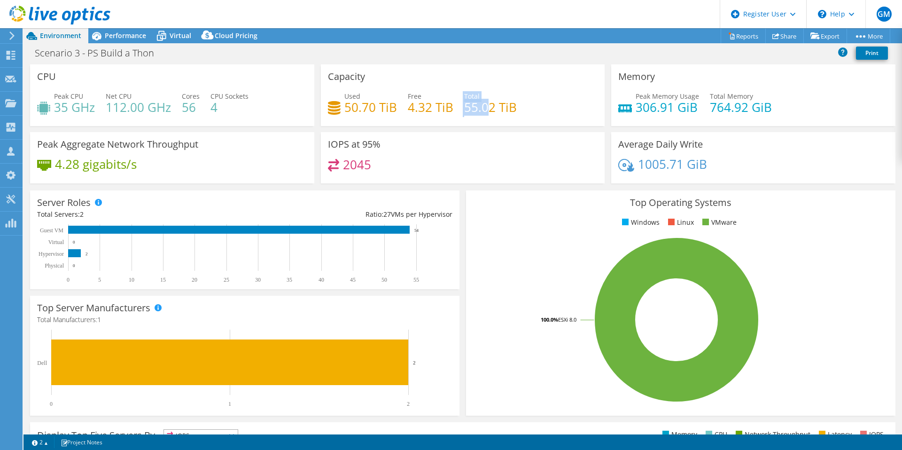
click at [485, 111] on h4 "55.02 TiB" at bounding box center [490, 107] width 53 height 10
drag, startPoint x: 513, startPoint y: 108, endPoint x: 452, endPoint y: 103, distance: 60.8
click at [452, 103] on div "Used 50.70 TiB Free 4.32 TiB Total 55.02 TiB" at bounding box center [463, 106] width 270 height 31
drag, startPoint x: 452, startPoint y: 103, endPoint x: 464, endPoint y: 105, distance: 11.4
click at [464, 105] on h4 "55.02 TiB" at bounding box center [490, 107] width 53 height 10
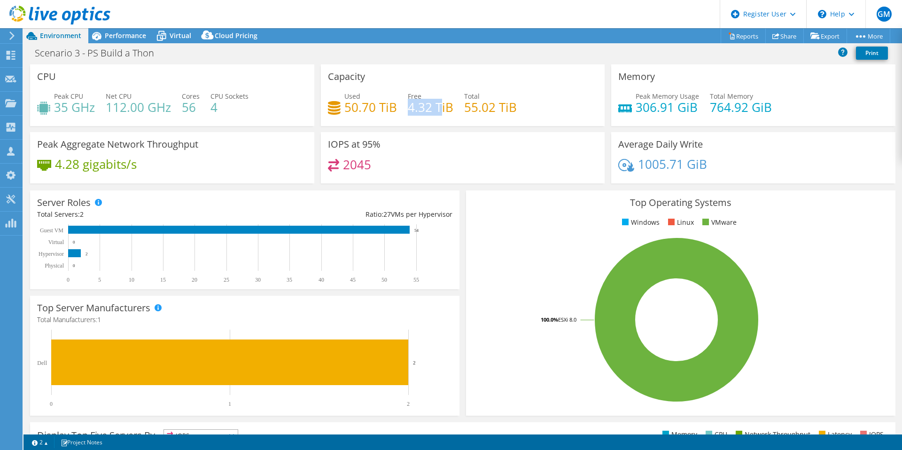
drag, startPoint x: 408, startPoint y: 109, endPoint x: 438, endPoint y: 111, distance: 29.7
click at [437, 111] on h4 "4.32 TiB" at bounding box center [431, 107] width 46 height 10
click at [438, 111] on h4 "4.32 TiB" at bounding box center [431, 107] width 46 height 10
click at [119, 36] on span "Performance" at bounding box center [125, 35] width 41 height 9
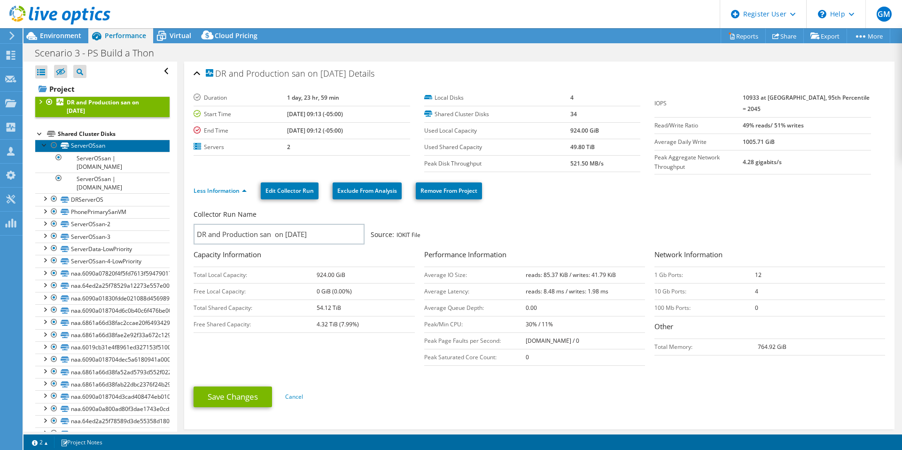
click at [96, 146] on link "ServerOSsan" at bounding box center [102, 146] width 134 height 12
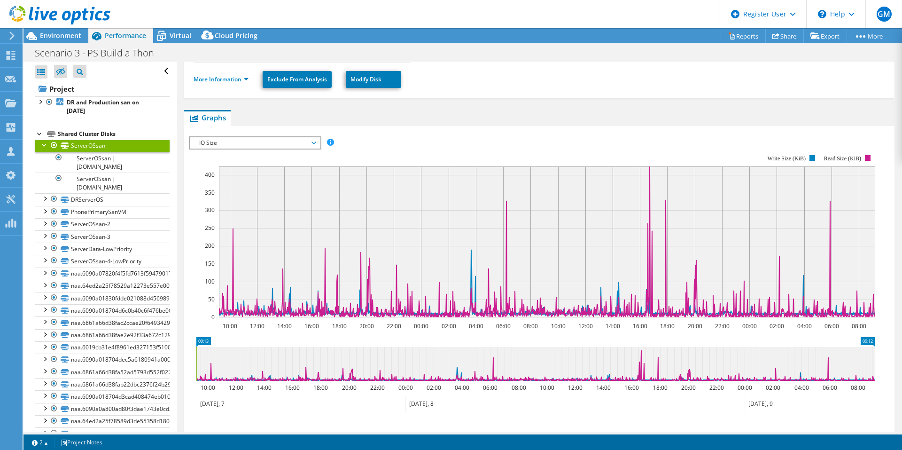
scroll to position [186, 0]
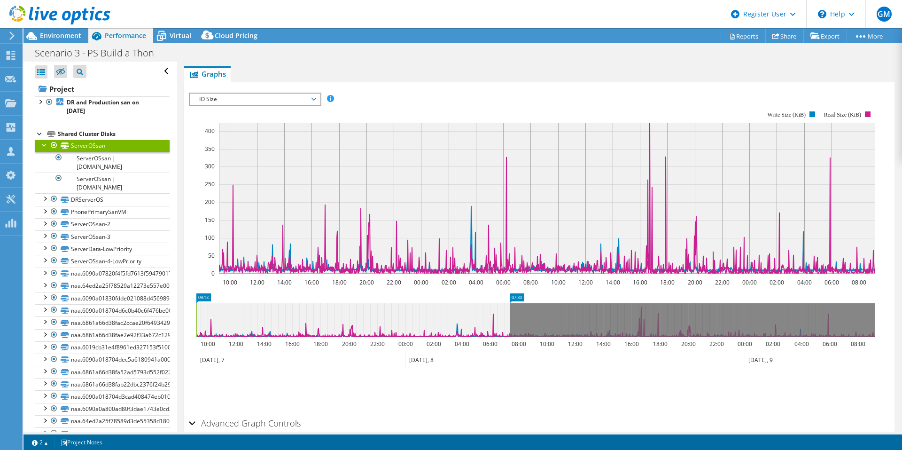
drag, startPoint x: 868, startPoint y: 295, endPoint x: 503, endPoint y: 328, distance: 366.5
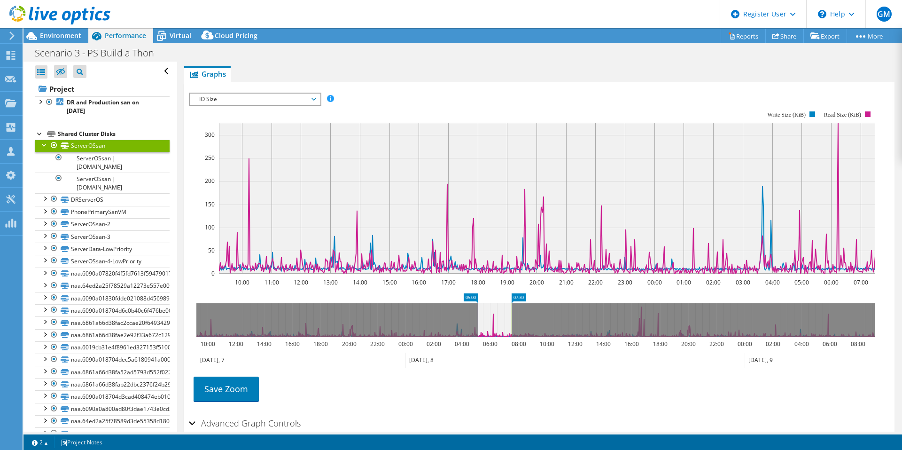
drag, startPoint x: 205, startPoint y: 294, endPoint x: 487, endPoint y: 291, distance: 281.4
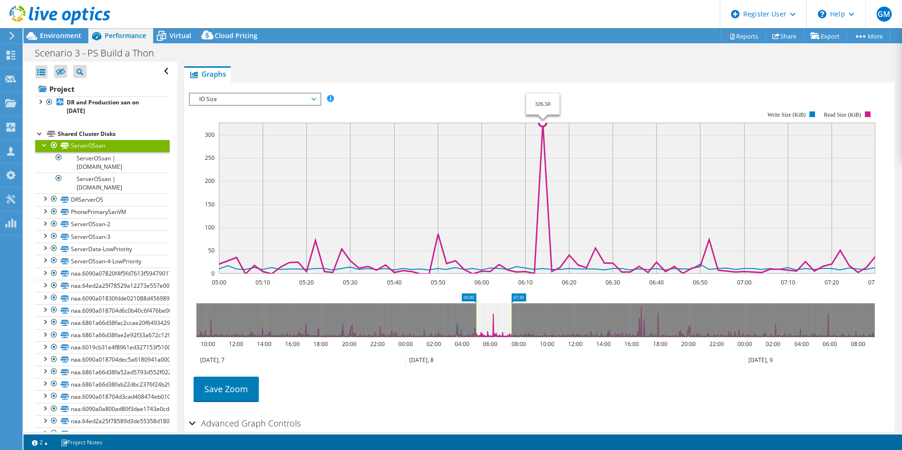
click at [492, 321] on icon at bounding box center [494, 320] width 36 height 34
click at [502, 321] on icon at bounding box center [494, 320] width 36 height 34
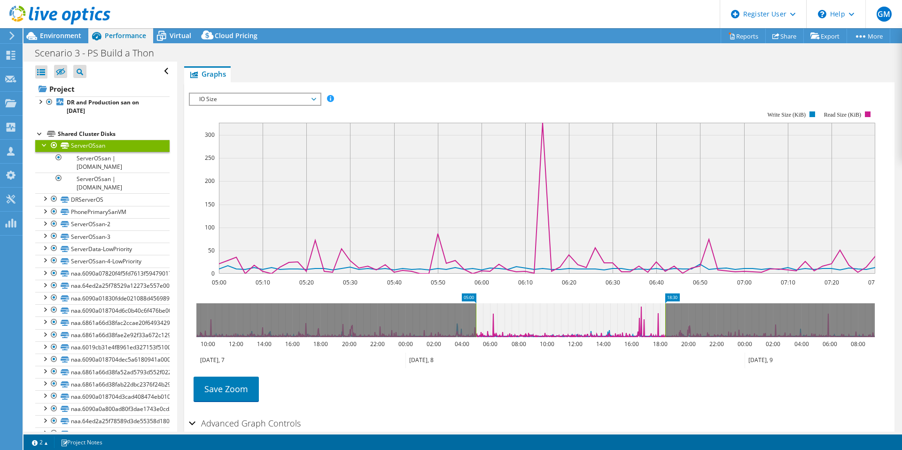
drag, startPoint x: 511, startPoint y: 324, endPoint x: 664, endPoint y: 307, distance: 154.5
click at [664, 307] on rect at bounding box center [665, 320] width 4 height 34
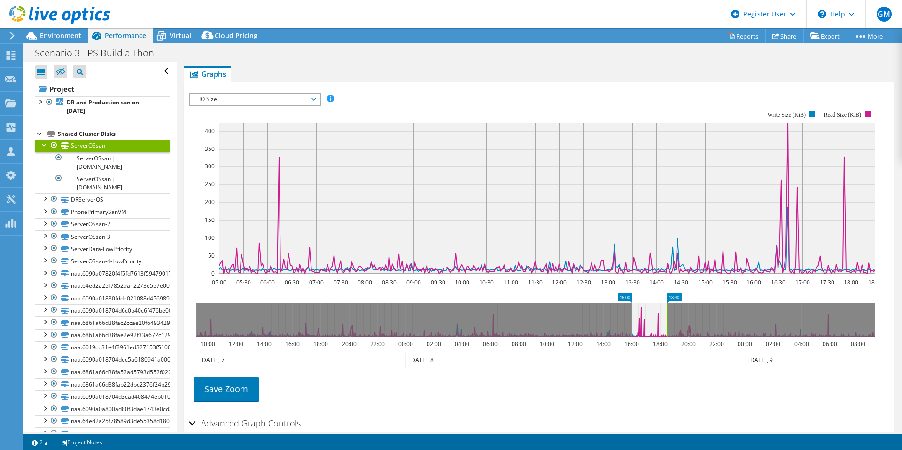
drag, startPoint x: 477, startPoint y: 306, endPoint x: 633, endPoint y: 304, distance: 156.0
click at [633, 304] on rect at bounding box center [632, 320] width 4 height 34
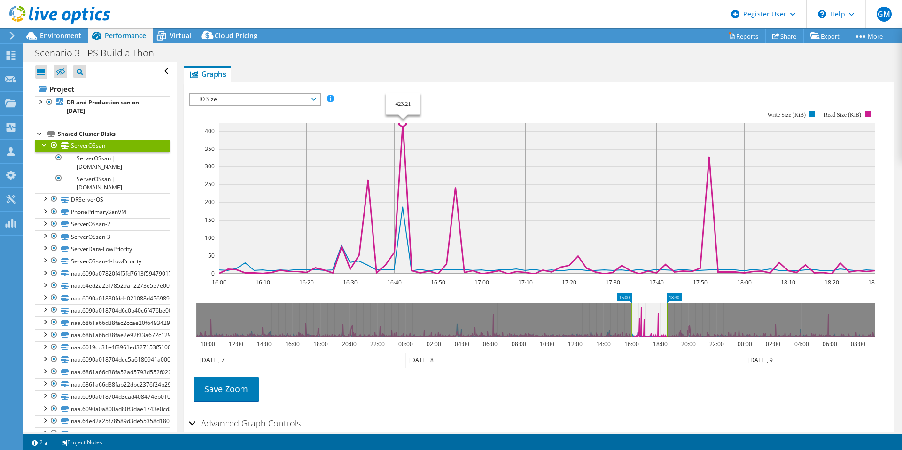
click at [400, 124] on circle at bounding box center [403, 123] width 8 height 8
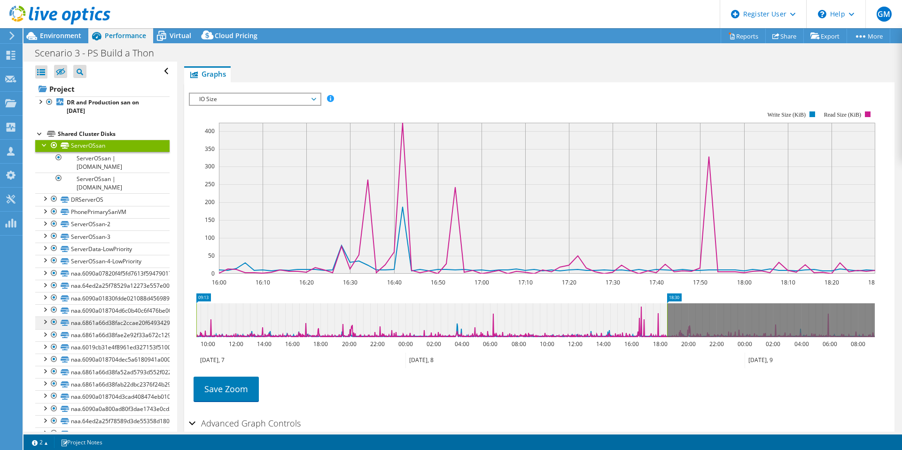
drag, startPoint x: 632, startPoint y: 310, endPoint x: 126, endPoint y: 328, distance: 505.8
click at [123, 329] on div "Open All Close All Hide Excluded Nodes Project Tree Filter" at bounding box center [462, 247] width 878 height 370
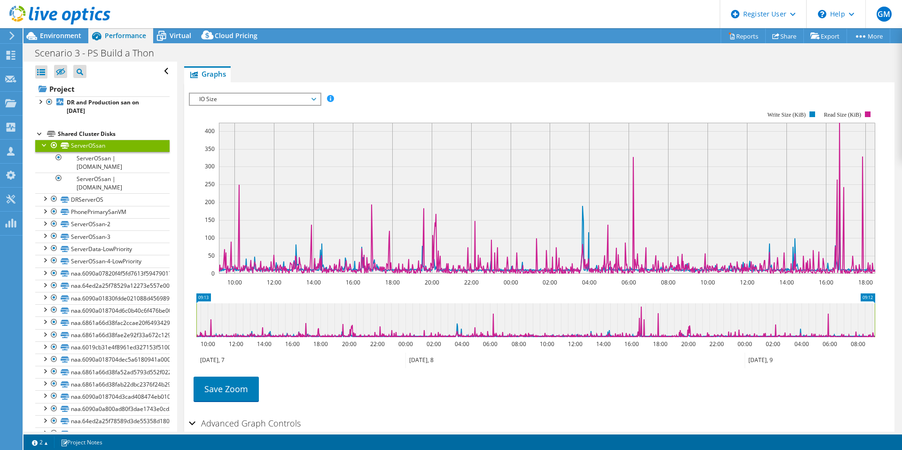
drag, startPoint x: 668, startPoint y: 314, endPoint x: 901, endPoint y: 305, distance: 234.1
click at [901, 305] on article "ServerOSsan Details Total Capacity 2.25 TiB Used Capacity 1.67 TiB Peak Through…" at bounding box center [539, 247] width 725 height 370
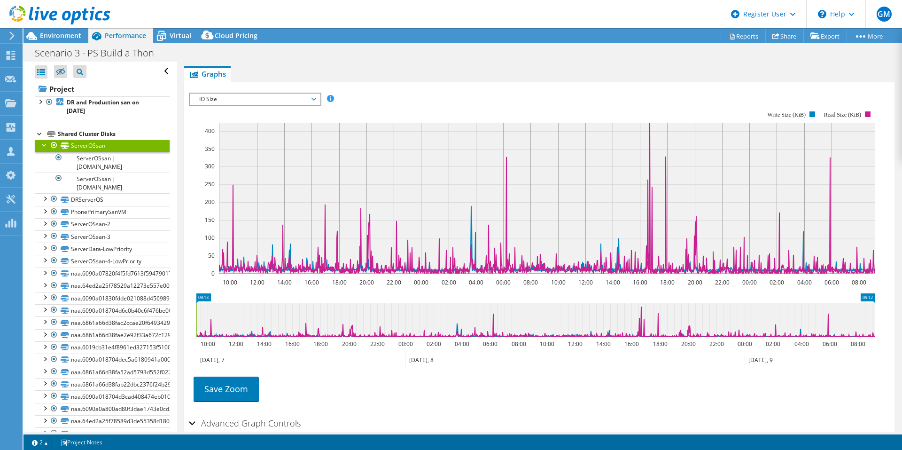
drag, startPoint x: 213, startPoint y: 128, endPoint x: 214, endPoint y: 133, distance: 4.8
click at [214, 133] on text "400" at bounding box center [210, 131] width 10 height 8
click at [260, 101] on span "IO Size" at bounding box center [254, 98] width 121 height 11
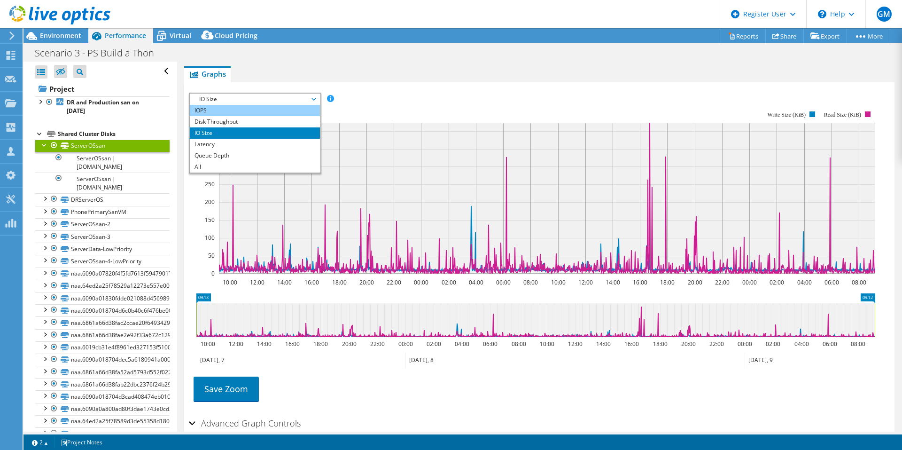
click at [240, 106] on li "IOPS" at bounding box center [255, 110] width 130 height 11
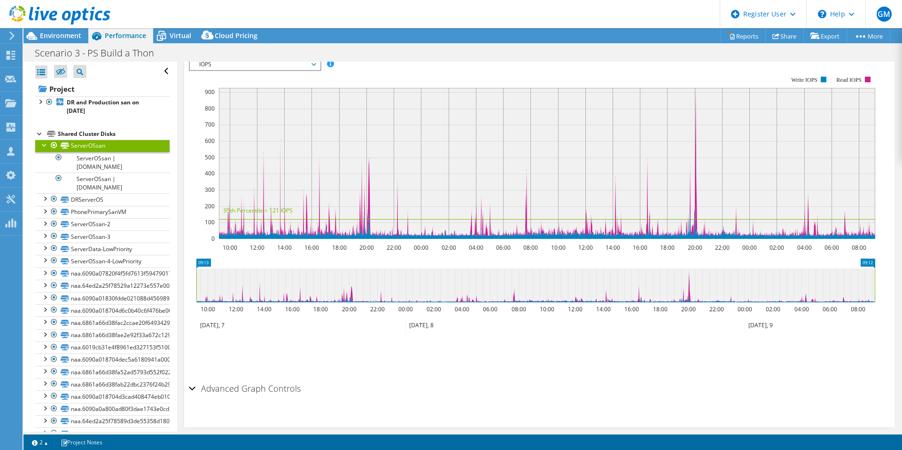
scroll to position [233, 0]
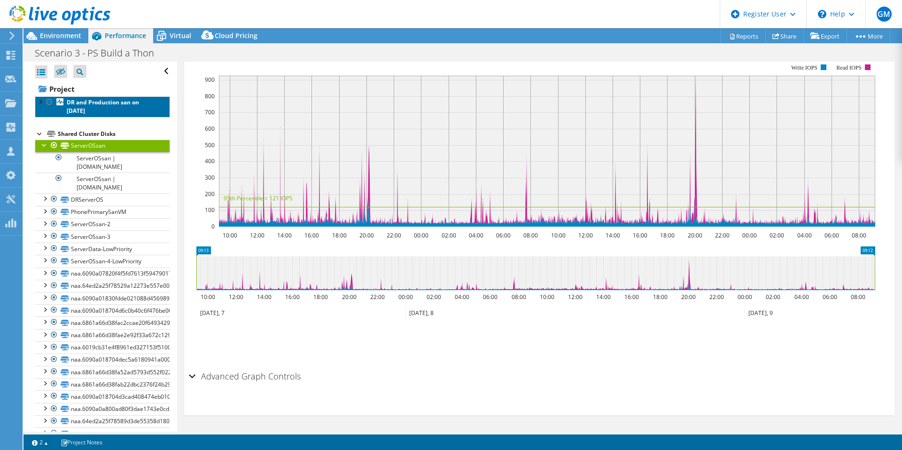
click at [91, 99] on b "DR and Production san on [DATE]" at bounding box center [103, 106] width 72 height 16
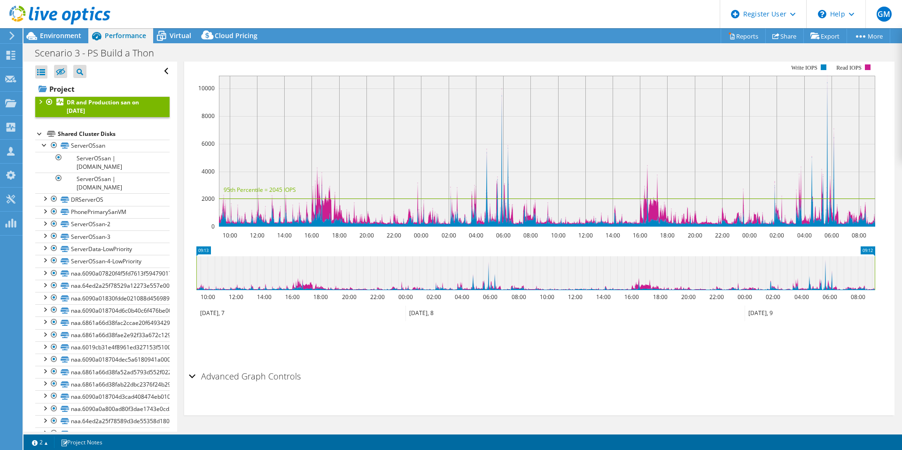
scroll to position [200, 0]
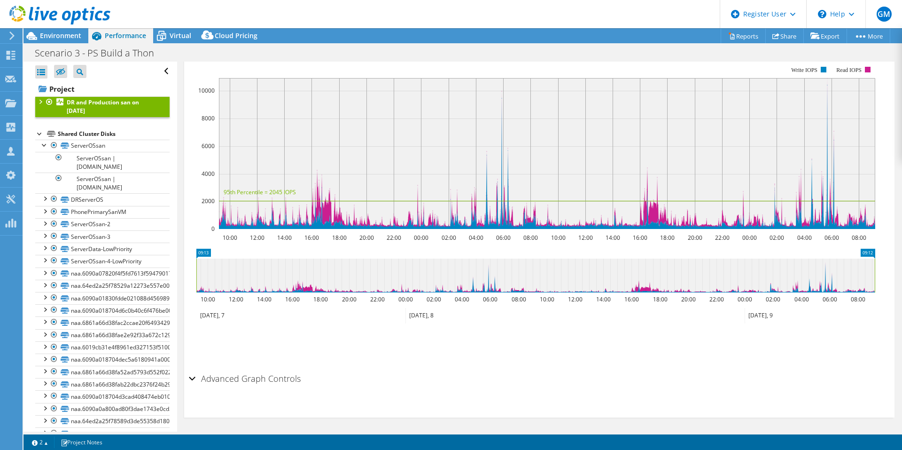
drag, startPoint x: 873, startPoint y: 276, endPoint x: 572, endPoint y: 285, distance: 301.3
click at [558, 297] on icon "09:13 09:12 10:00 12:00 14:00 16:00 18:00 20:00 22:00 00:00 02:00 04:00 06:00 0…" at bounding box center [535, 286] width 693 height 75
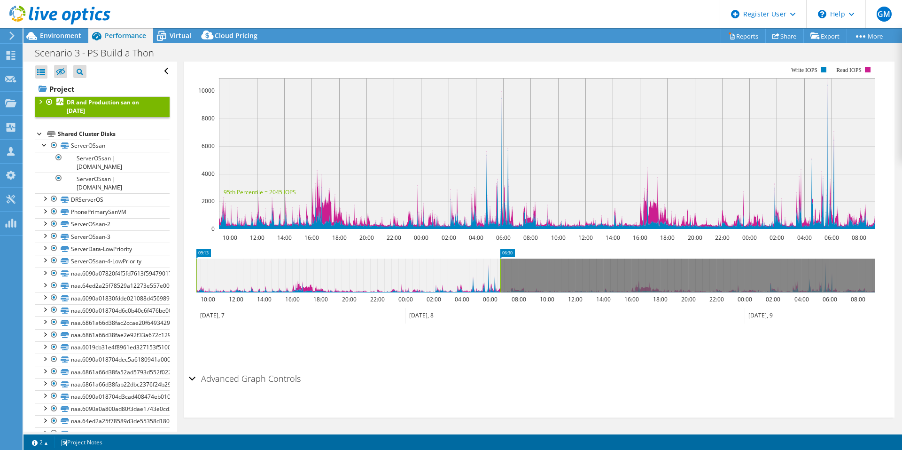
drag, startPoint x: 876, startPoint y: 272, endPoint x: 501, endPoint y: 273, distance: 374.4
click at [501, 273] on rect at bounding box center [500, 275] width 4 height 34
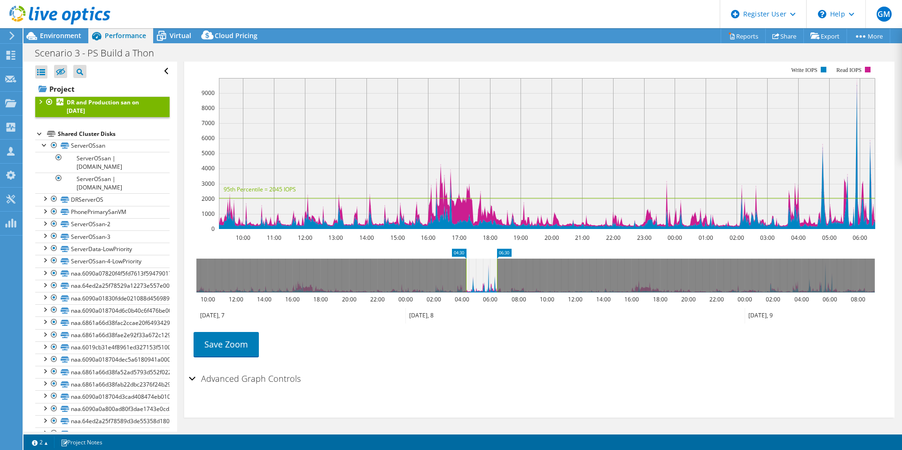
drag, startPoint x: 197, startPoint y: 273, endPoint x: 466, endPoint y: 276, distance: 269.7
click at [466, 276] on rect at bounding box center [466, 275] width 4 height 34
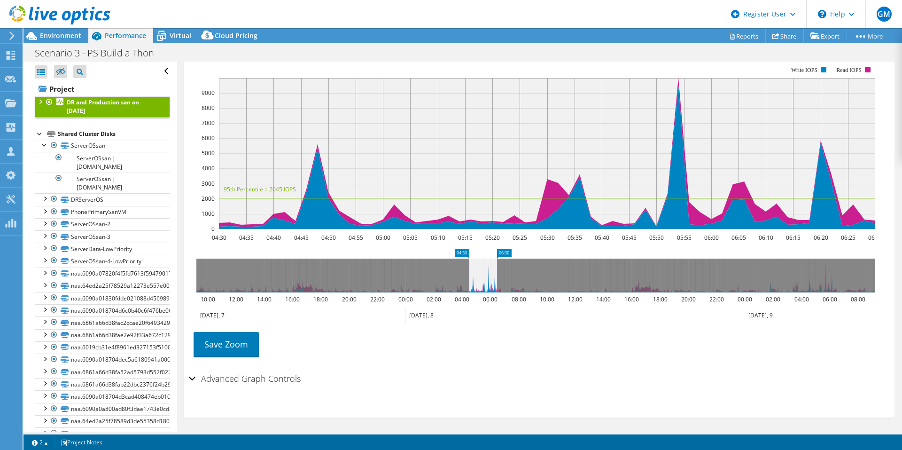
click at [202, 89] on text "9000" at bounding box center [208, 93] width 13 height 8
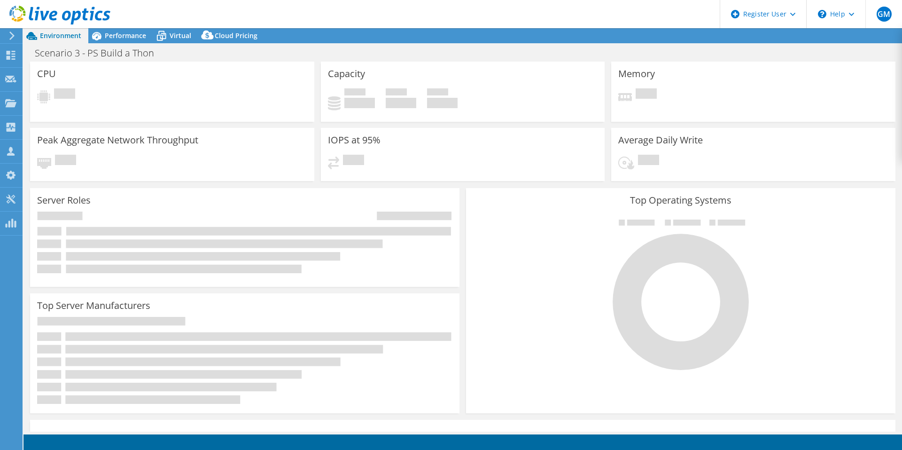
select select "USD"
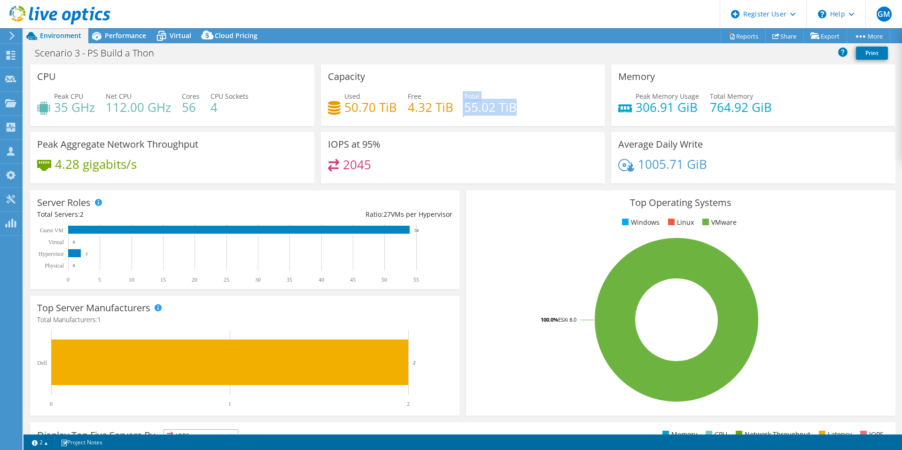
drag, startPoint x: 519, startPoint y: 112, endPoint x: 454, endPoint y: 107, distance: 65.0
click at [454, 107] on div "Used 50.70 TiB Free 4.32 TiB Total 55.02 TiB" at bounding box center [463, 106] width 270 height 31
click at [135, 39] on span "Performance" at bounding box center [125, 35] width 41 height 9
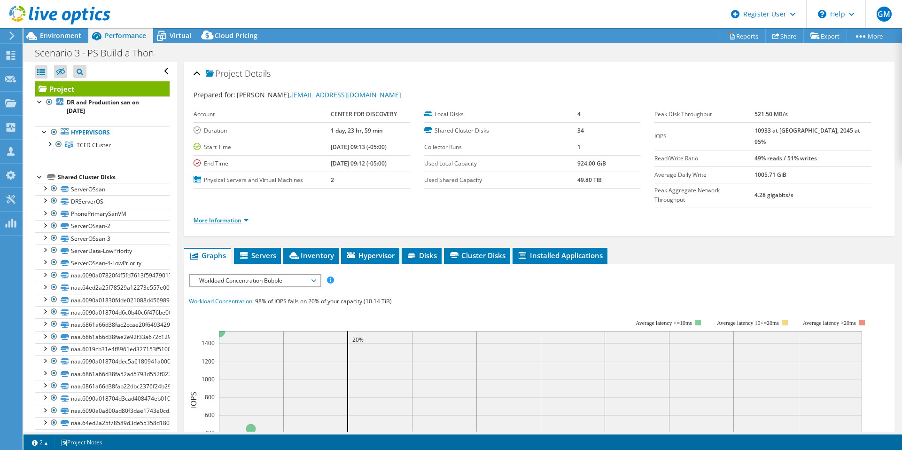
click at [244, 216] on link "More Information" at bounding box center [221, 220] width 55 height 8
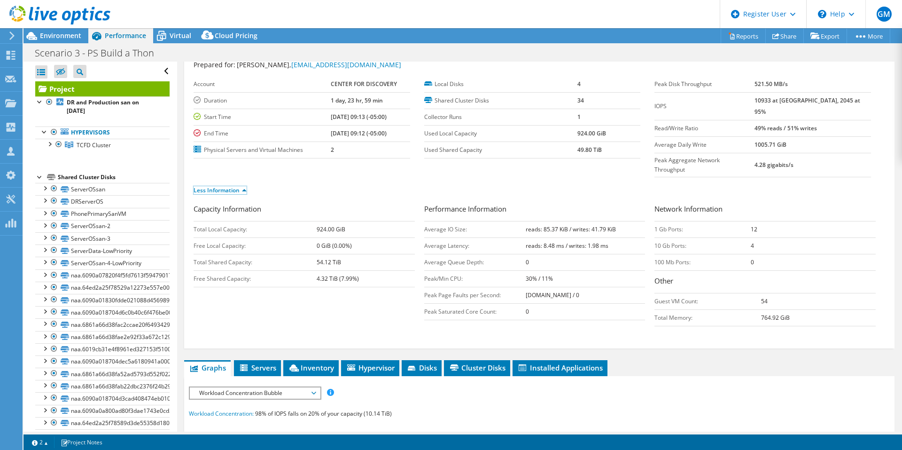
scroll to position [47, 0]
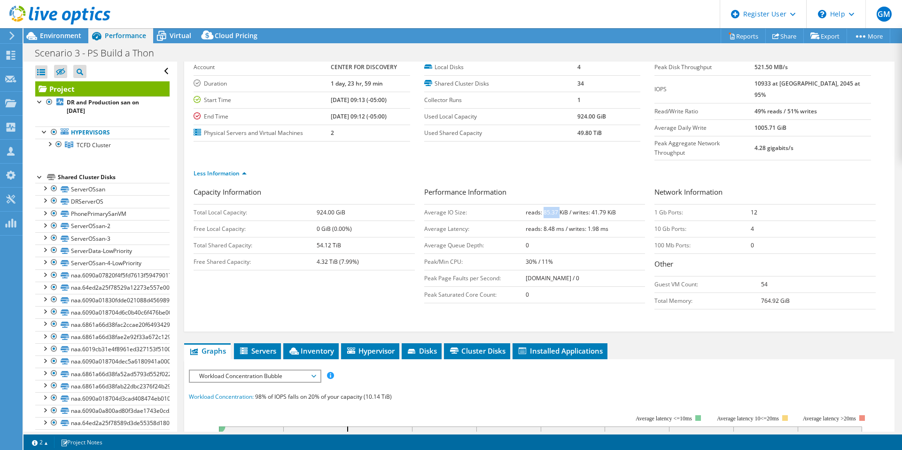
drag, startPoint x: 536, startPoint y: 191, endPoint x: 553, endPoint y: 196, distance: 17.1
click at [553, 208] on b "reads: 85.37 KiB / writes: 41.79 KiB" at bounding box center [571, 212] width 90 height 8
copy b "85.37"
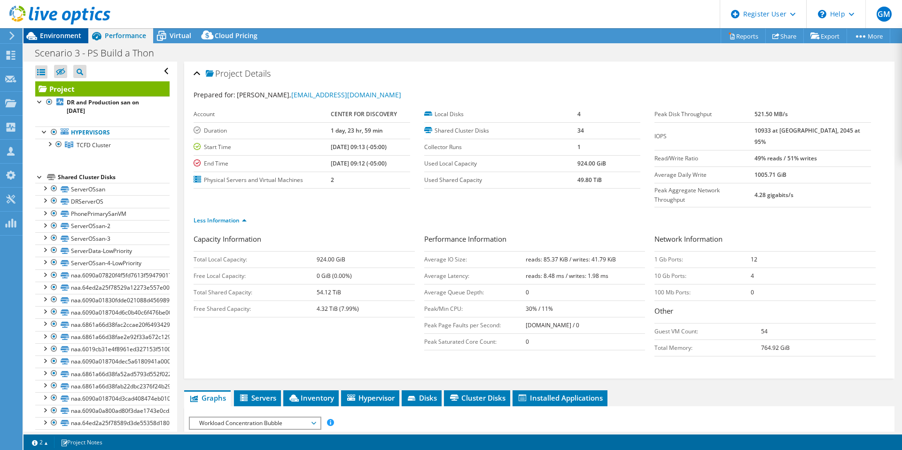
drag, startPoint x: 74, startPoint y: 36, endPoint x: 80, endPoint y: 36, distance: 5.6
click at [74, 36] on span "Environment" at bounding box center [60, 35] width 41 height 9
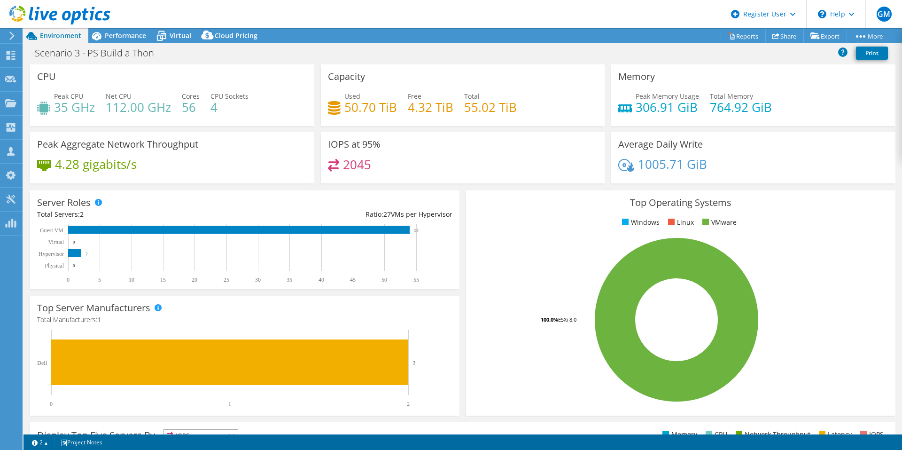
select select "USD"
drag, startPoint x: 492, startPoint y: 108, endPoint x: 462, endPoint y: 102, distance: 30.5
click at [464, 102] on h4 "55.02 TiB" at bounding box center [490, 107] width 53 height 10
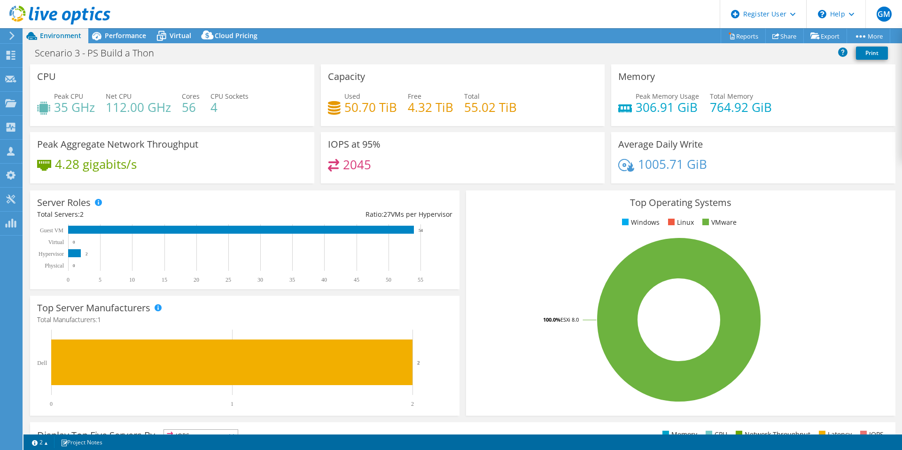
click at [333, 108] on icon at bounding box center [334, 108] width 13 height 14
drag, startPoint x: 512, startPoint y: 109, endPoint x: 344, endPoint y: 106, distance: 167.7
click at [344, 106] on div "Used 50.70 TiB Free 4.32 TiB Total 55.02 TiB" at bounding box center [463, 106] width 270 height 31
drag, startPoint x: 344, startPoint y: 106, endPoint x: 349, endPoint y: 109, distance: 5.4
click at [349, 109] on h4 "50.70 TiB" at bounding box center [370, 107] width 53 height 10
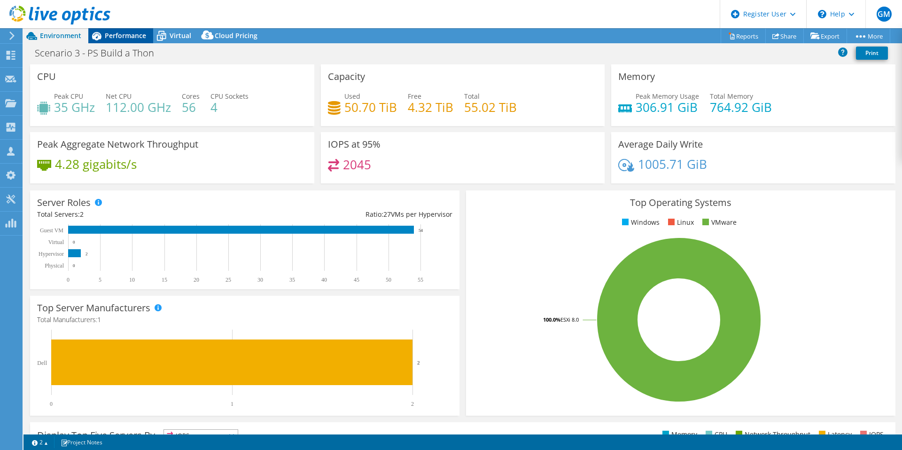
click at [126, 34] on span "Performance" at bounding box center [125, 35] width 41 height 9
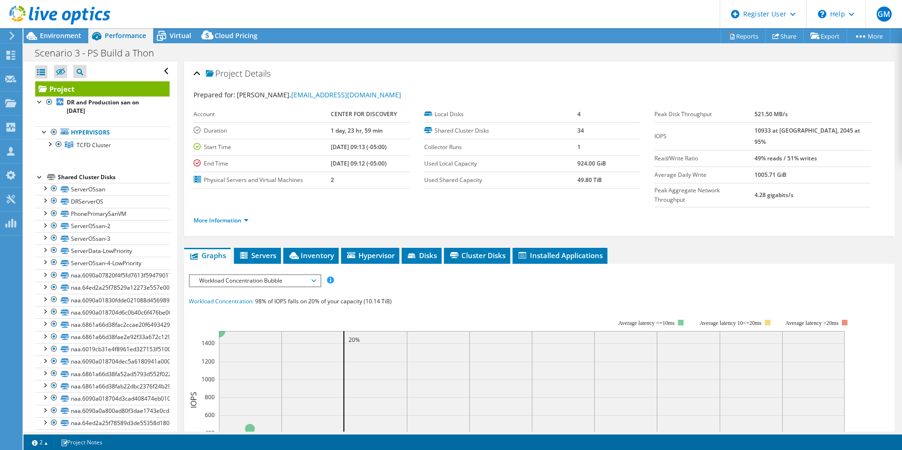
click at [237, 275] on span "Workload Concentration Bubble" at bounding box center [254, 280] width 121 height 11
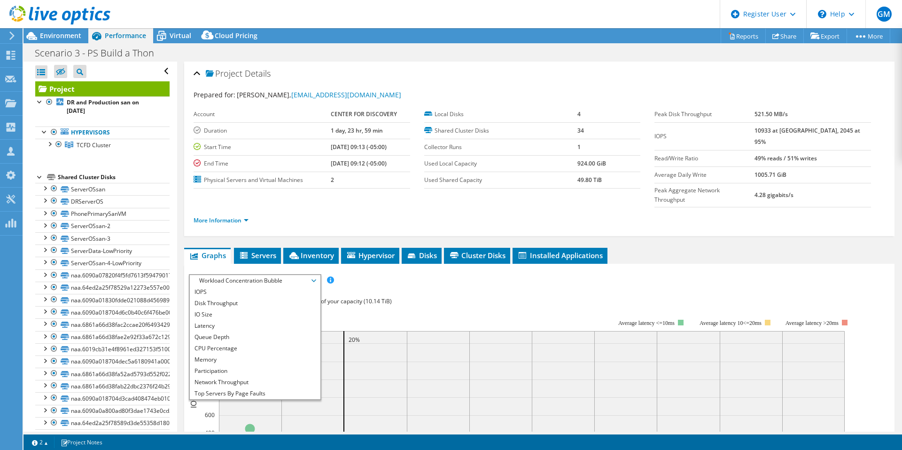
click at [244, 275] on span "Workload Concentration Bubble" at bounding box center [254, 280] width 121 height 11
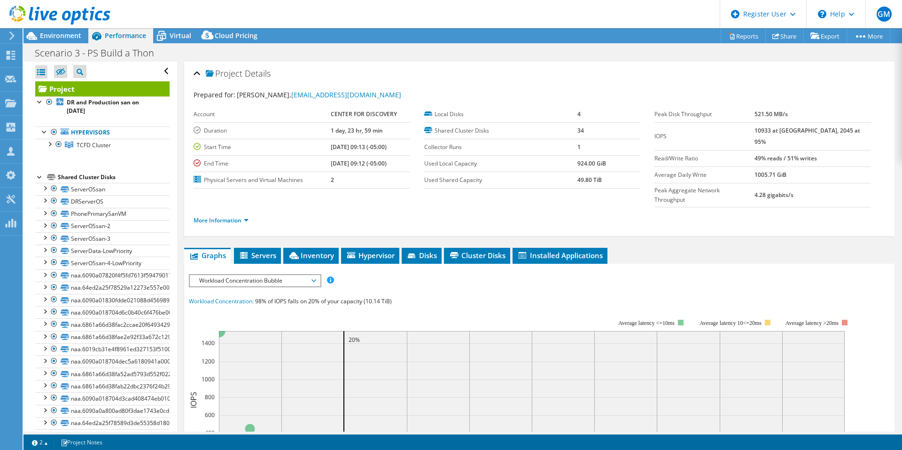
click at [249, 274] on div "IOPS Disk Throughput IO Size Latency Queue Depth CPU Percentage Memory Page Fau…" at bounding box center [539, 448] width 701 height 348
click at [248, 275] on span "Workload Concentration Bubble" at bounding box center [254, 280] width 121 height 11
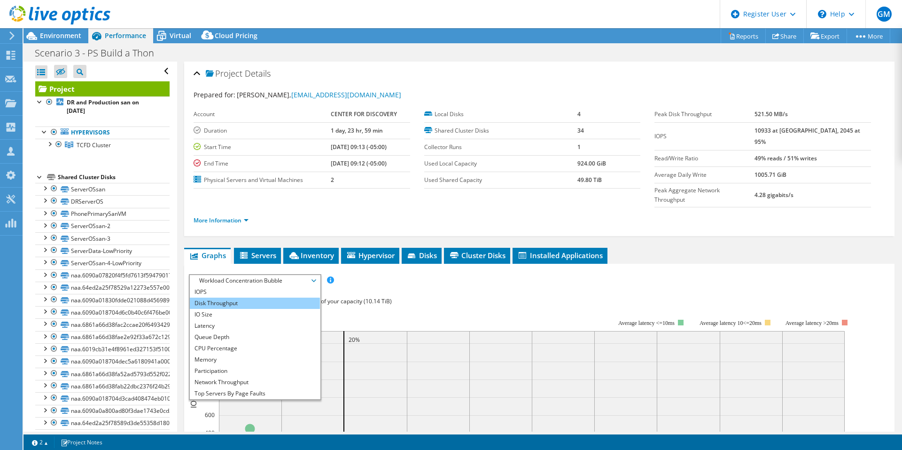
click at [245, 297] on li "Disk Throughput" at bounding box center [255, 302] width 130 height 11
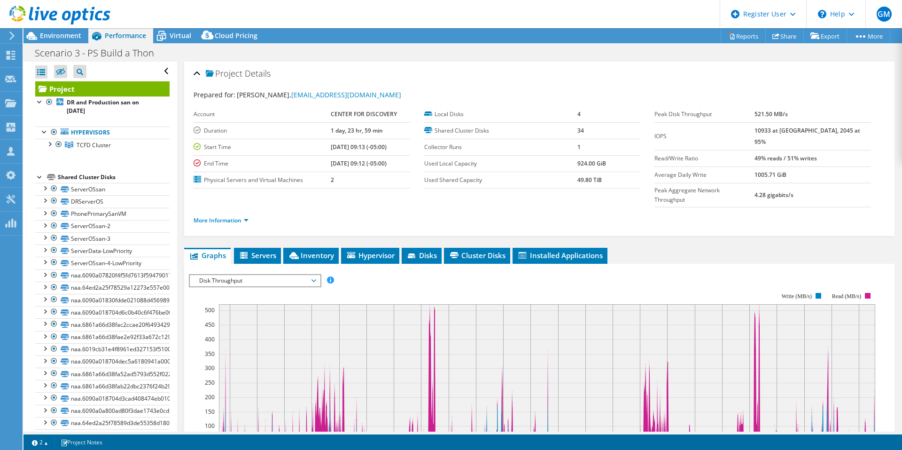
click at [242, 275] on span "Disk Throughput" at bounding box center [254, 280] width 121 height 11
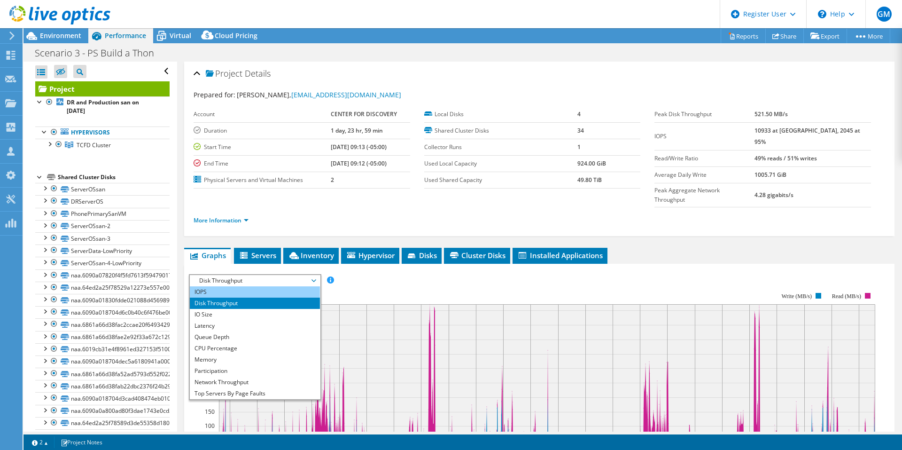
click at [240, 286] on li "IOPS" at bounding box center [255, 291] width 130 height 11
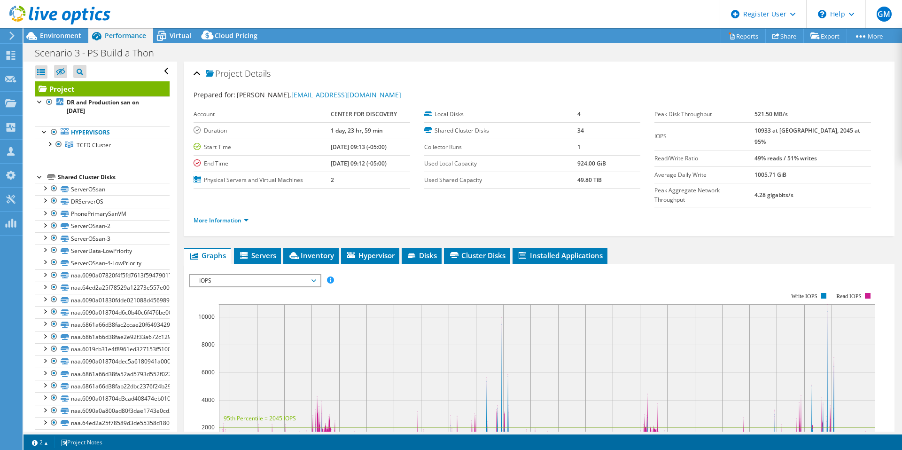
click at [239, 213] on ul "More Information" at bounding box center [540, 219] width 692 height 13
click at [238, 216] on link "More Information" at bounding box center [221, 220] width 55 height 8
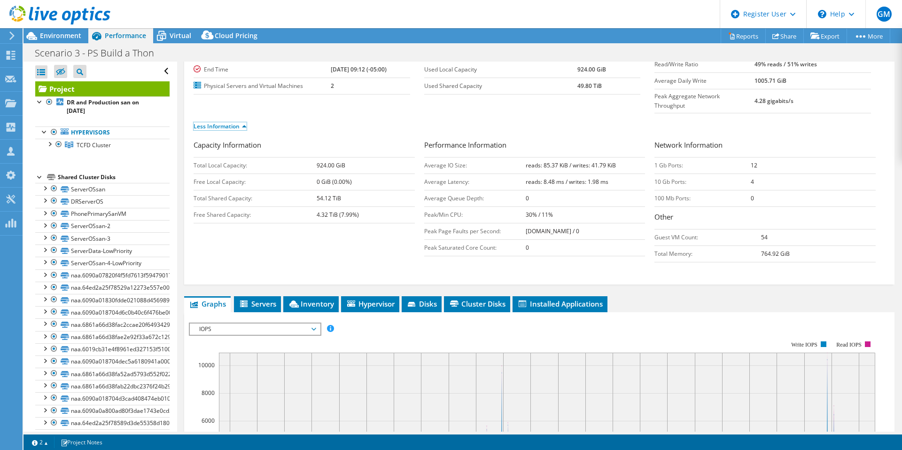
scroll to position [47, 0]
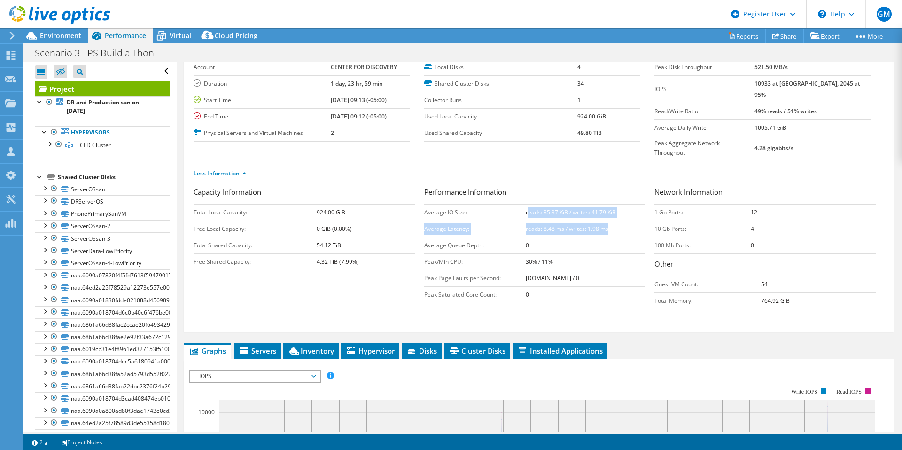
drag, startPoint x: 521, startPoint y: 194, endPoint x: 607, endPoint y: 202, distance: 86.7
click at [607, 204] on tbody "Average IO Size: reads: 85.37 KiB / writes: 41.79 KiB Average Latency: reads: 8…" at bounding box center [534, 253] width 221 height 99
click at [607, 220] on td "reads: 8.48 ms / writes: 1.98 ms" at bounding box center [586, 228] width 120 height 16
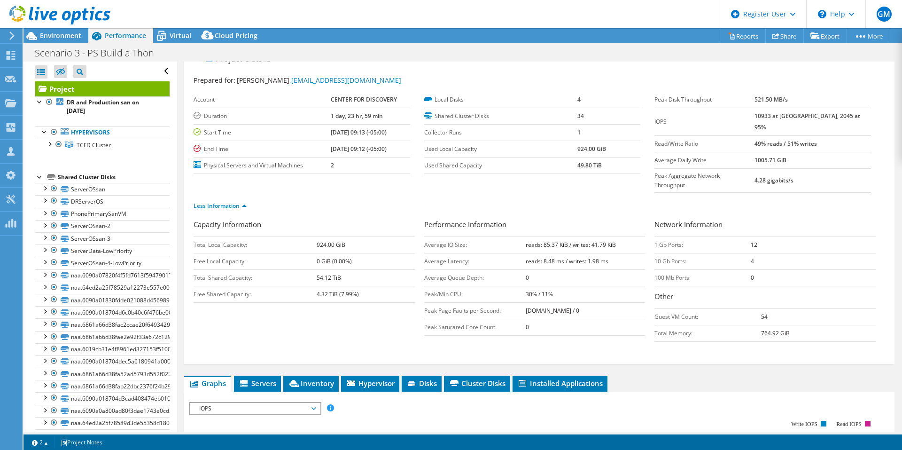
scroll to position [0, 0]
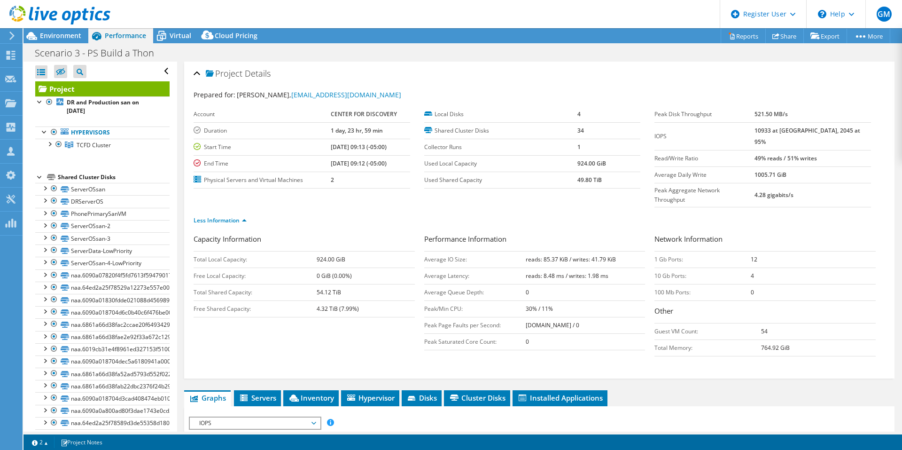
drag, startPoint x: 775, startPoint y: 147, endPoint x: 838, endPoint y: 152, distance: 62.7
click at [838, 152] on tr "Read/Write Ratio 49% reads / 51% writes" at bounding box center [762, 158] width 217 height 16
drag, startPoint x: 838, startPoint y: 152, endPoint x: 765, endPoint y: 151, distance: 72.8
click at [754, 154] on label "Read/Write Ratio" at bounding box center [704, 158] width 100 height 9
drag, startPoint x: 773, startPoint y: 129, endPoint x: 855, endPoint y: 135, distance: 82.4
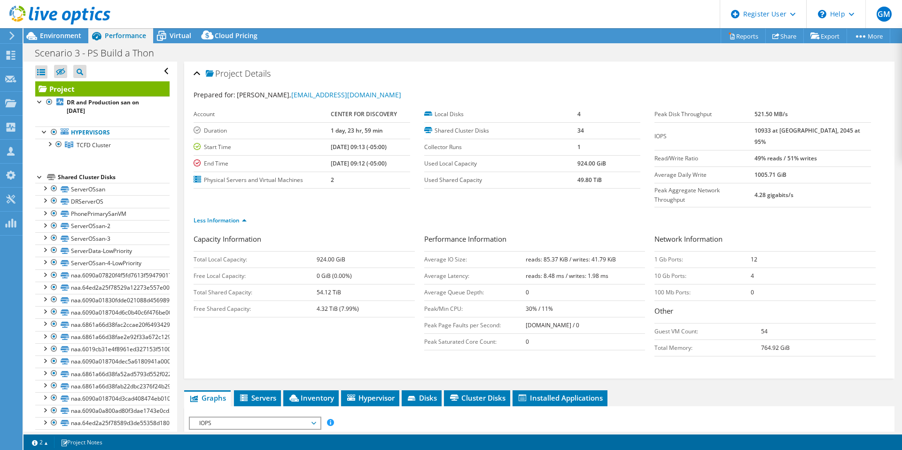
click at [855, 135] on tr "IOPS 10933 at Peak, 2045 at 95%" at bounding box center [762, 136] width 217 height 28
click at [854, 135] on td "10933 at [GEOGRAPHIC_DATA], 2045 at 95%" at bounding box center [812, 136] width 117 height 28
click at [846, 132] on b "10933 at [GEOGRAPHIC_DATA], 2045 at 95%" at bounding box center [807, 135] width 106 height 19
